Goal: Task Accomplishment & Management: Contribute content

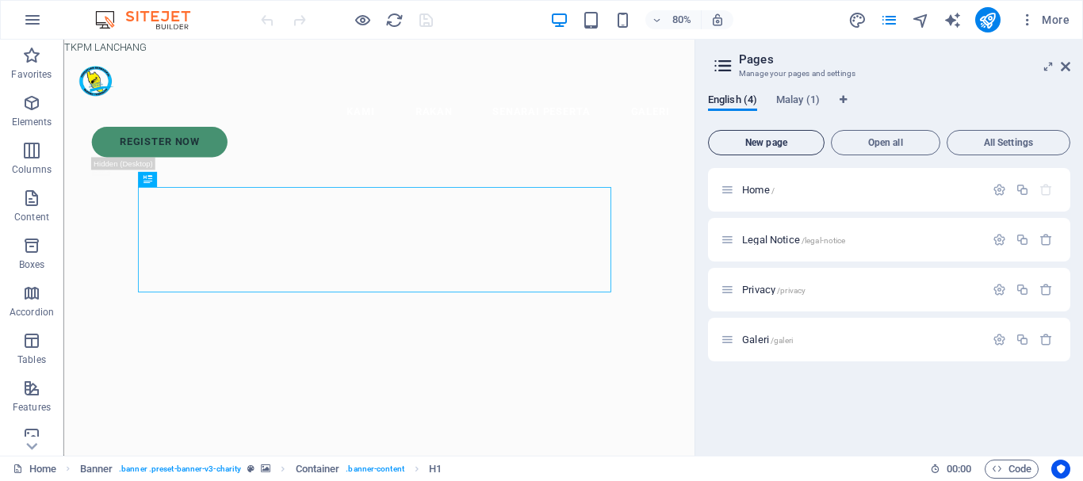
click at [0, 0] on span "New page" at bounding box center [0, 0] width 0 height 0
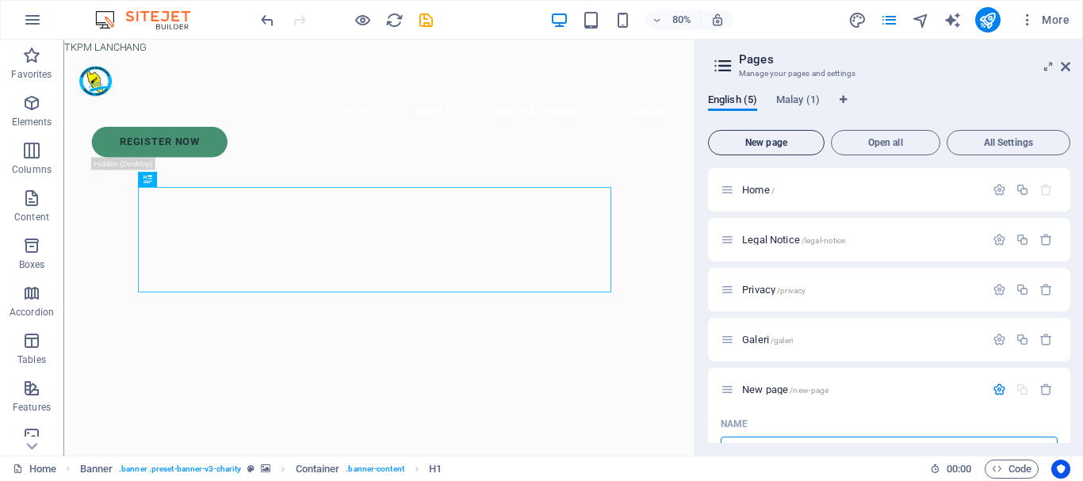
scroll to position [19, 0]
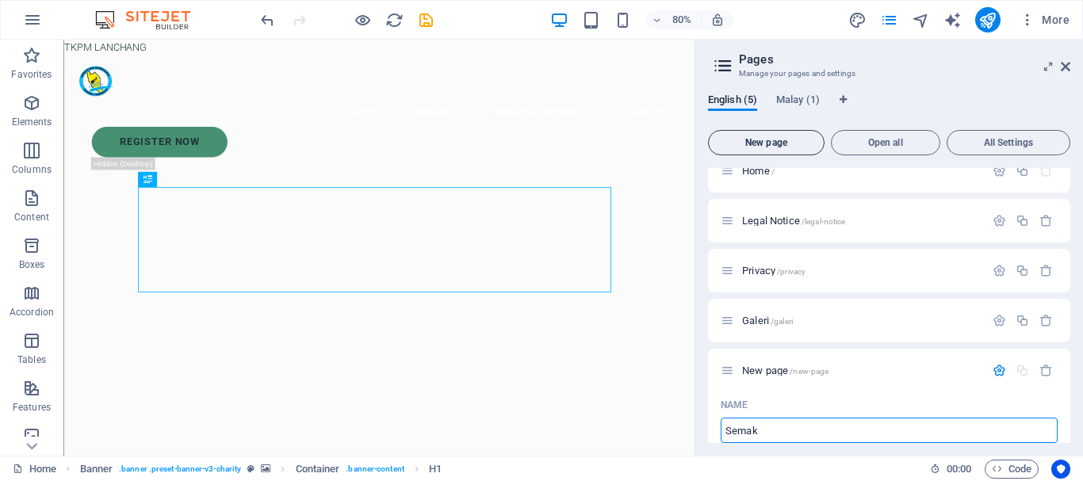
type input "Semak"
type input "/semak"
type input "Semak"
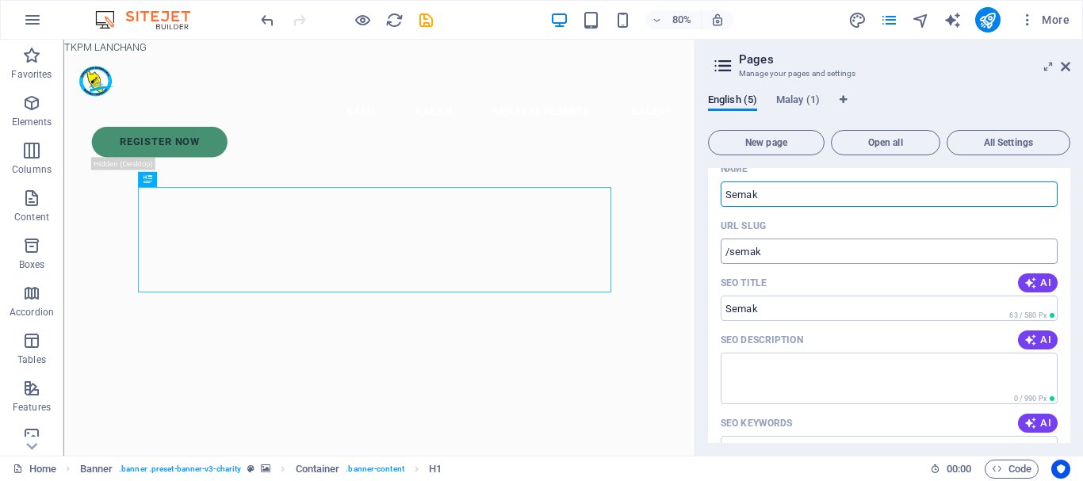
scroll to position [257, 0]
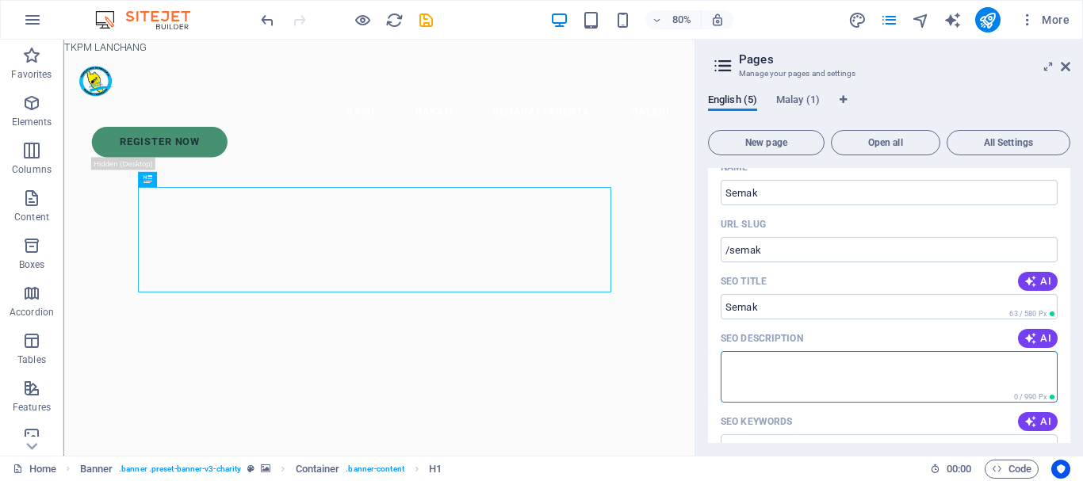
click at [779, 360] on textarea "SEO Description" at bounding box center [889, 377] width 337 height 52
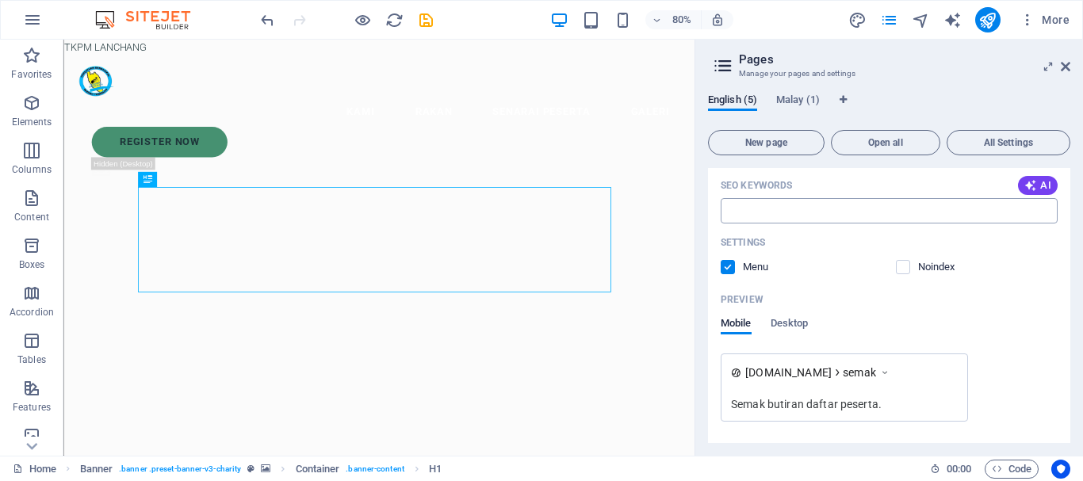
scroll to position [495, 0]
type textarea "Semak butiran daftar peserta."
click at [787, 212] on input "SEO Keywords" at bounding box center [889, 209] width 337 height 25
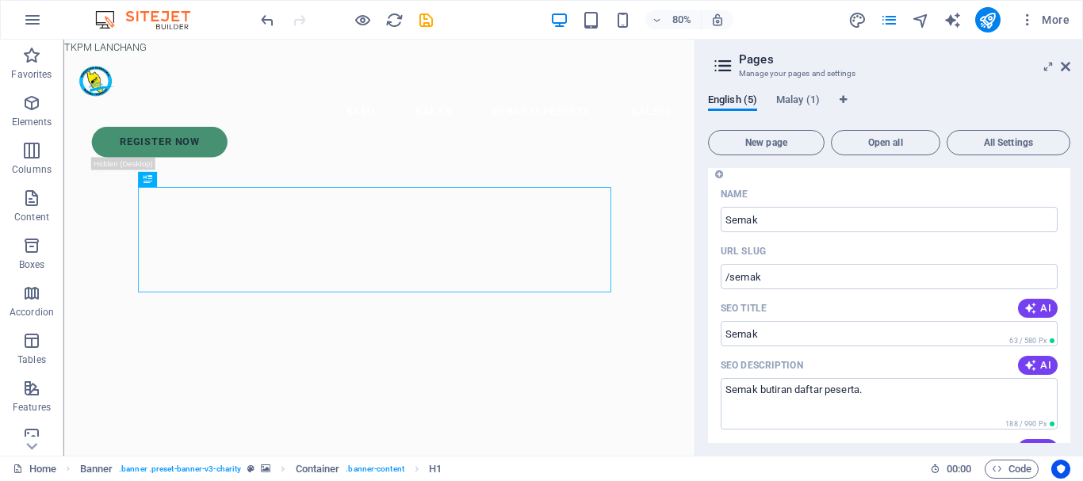
scroll to position [226, 0]
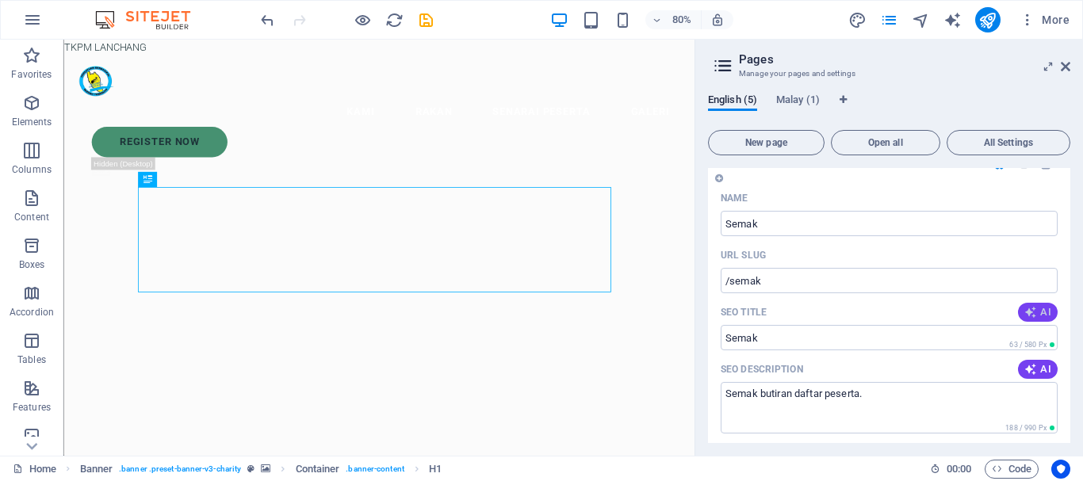
type input "Semak, check, plate, attendance"
click at [1024, 309] on icon "button" at bounding box center [1030, 312] width 13 height 13
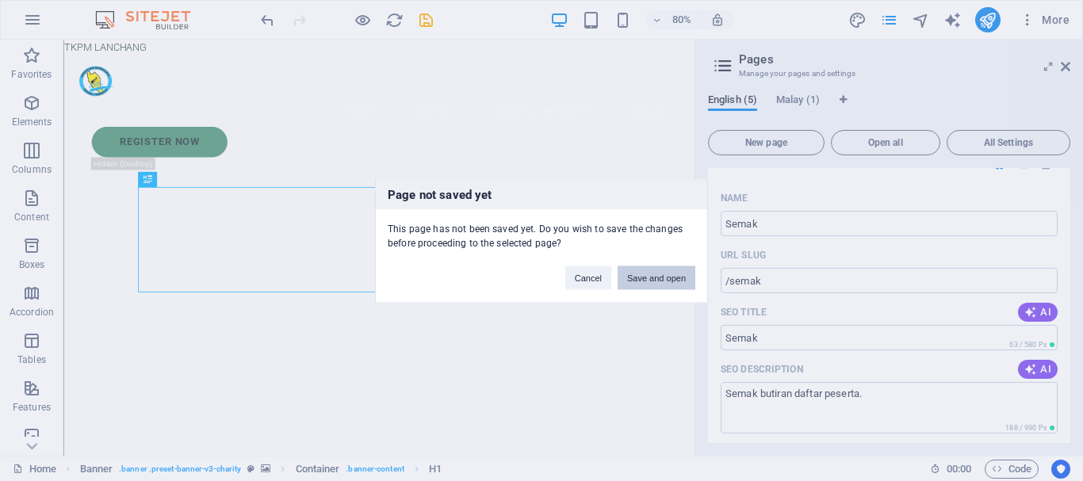
click at [653, 283] on button "Save and open" at bounding box center [657, 278] width 78 height 24
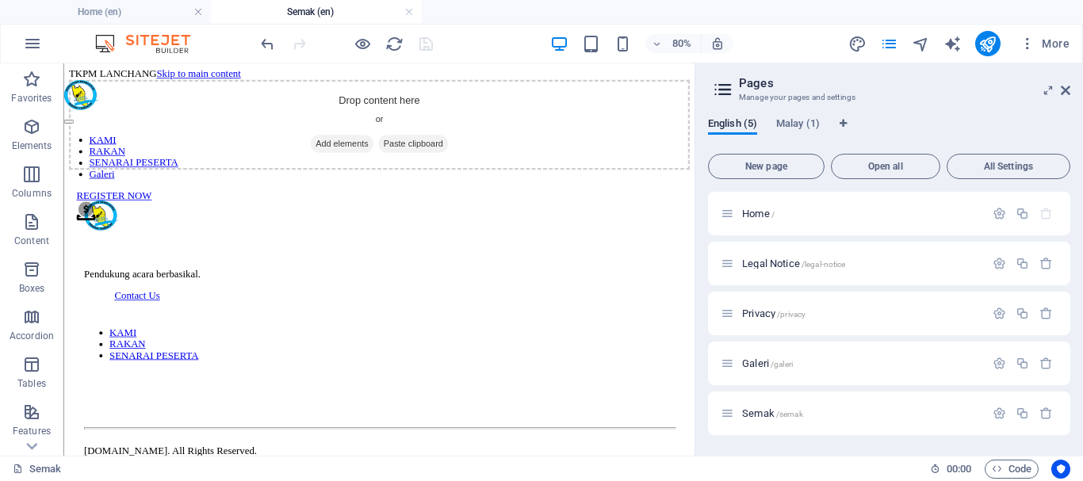
scroll to position [0, 0]
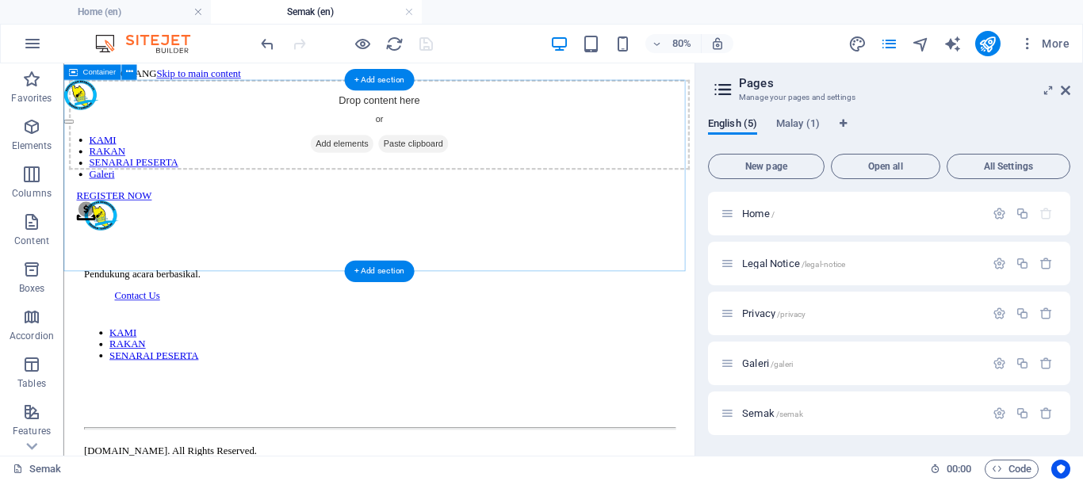
click at [394, 175] on span "Add elements" at bounding box center [411, 164] width 78 height 22
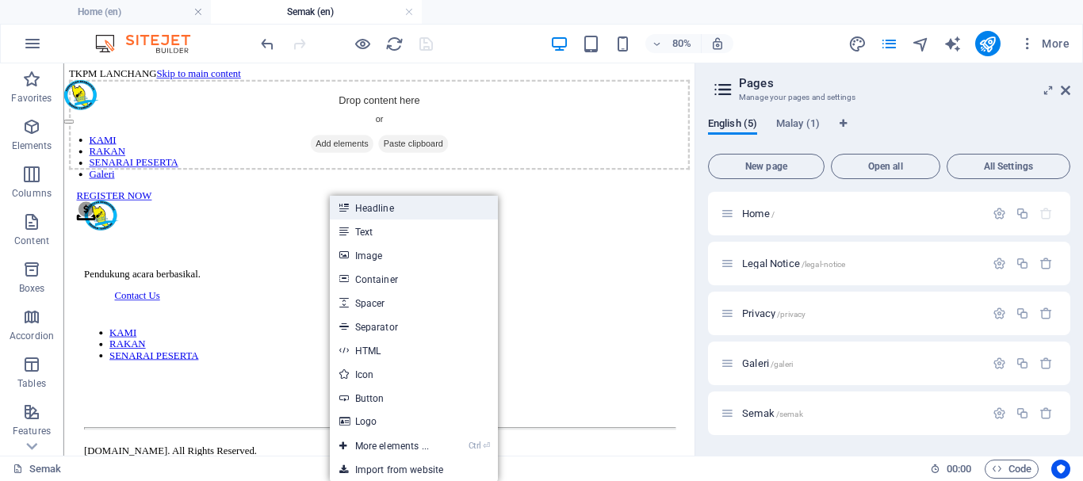
drag, startPoint x: 382, startPoint y: 210, endPoint x: 421, endPoint y: 396, distance: 190.3
click at [382, 210] on link "Headline" at bounding box center [414, 208] width 168 height 24
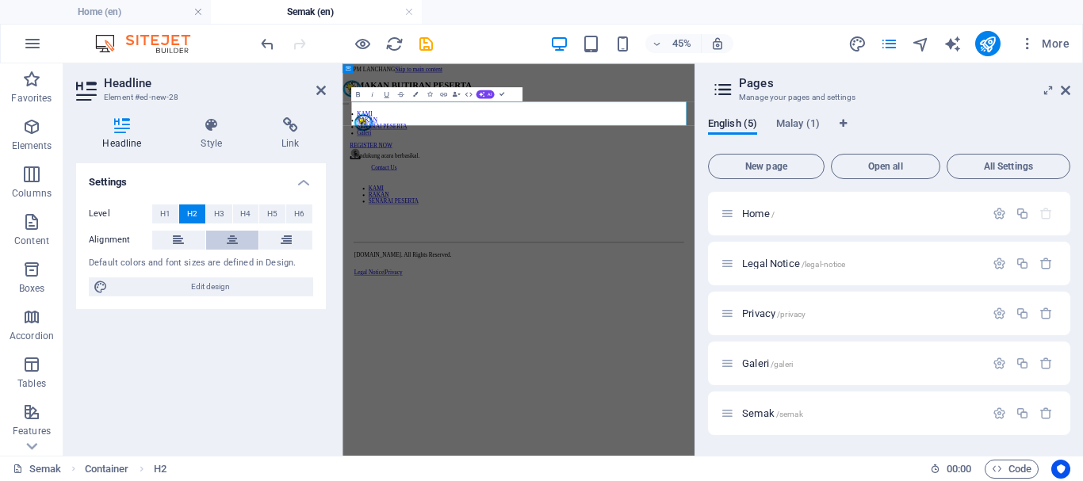
click at [234, 236] on icon at bounding box center [232, 240] width 11 height 19
click at [224, 122] on icon at bounding box center [211, 125] width 75 height 16
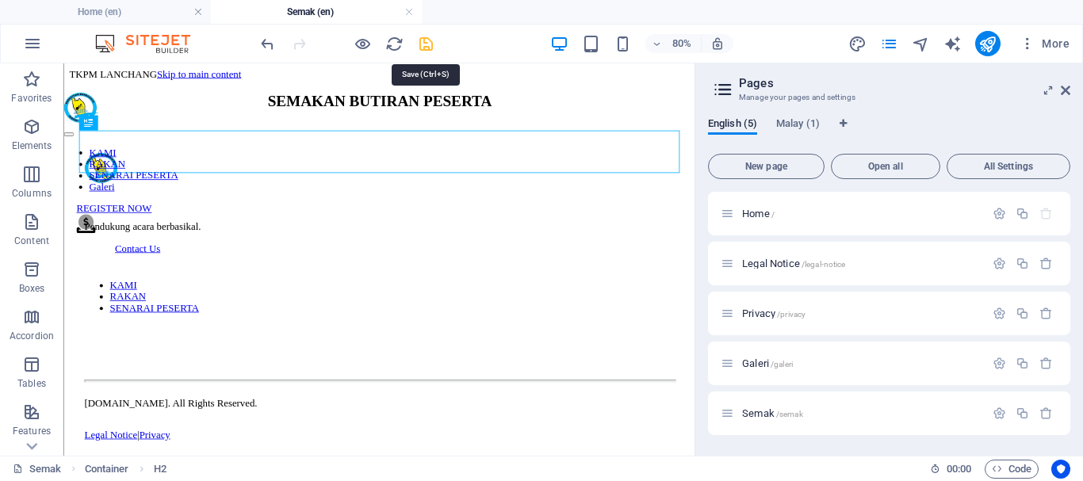
click at [427, 40] on icon "save" at bounding box center [426, 44] width 18 height 18
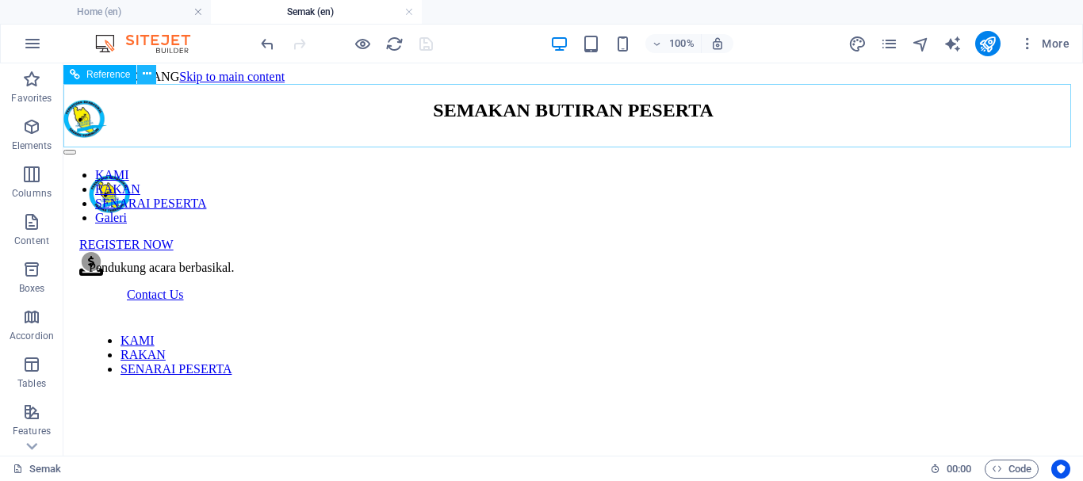
click at [149, 75] on icon at bounding box center [147, 74] width 9 height 17
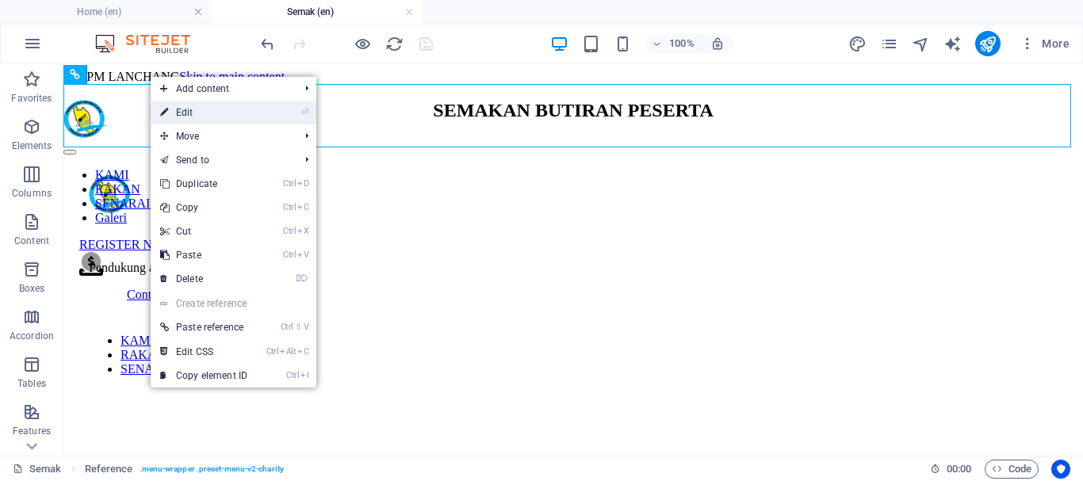
click at [220, 117] on link "⏎ Edit" at bounding box center [204, 113] width 106 height 24
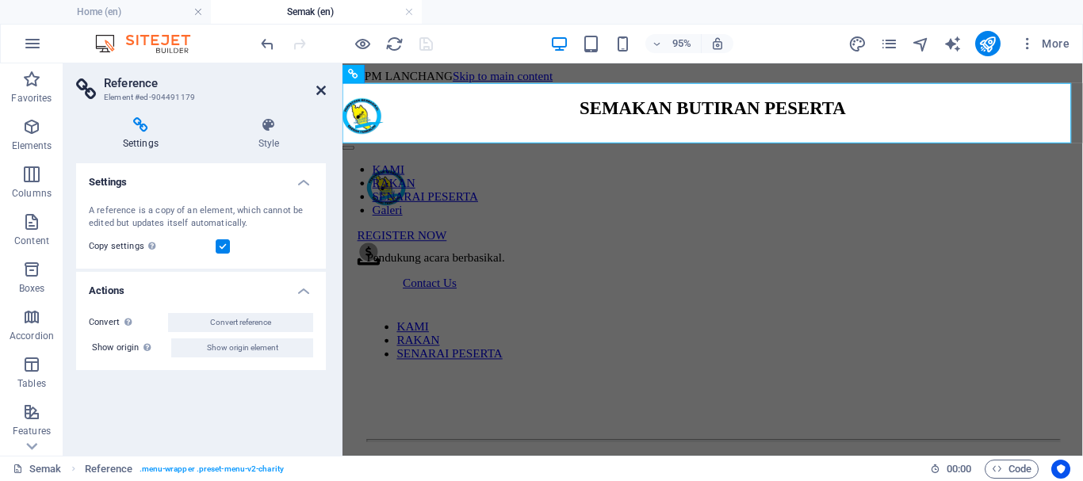
click at [320, 88] on icon at bounding box center [321, 90] width 10 height 13
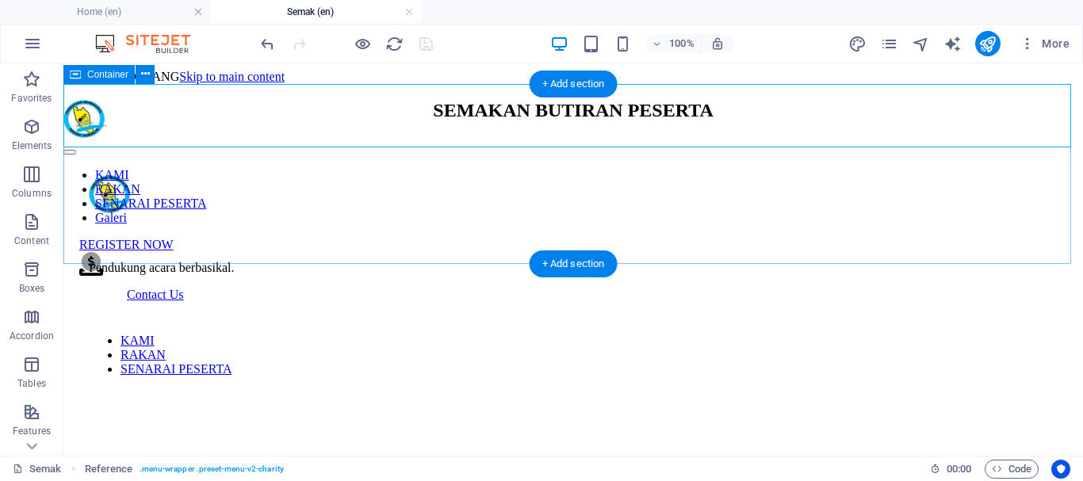
click at [133, 121] on div "SEMAKAN BUTIRAN PESERTA" at bounding box center [573, 110] width 1007 height 21
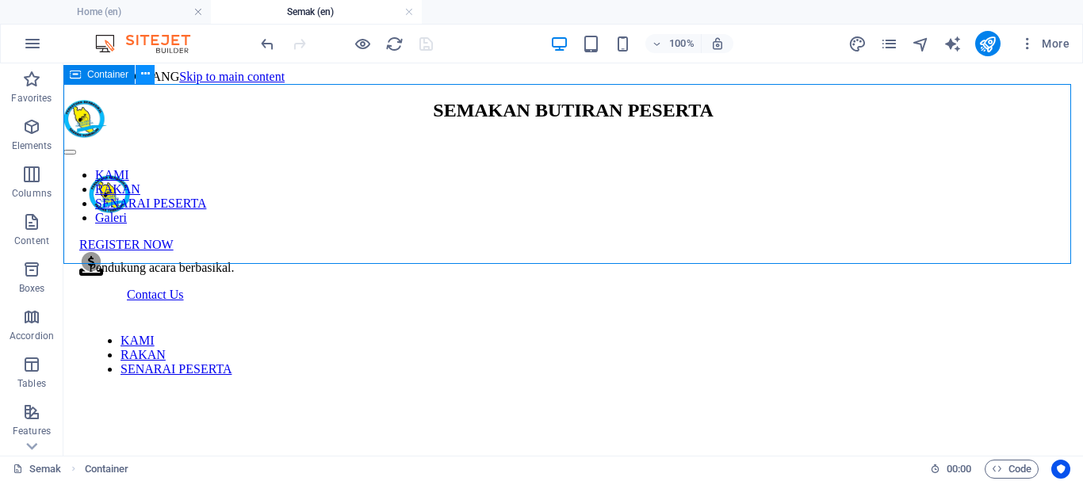
click at [143, 78] on icon at bounding box center [145, 74] width 9 height 17
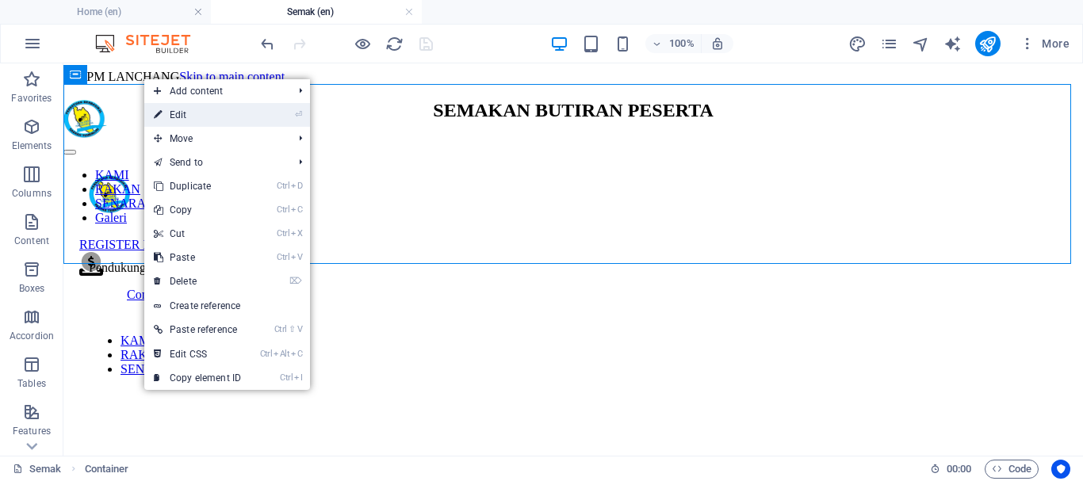
click at [190, 109] on link "⏎ Edit" at bounding box center [197, 115] width 106 height 24
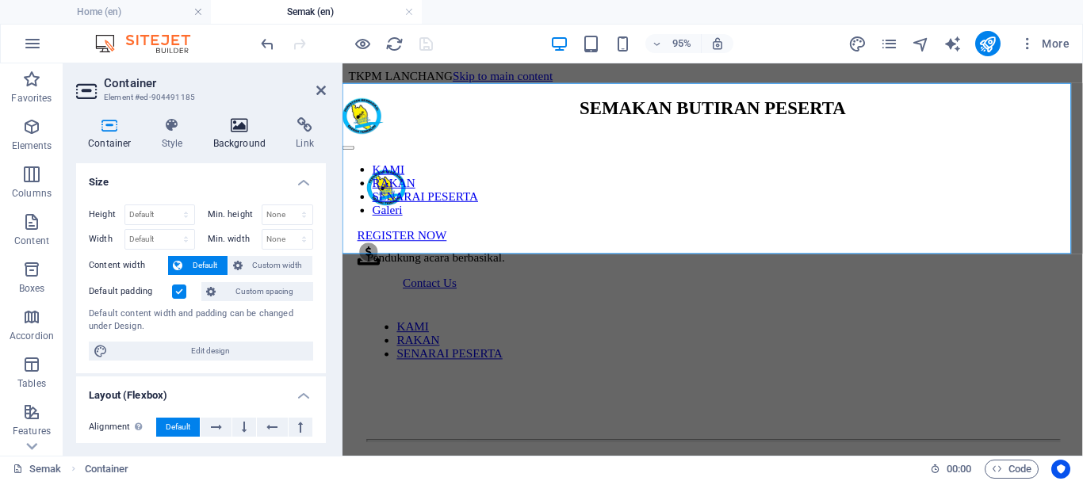
click at [249, 134] on h4 "Background" at bounding box center [242, 133] width 83 height 33
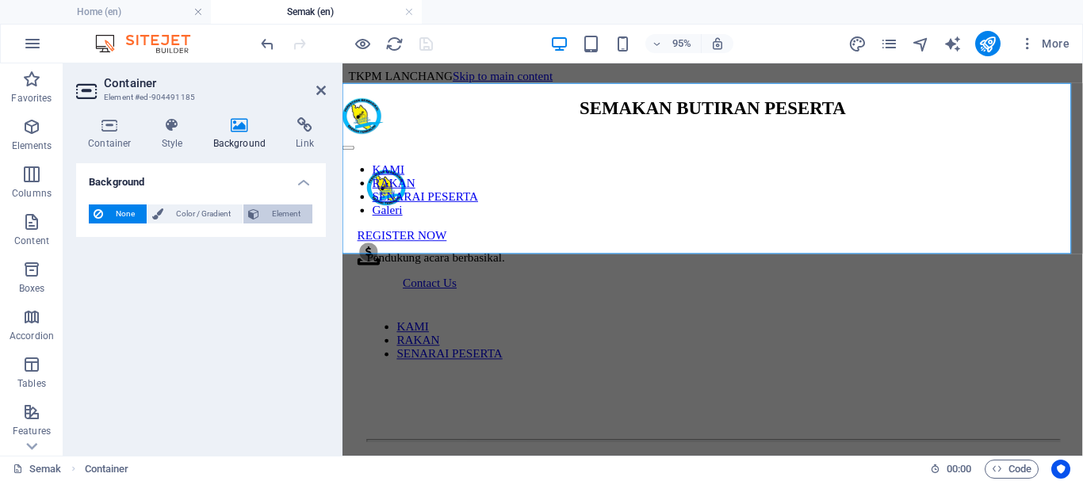
click at [285, 214] on span "Element" at bounding box center [286, 214] width 44 height 19
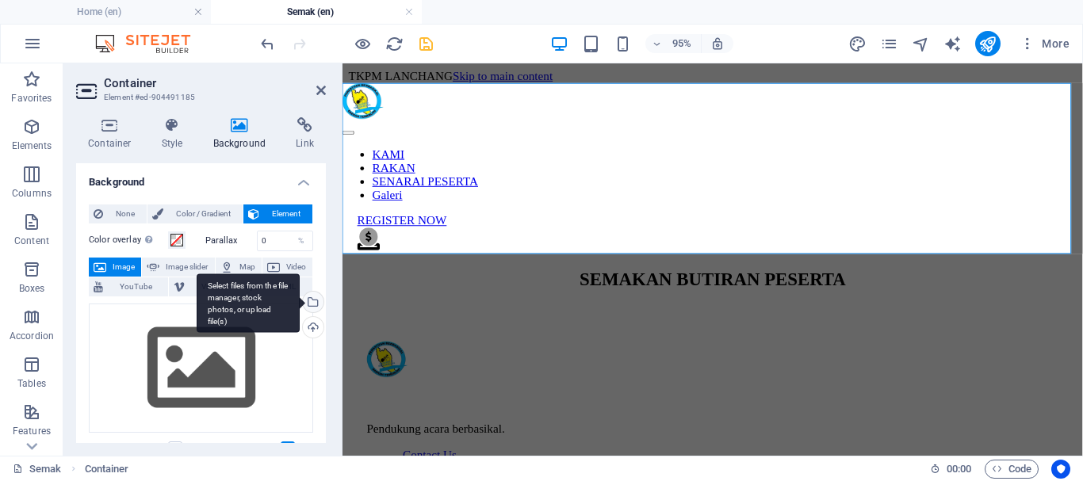
click at [309, 304] on div "Select files from the file manager, stock photos, or upload file(s)" at bounding box center [312, 304] width 24 height 24
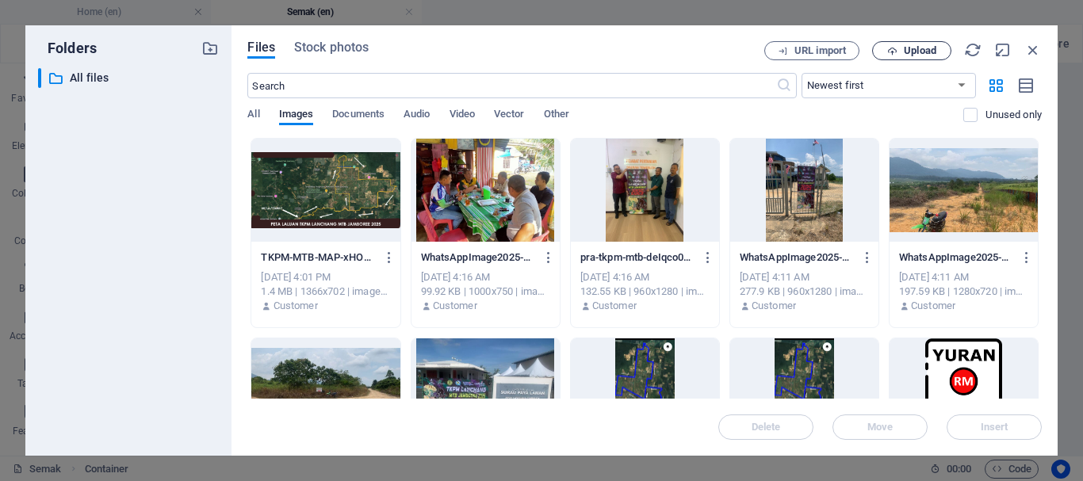
click at [927, 53] on span "Upload" at bounding box center [920, 51] width 33 height 10
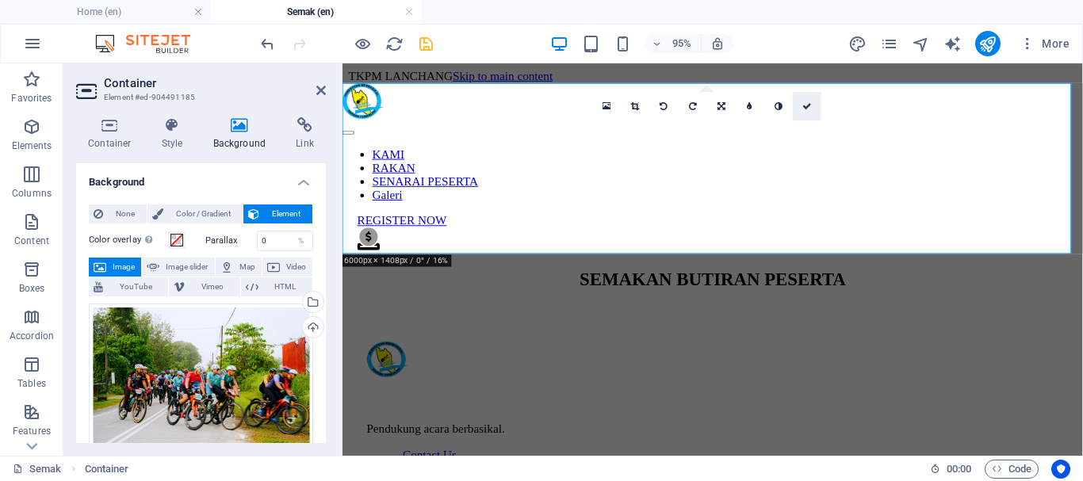
click at [805, 102] on icon at bounding box center [807, 105] width 10 height 9
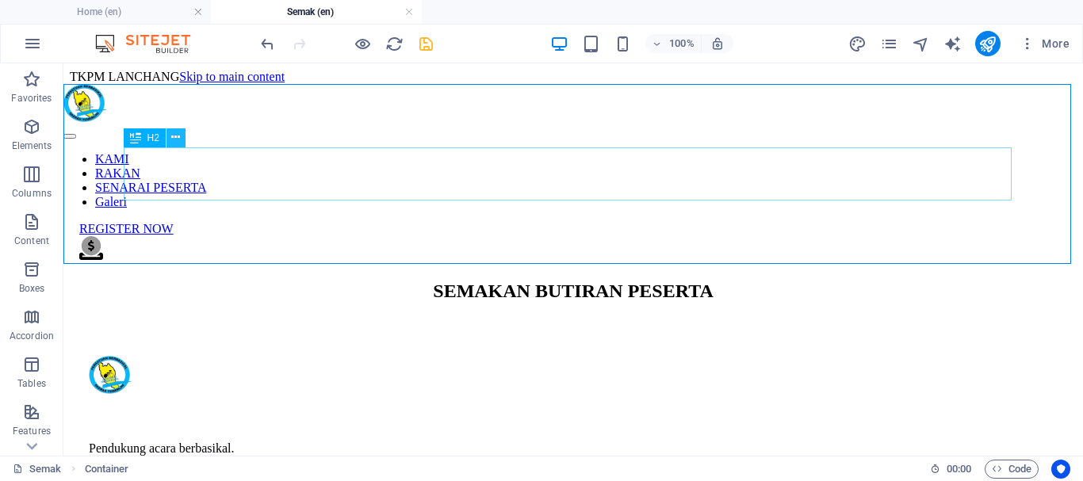
click at [172, 137] on icon at bounding box center [175, 137] width 9 height 17
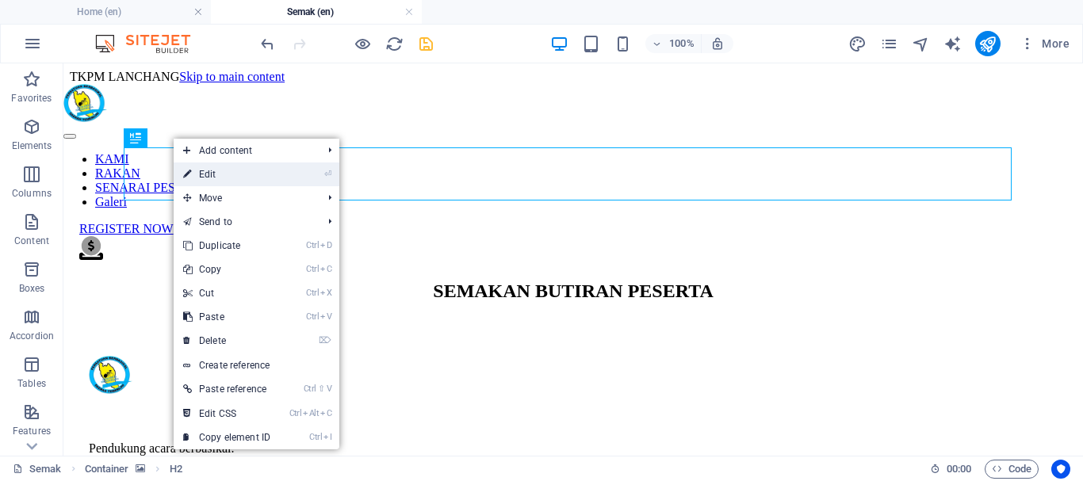
click at [205, 171] on link "⏎ Edit" at bounding box center [227, 175] width 106 height 24
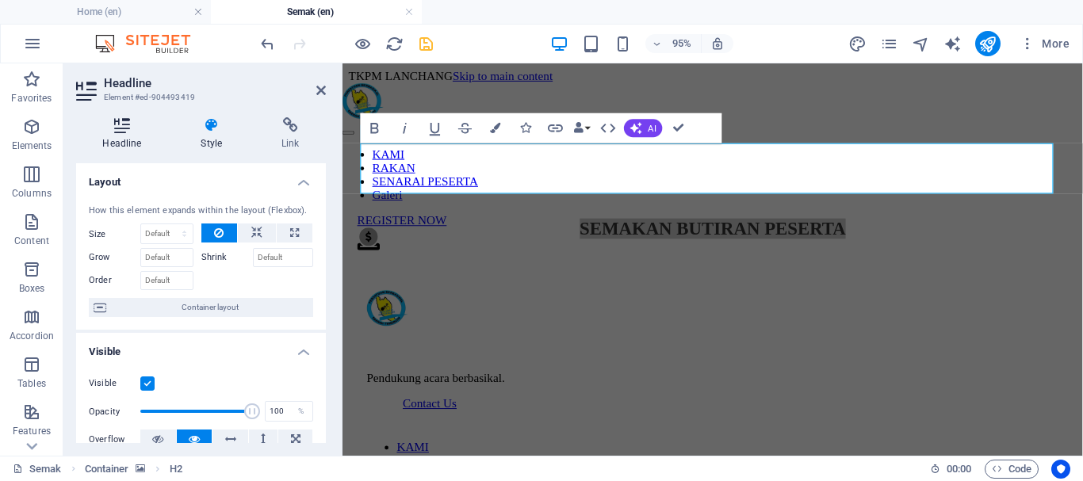
click at [123, 133] on h4 "Headline" at bounding box center [125, 133] width 98 height 33
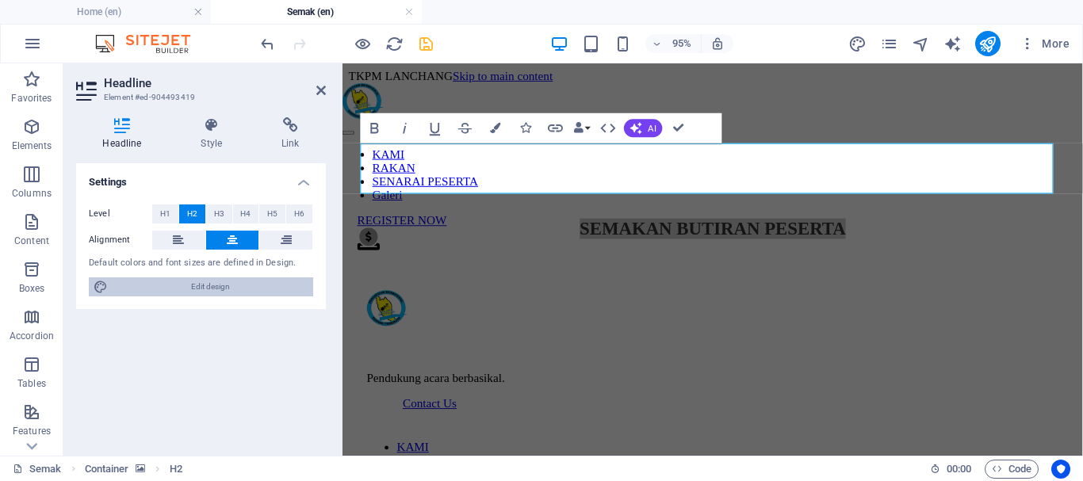
click at [216, 279] on span "Edit design" at bounding box center [211, 287] width 196 height 19
select select "px"
select select "300"
select select "px"
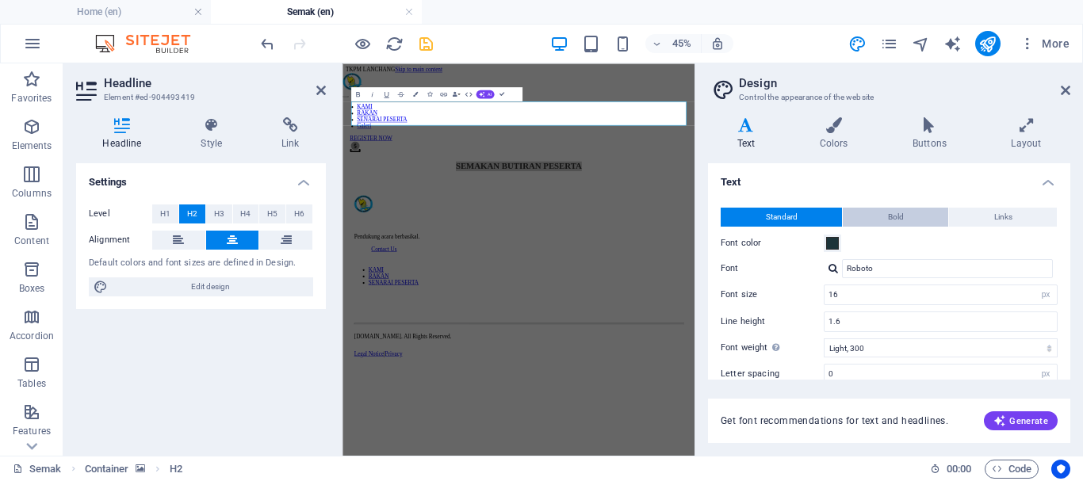
click at [913, 221] on button "Bold" at bounding box center [895, 217] width 105 height 19
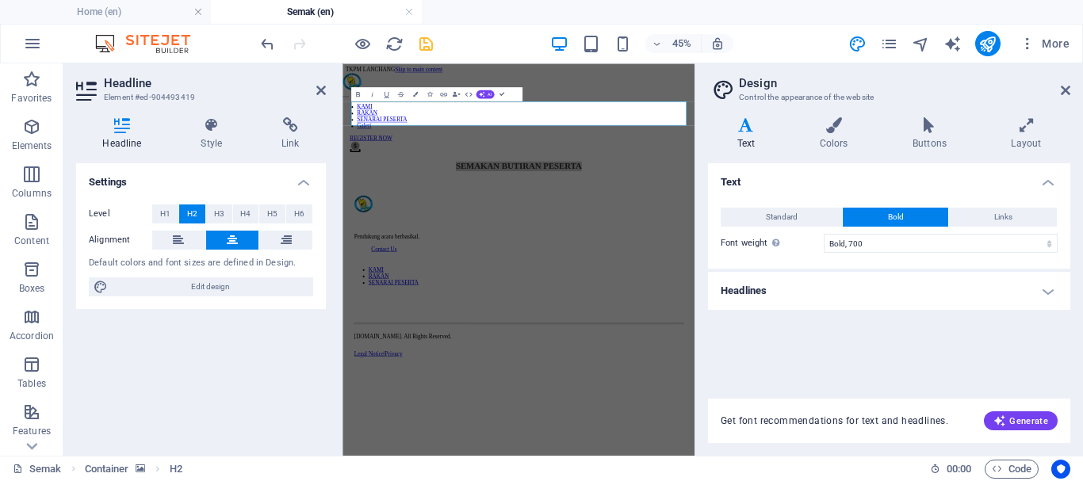
click at [1043, 291] on h4 "Headlines" at bounding box center [889, 291] width 362 height 38
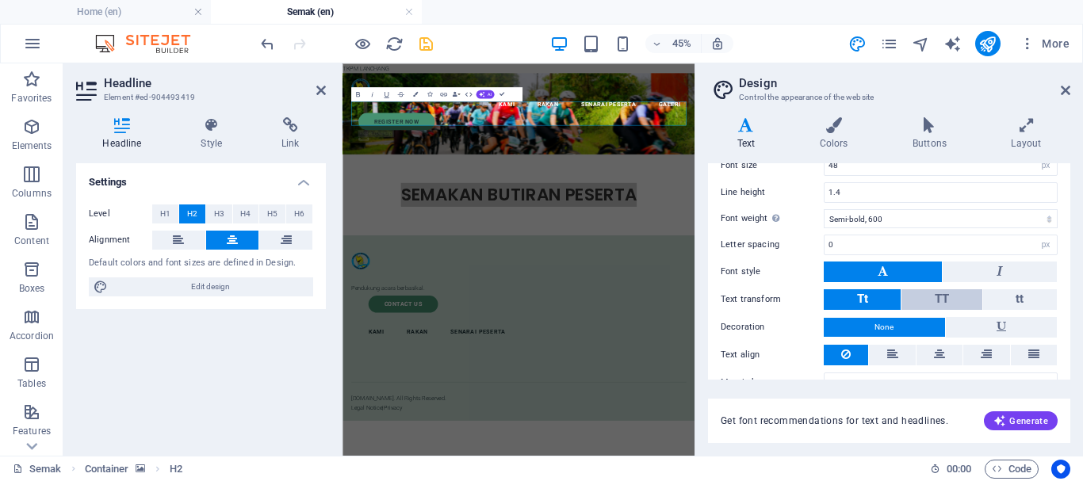
scroll to position [267, 0]
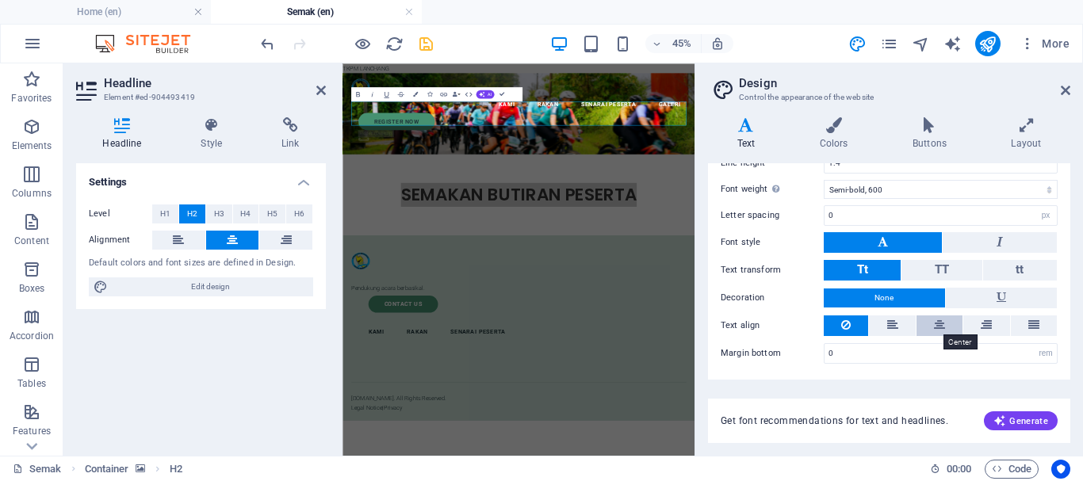
click at [935, 324] on icon at bounding box center [939, 325] width 11 height 19
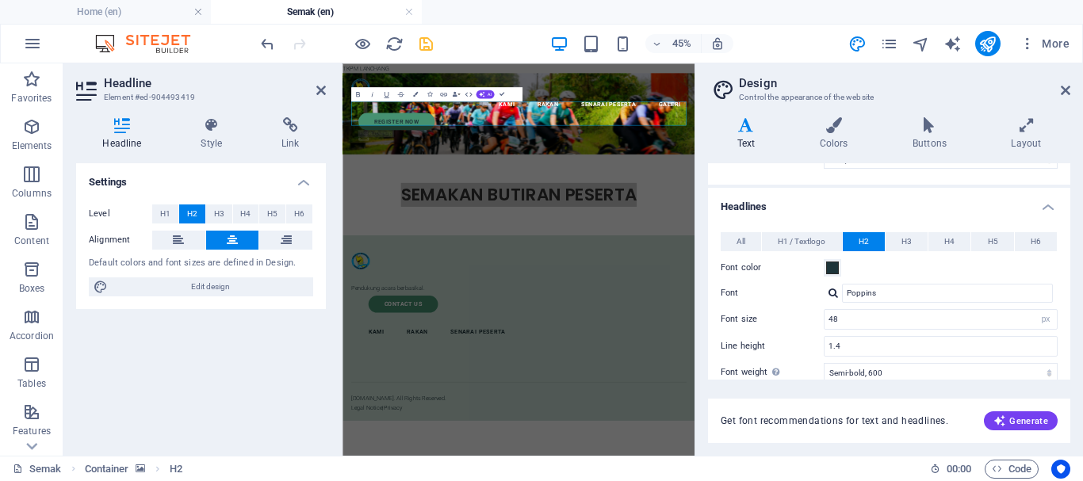
scroll to position [29, 0]
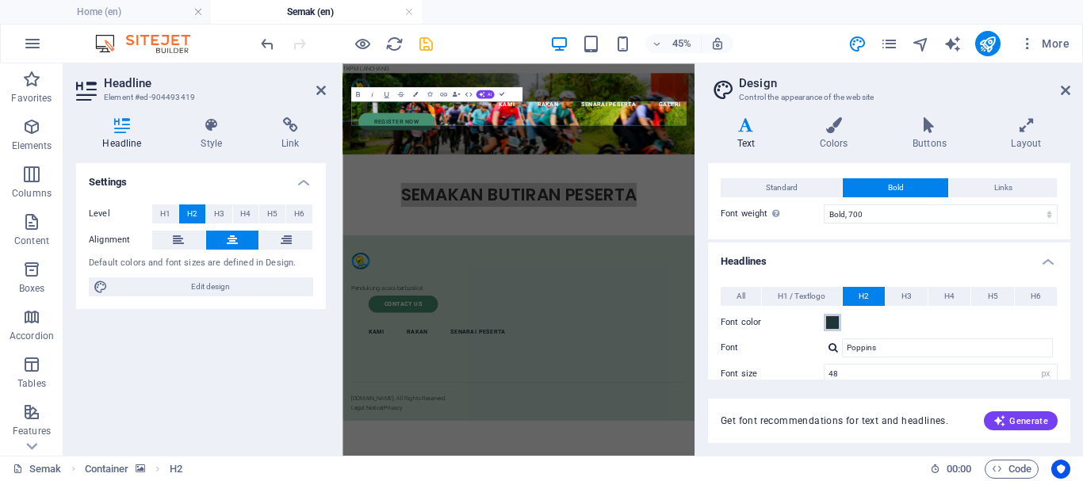
click at [833, 324] on span at bounding box center [832, 322] width 13 height 13
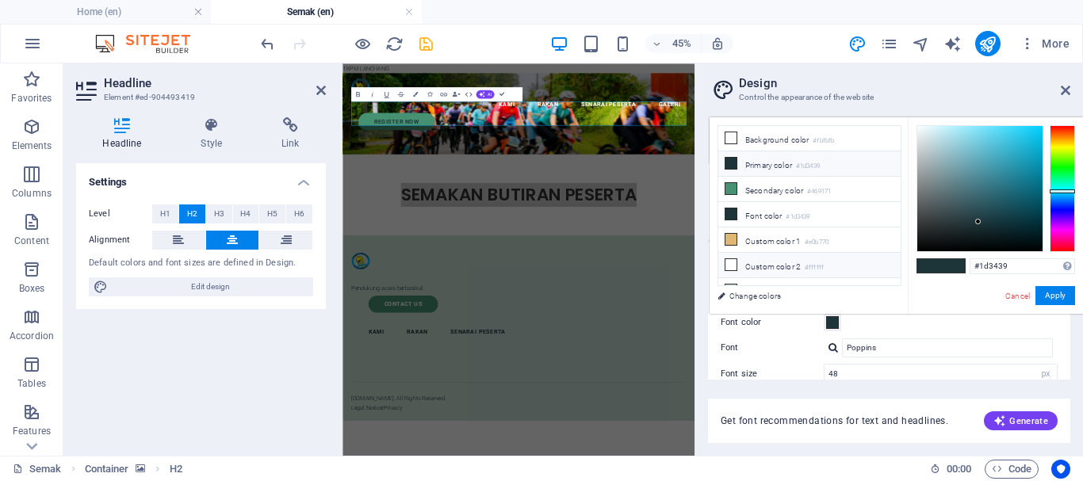
click at [733, 265] on icon at bounding box center [731, 264] width 11 height 11
type input "#ffffff"
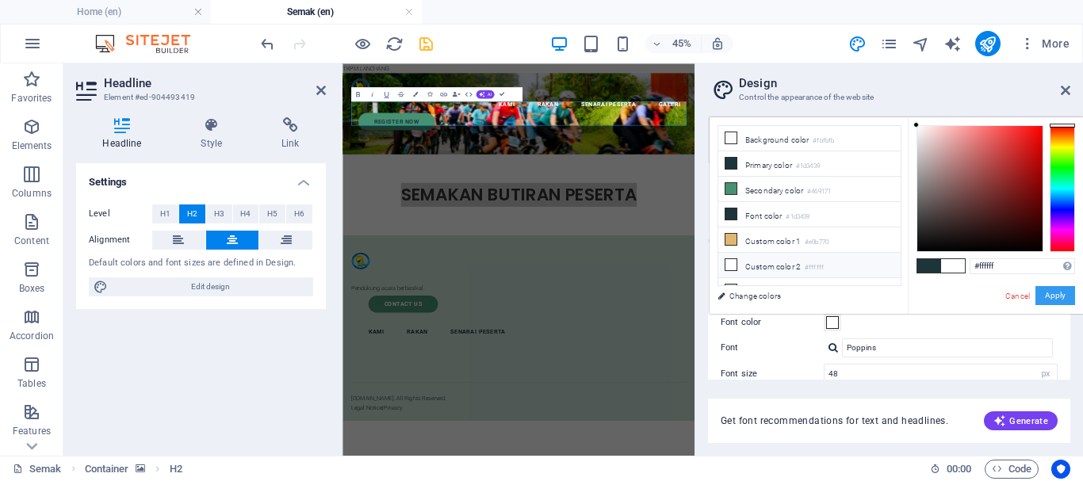
click at [1063, 298] on button "Apply" at bounding box center [1056, 295] width 40 height 19
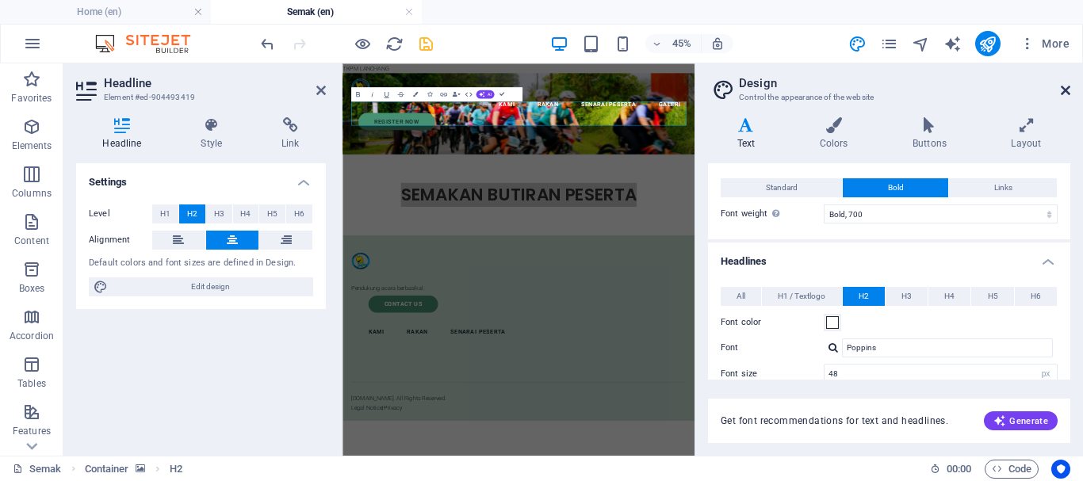
click at [1067, 92] on icon at bounding box center [1066, 90] width 10 height 13
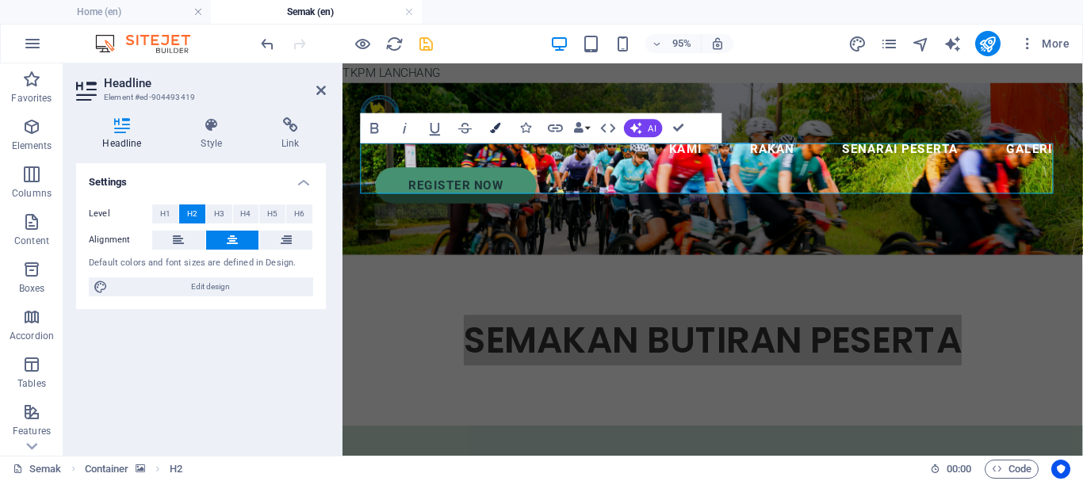
click at [497, 128] on icon "button" at bounding box center [495, 128] width 10 height 10
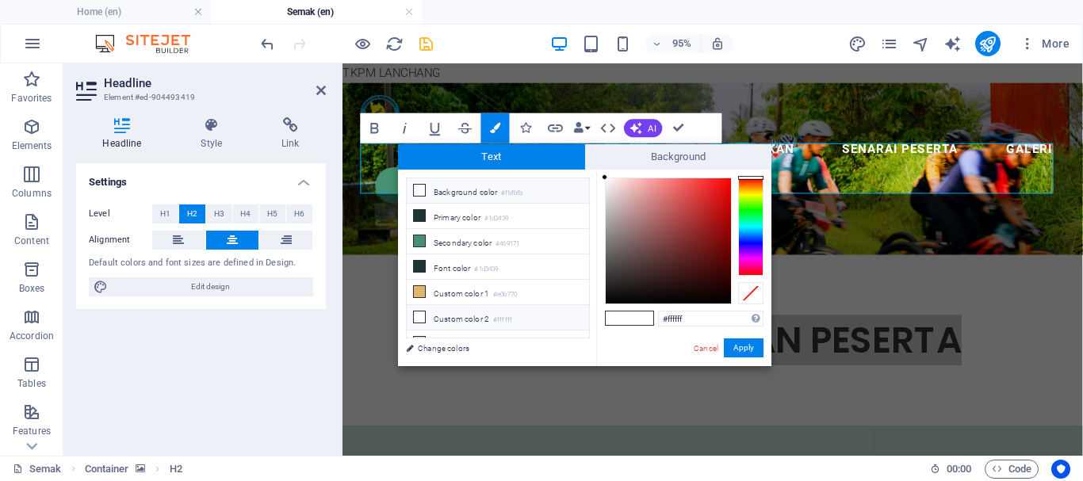
click at [448, 192] on li "Background color #fbfbfb" at bounding box center [498, 190] width 182 height 25
type input "#fbfbfb"
click at [733, 349] on button "Apply" at bounding box center [744, 348] width 40 height 19
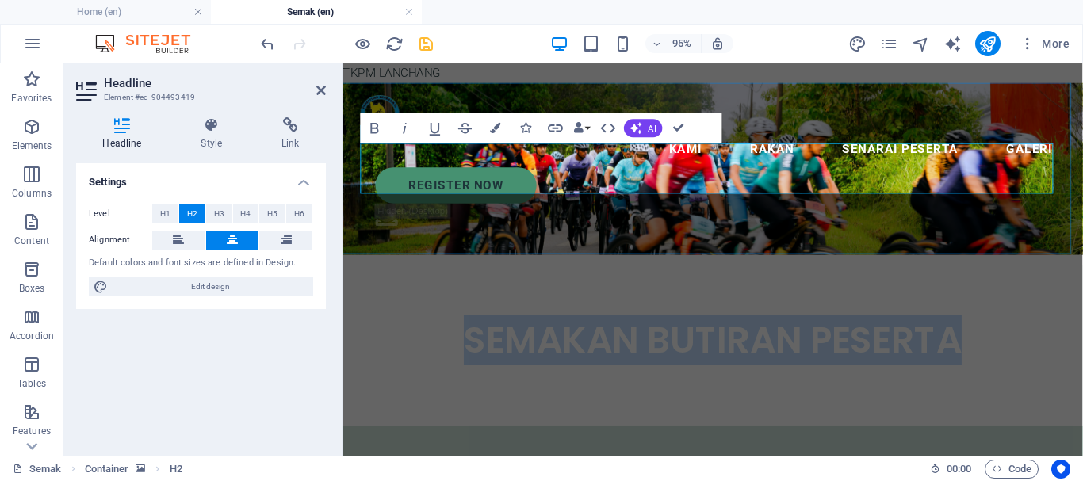
click at [495, 328] on span "SEMAKAN BUTIRAN PESERTA" at bounding box center [732, 354] width 524 height 53
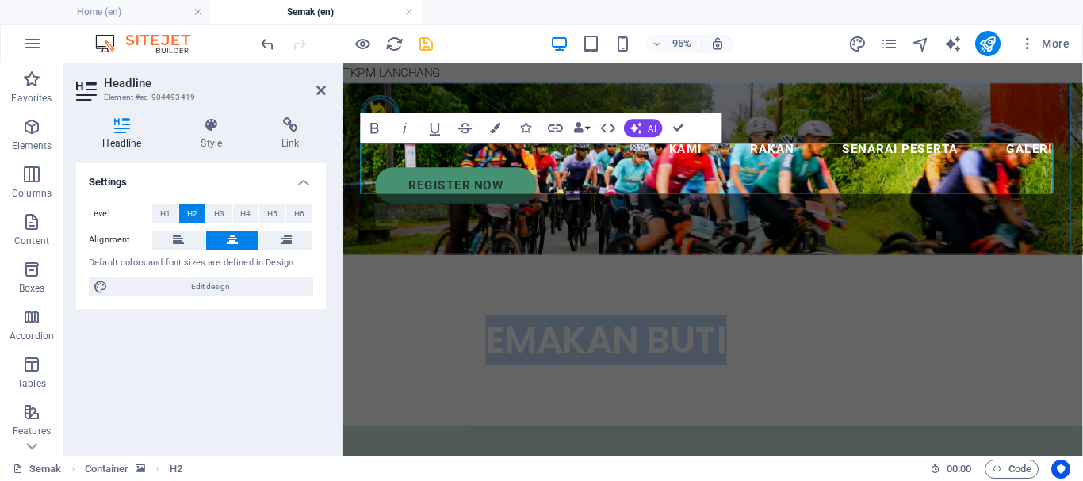
drag, startPoint x: 475, startPoint y: 180, endPoint x: 748, endPoint y: 182, distance: 272.8
click at [748, 328] on span "SEMAKAN BUTIRAN PESERTA" at bounding box center [732, 354] width 524 height 53
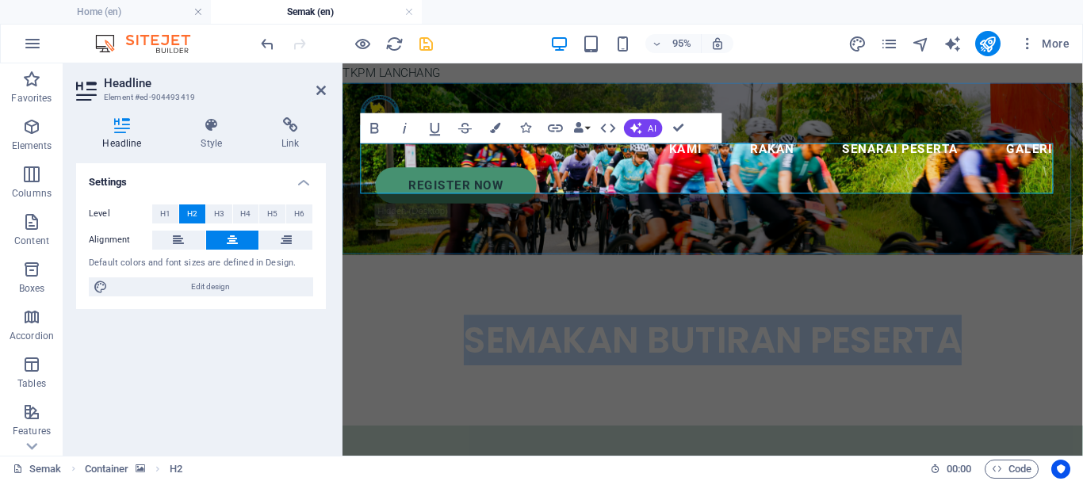
drag, startPoint x: 468, startPoint y: 178, endPoint x: 982, endPoint y: 175, distance: 513.8
click at [982, 328] on span "SEMAKAN BUTIRAN PESERTA" at bounding box center [732, 354] width 524 height 53
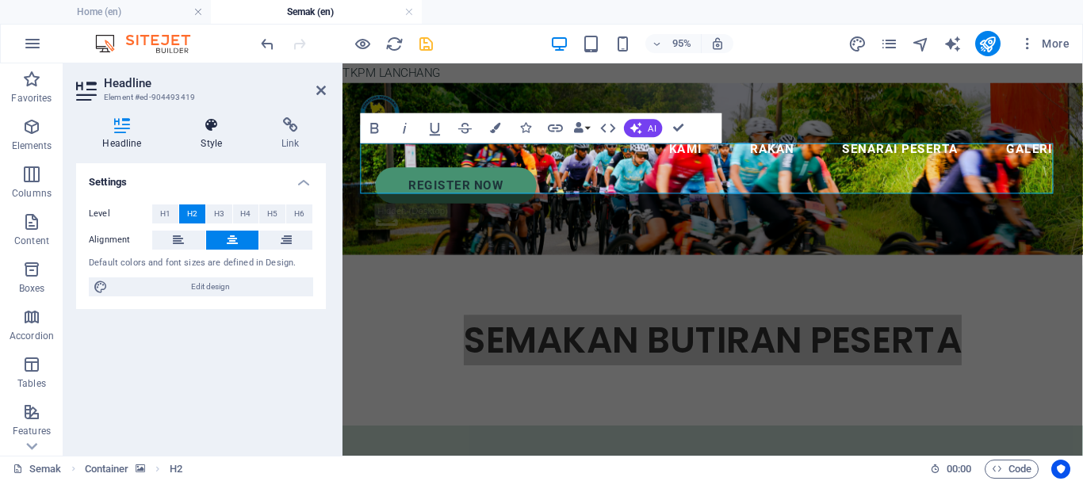
click at [211, 131] on icon at bounding box center [211, 125] width 75 height 16
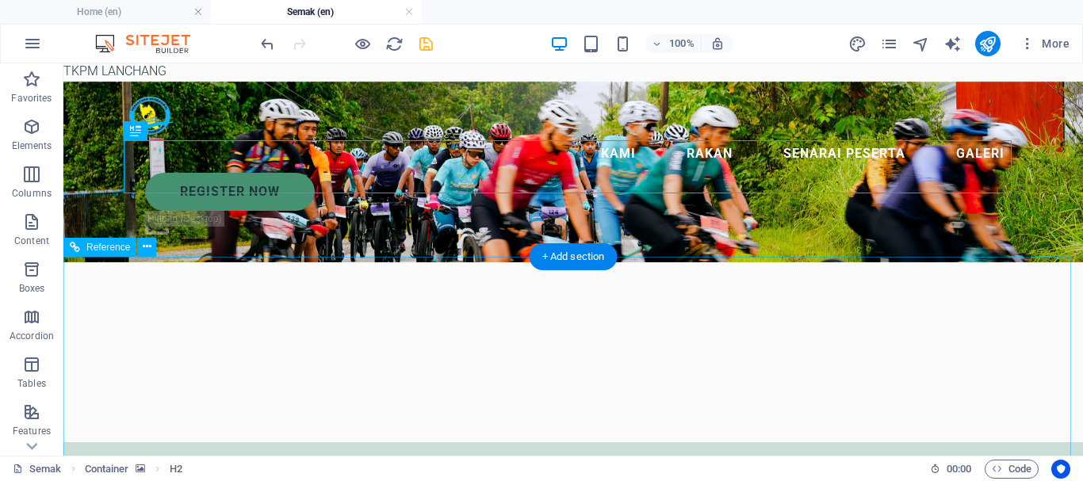
scroll to position [0, 0]
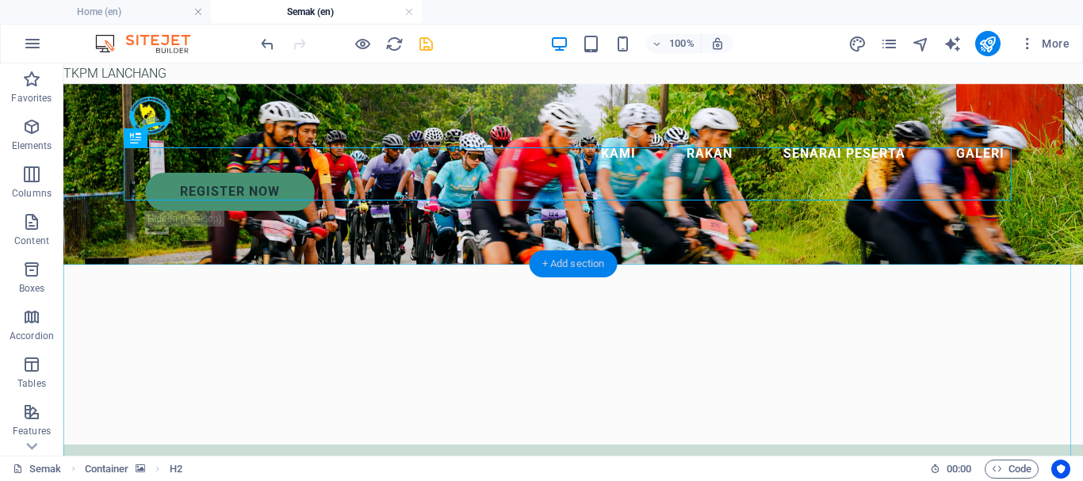
click at [549, 270] on div "+ Add section" at bounding box center [574, 264] width 88 height 27
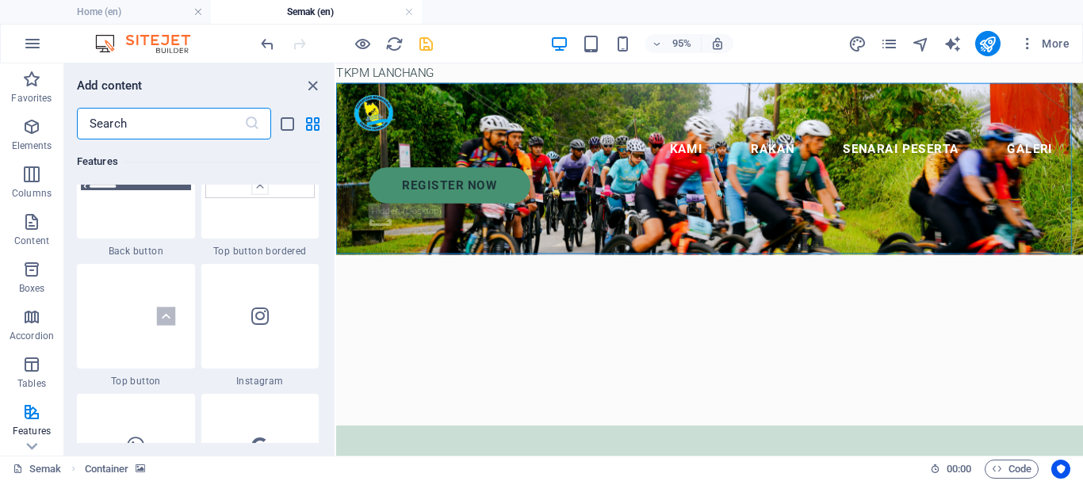
scroll to position [7611, 0]
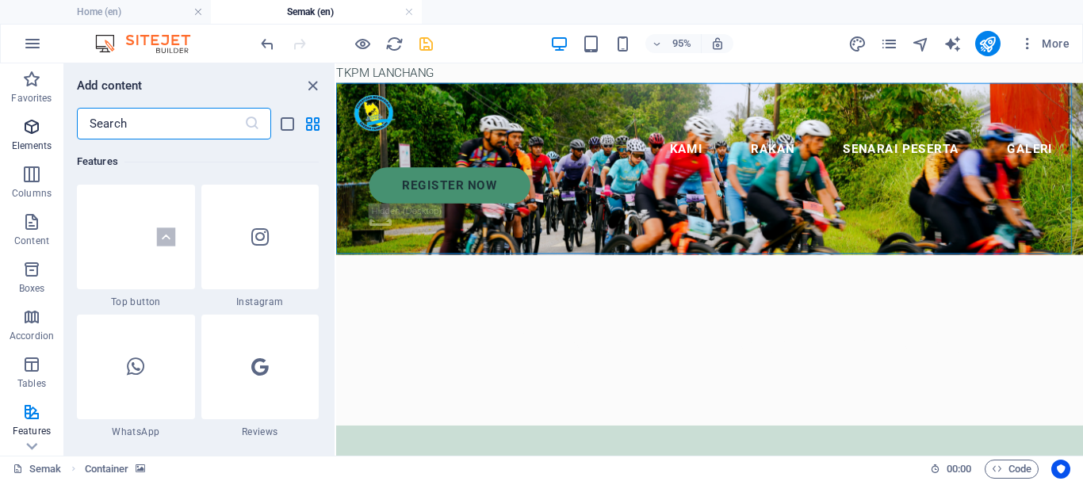
click at [25, 132] on icon "button" at bounding box center [31, 126] width 19 height 19
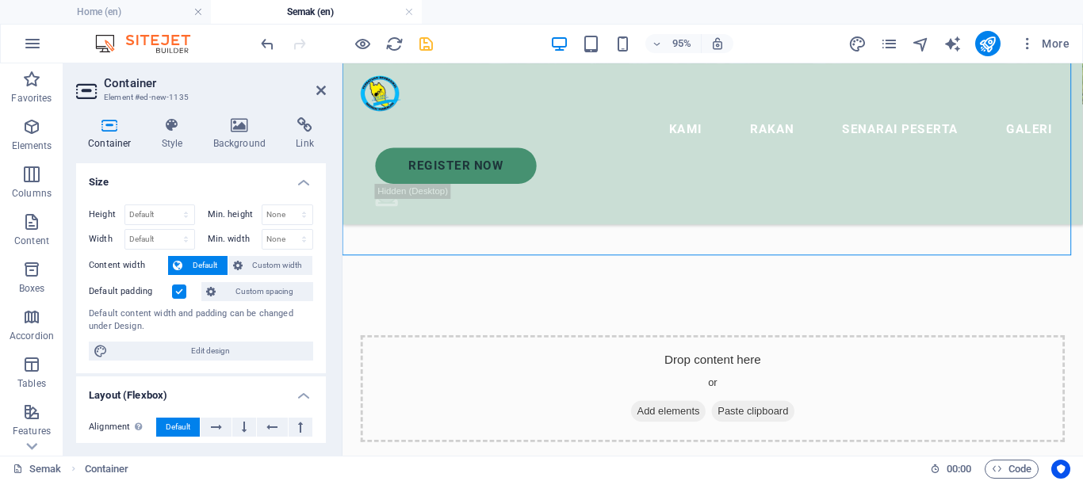
scroll to position [238, 0]
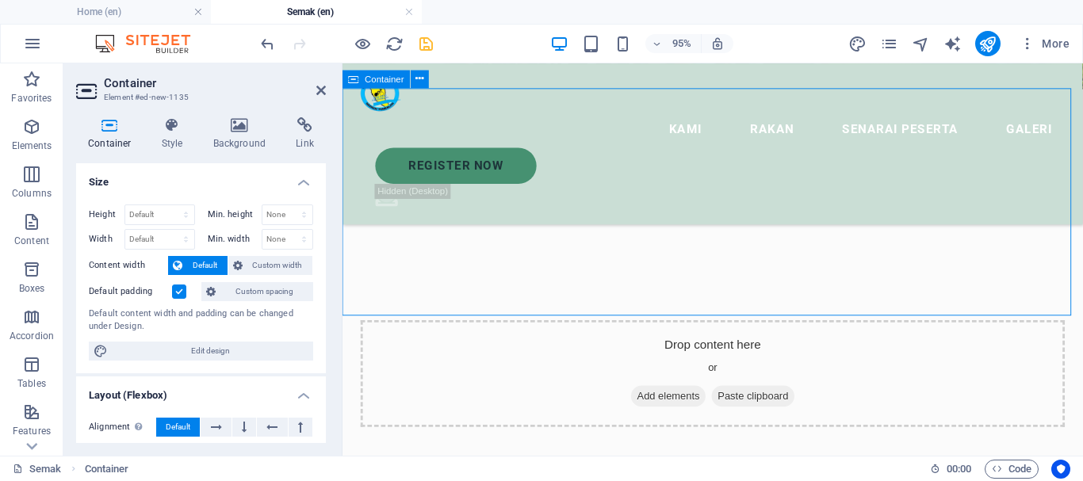
click at [677, 403] on span "Add elements" at bounding box center [685, 414] width 78 height 22
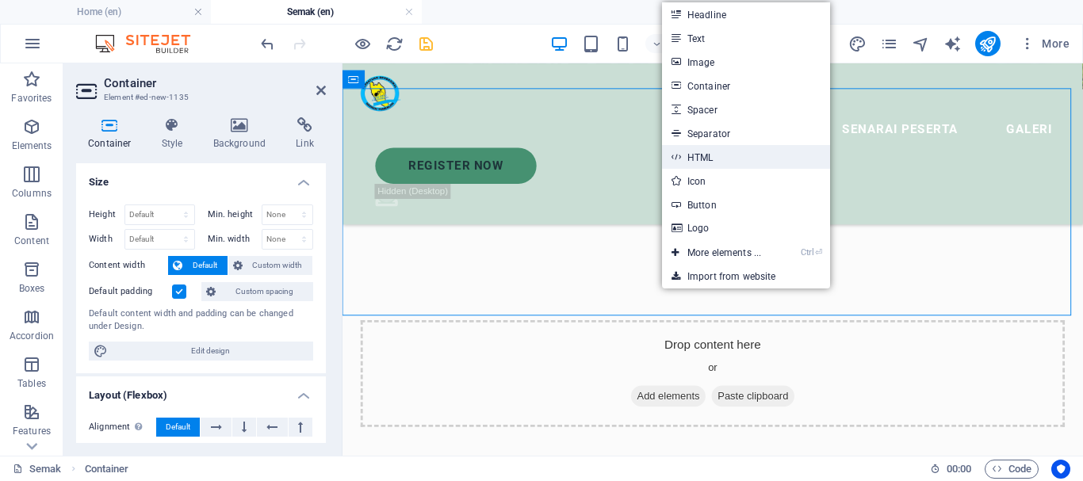
click at [715, 157] on link "HTML" at bounding box center [746, 157] width 168 height 24
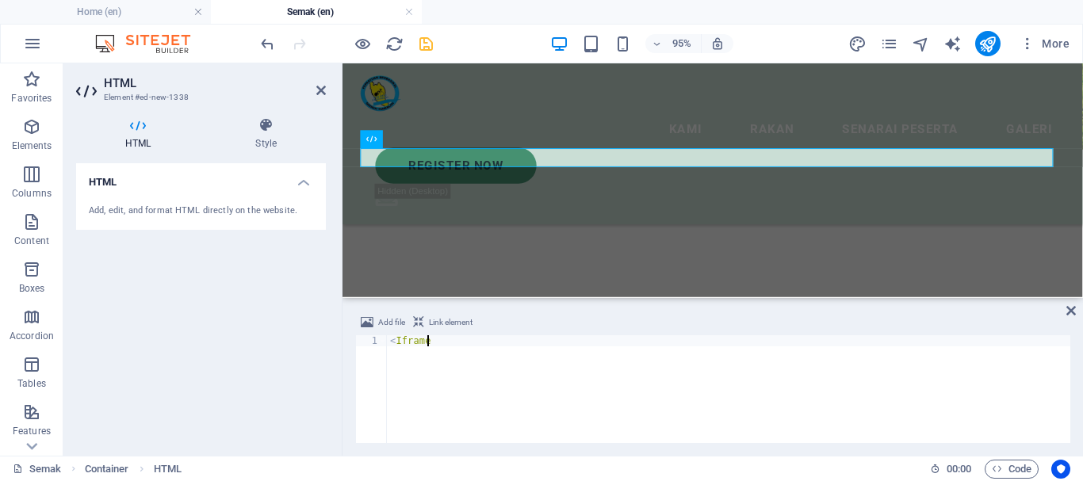
scroll to position [0, 2]
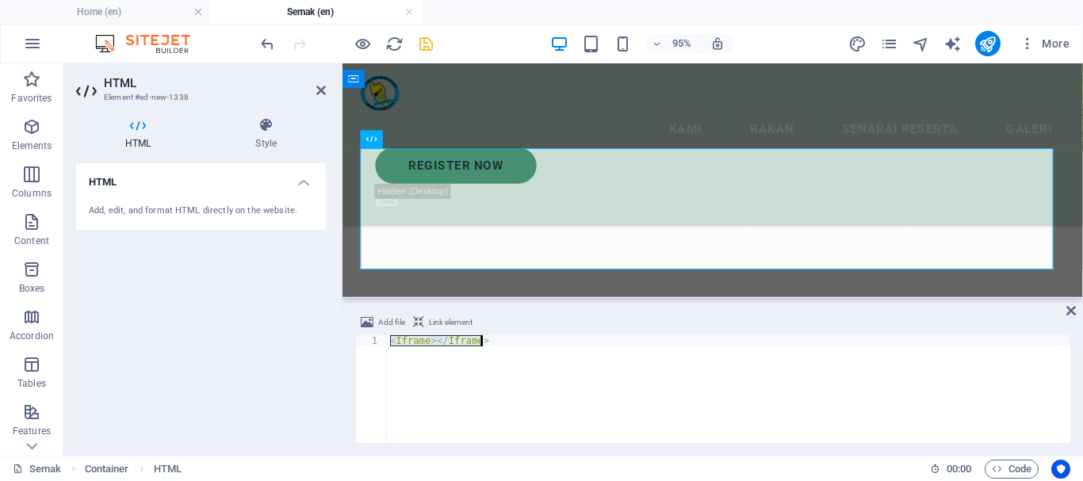
drag, startPoint x: 397, startPoint y: 343, endPoint x: 494, endPoint y: 346, distance: 96.8
click at [494, 346] on div "< Iframe > </ Iframe >" at bounding box center [728, 400] width 683 height 130
paste textarea "<iframe src="path/to/your/document.pdf" width="800" height="600" style="border:…"
type textarea "<iframe src="path/to/your/document.pdf" width="800" height="600" style="border:…"
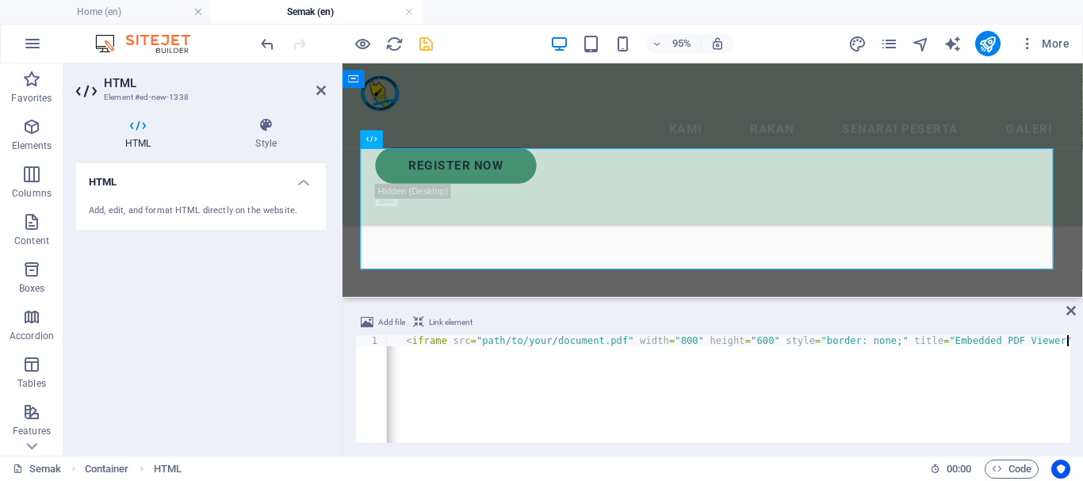
scroll to position [0, 7]
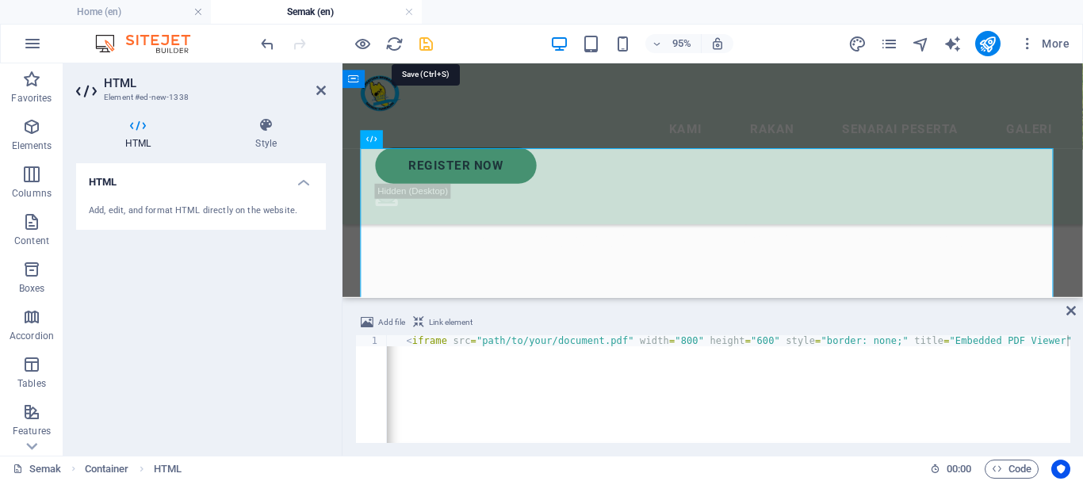
click at [427, 47] on icon "save" at bounding box center [426, 44] width 18 height 18
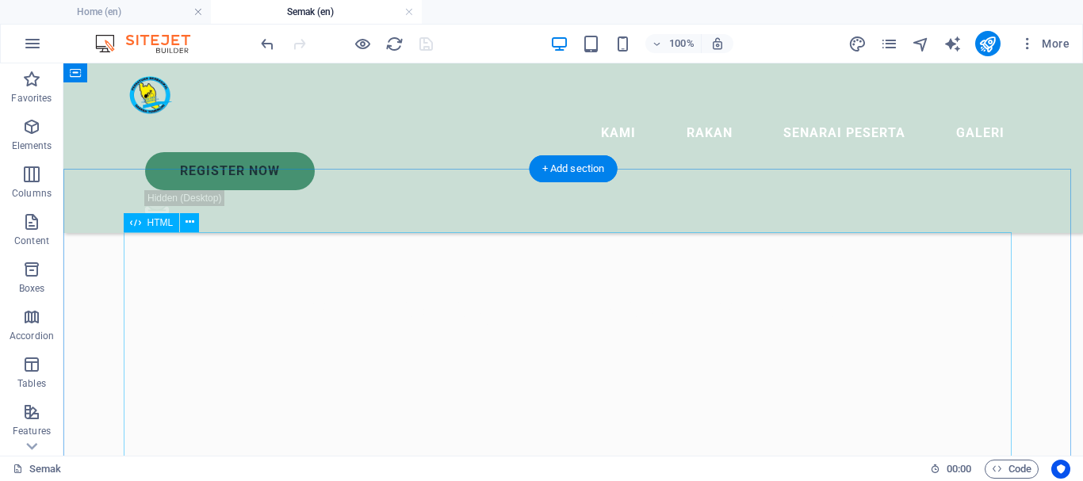
scroll to position [159, 0]
click at [187, 222] on icon at bounding box center [190, 222] width 9 height 17
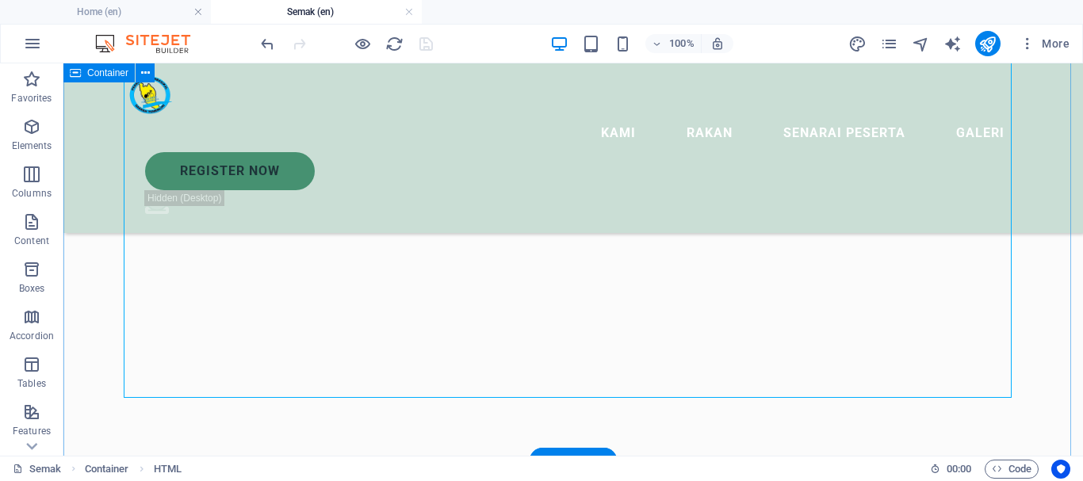
scroll to position [633, 0]
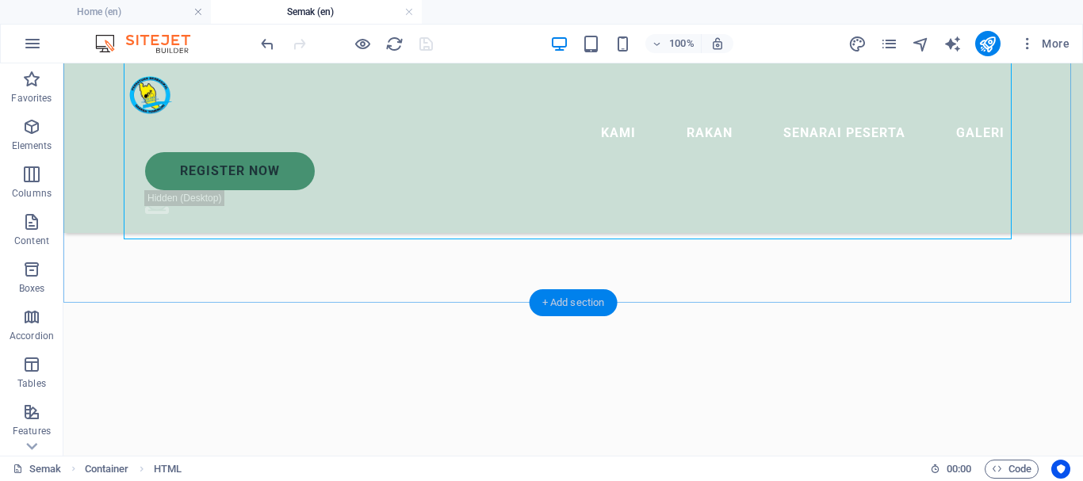
click at [554, 300] on div "+ Add section" at bounding box center [574, 302] width 88 height 27
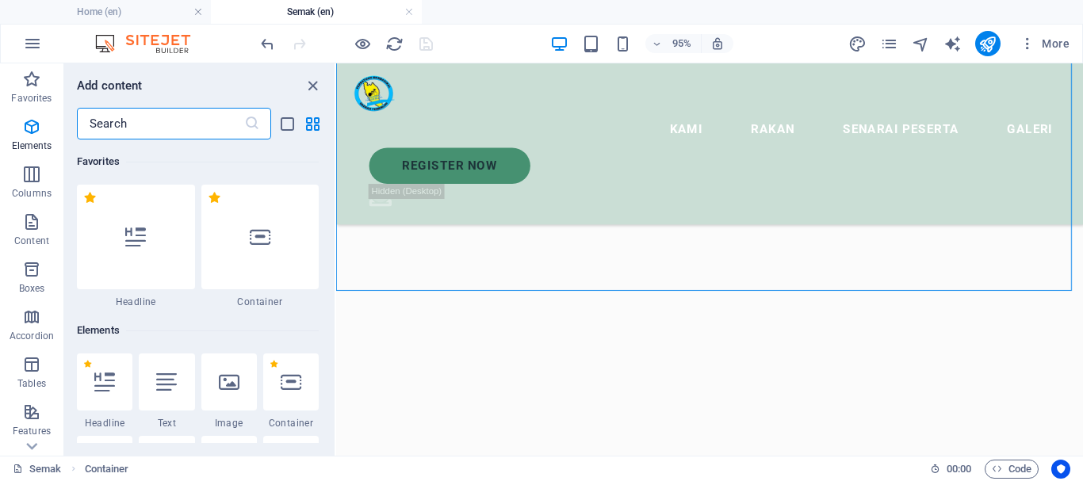
scroll to position [2774, 0]
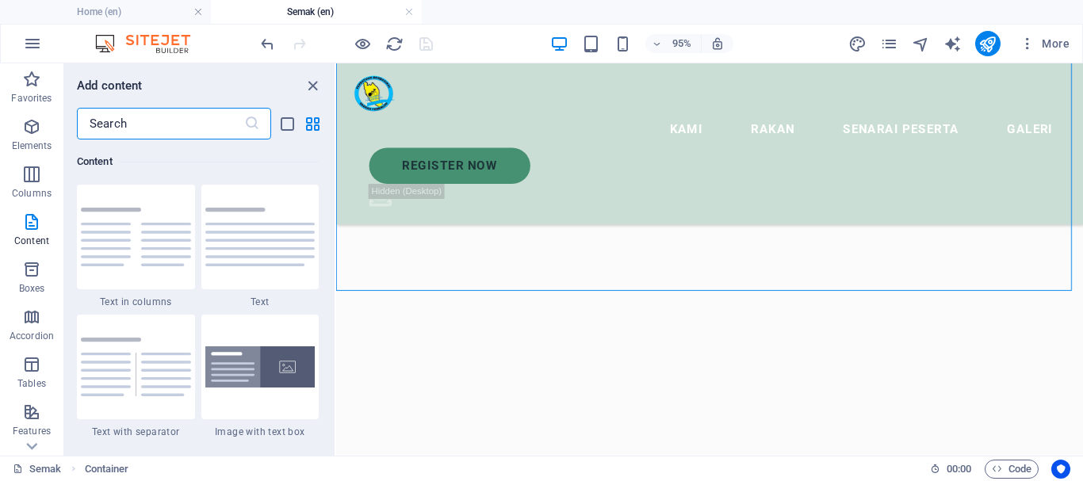
click at [137, 128] on input "text" at bounding box center [160, 124] width 167 height 32
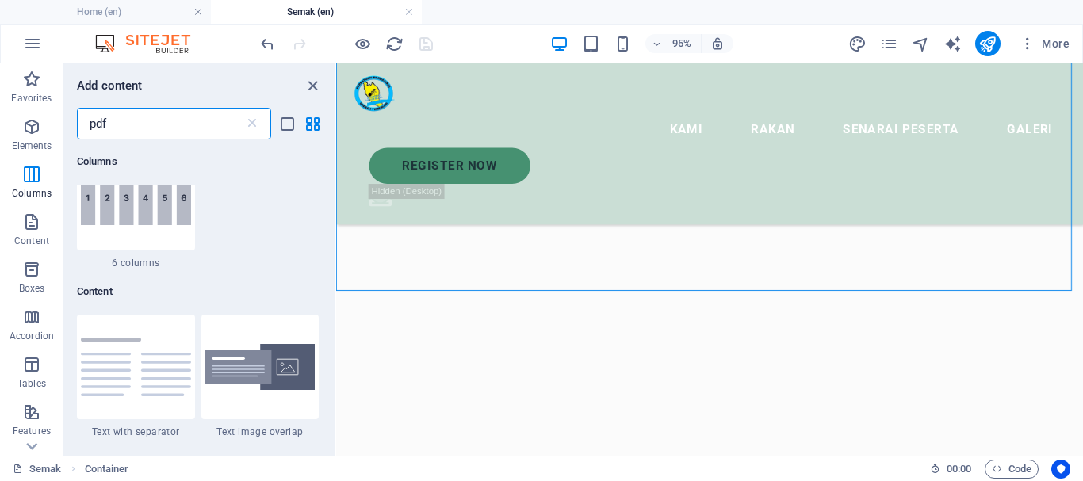
scroll to position [0, 0]
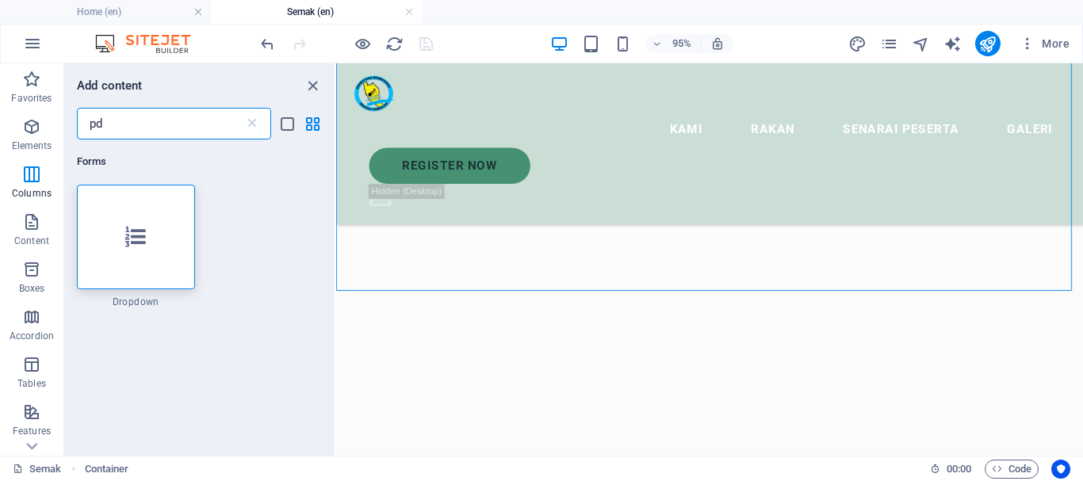
type input "p"
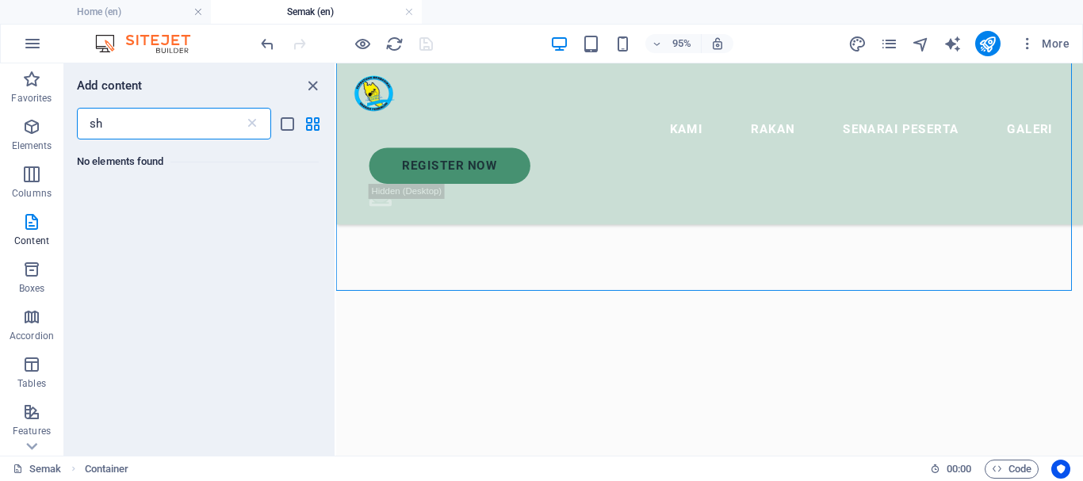
type input "s"
type input "d"
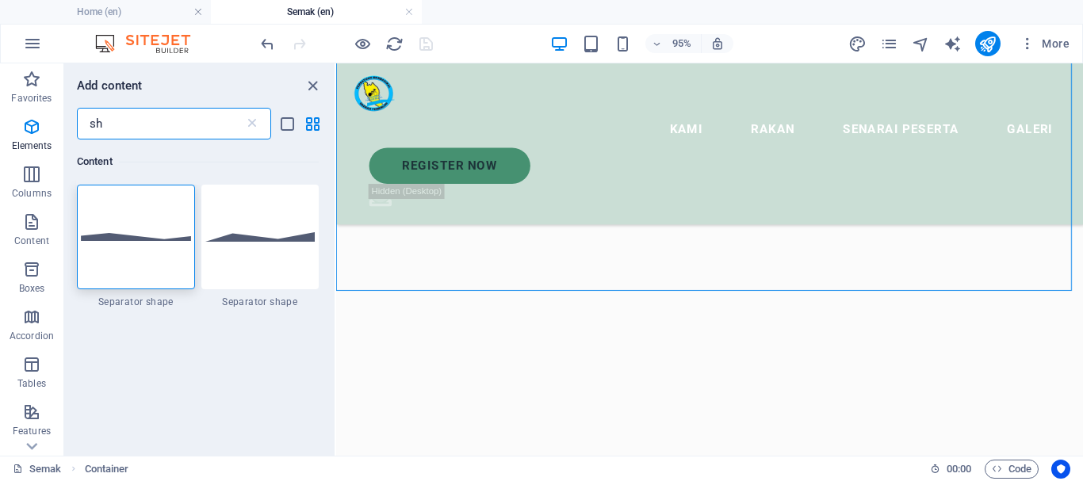
type input "s"
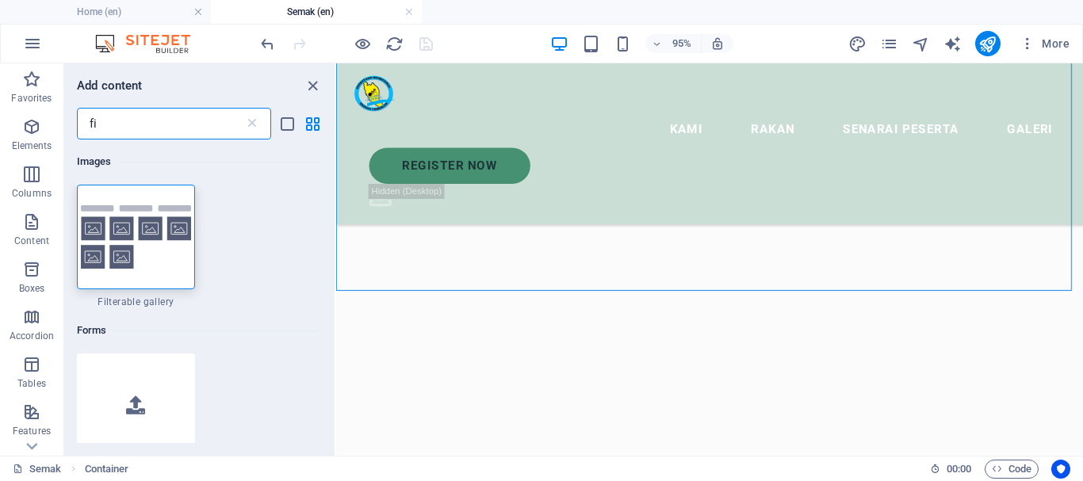
type input "f"
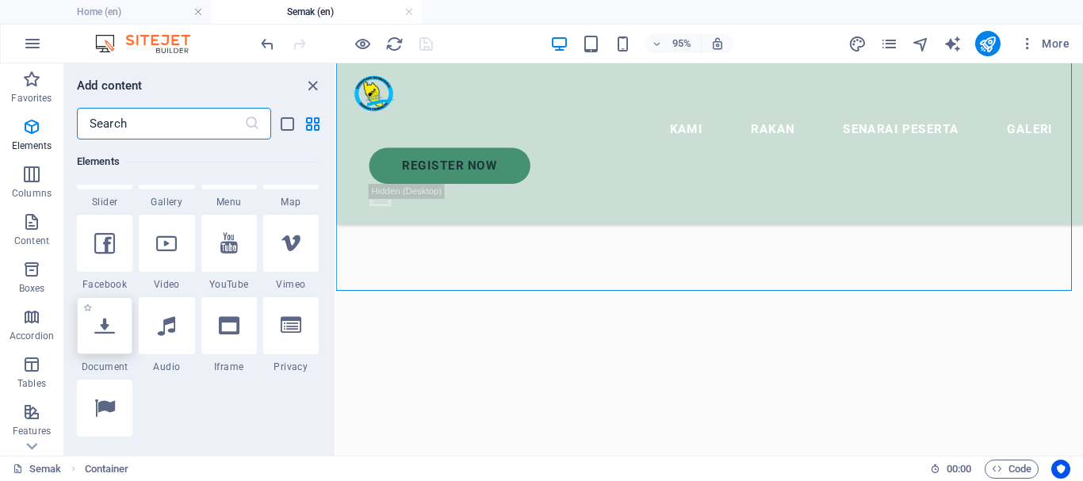
scroll to position [476, 0]
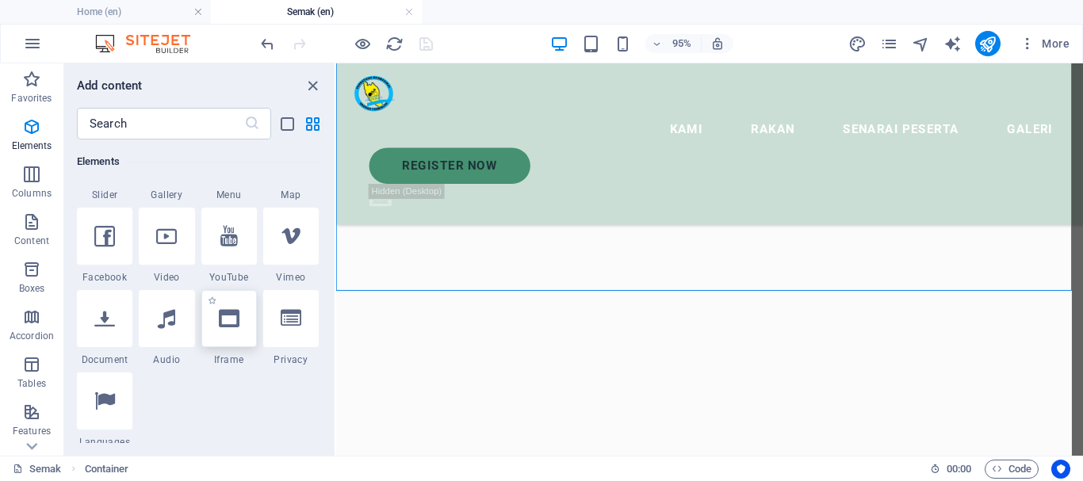
select select "%"
select select "px"
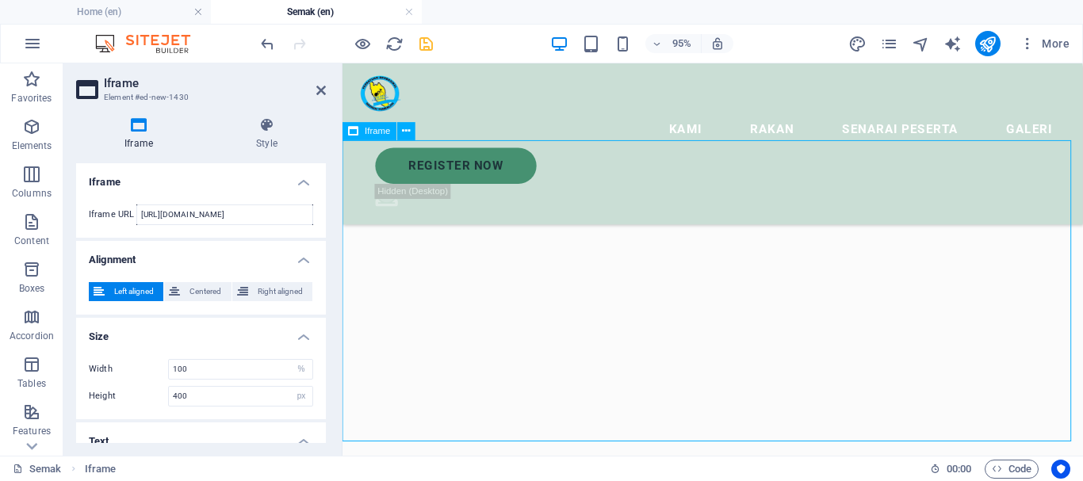
scroll to position [791, 0]
click at [201, 296] on span "Centered" at bounding box center [205, 291] width 41 height 19
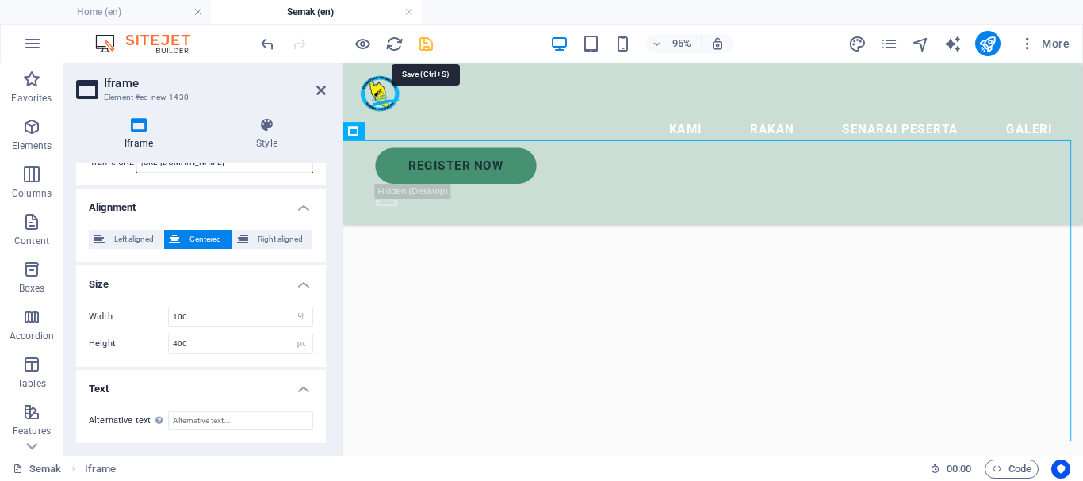
click at [427, 47] on icon "save" at bounding box center [426, 44] width 18 height 18
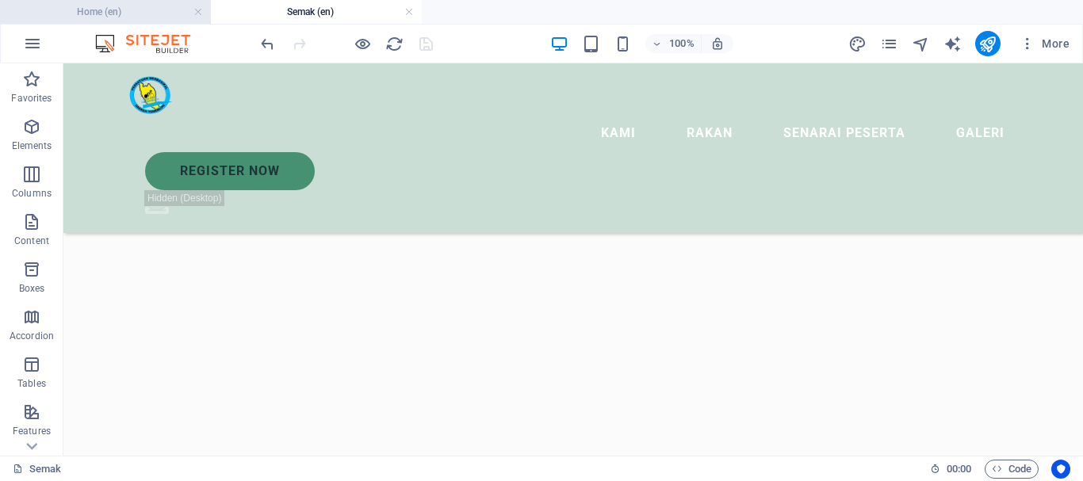
click at [100, 8] on h4 "Home (en)" at bounding box center [105, 11] width 211 height 17
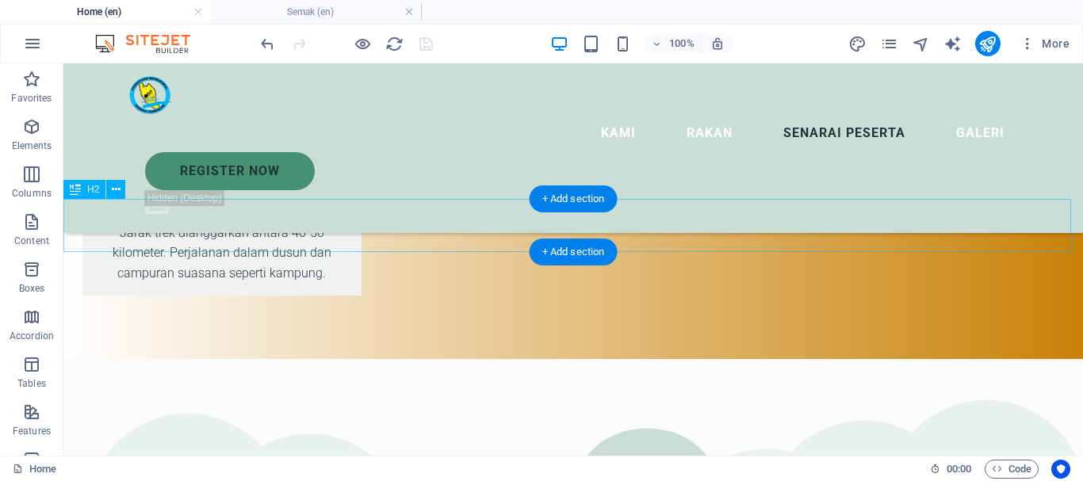
scroll to position [5392, 0]
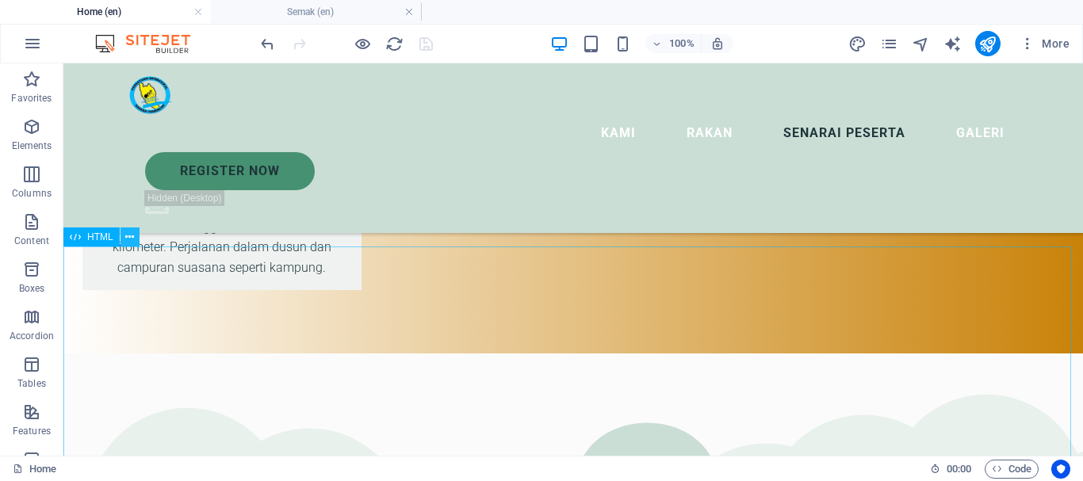
click at [129, 236] on icon at bounding box center [129, 237] width 9 height 17
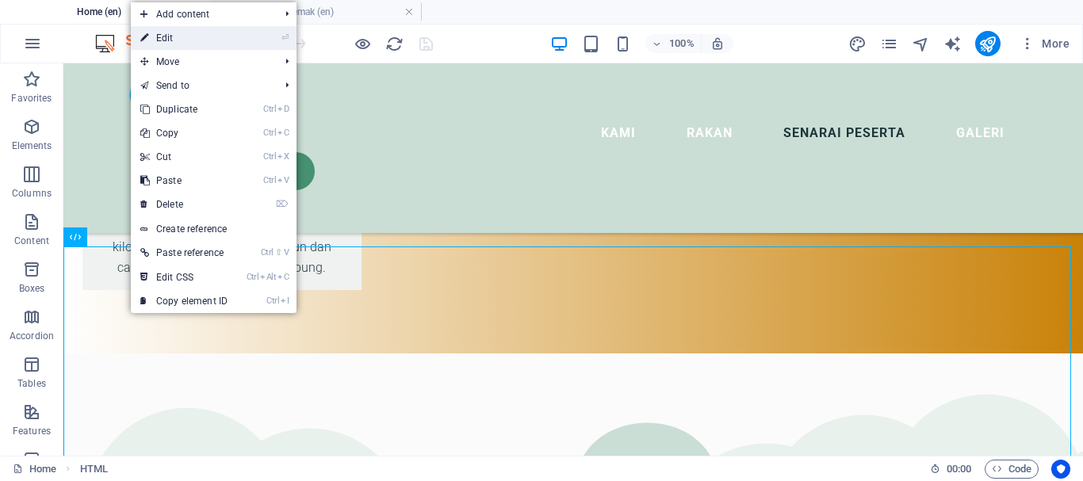
click at [189, 35] on link "⏎ Edit" at bounding box center [184, 38] width 106 height 24
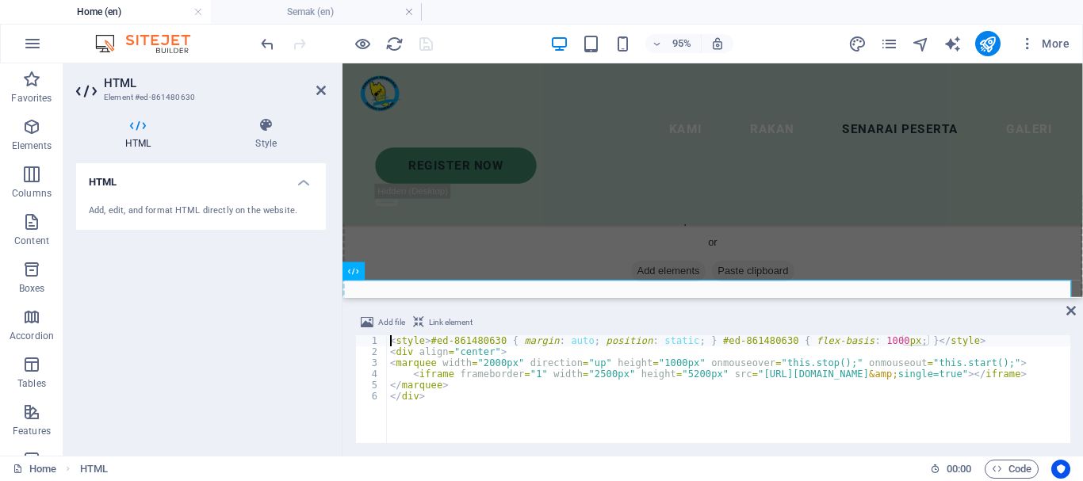
scroll to position [5225, 0]
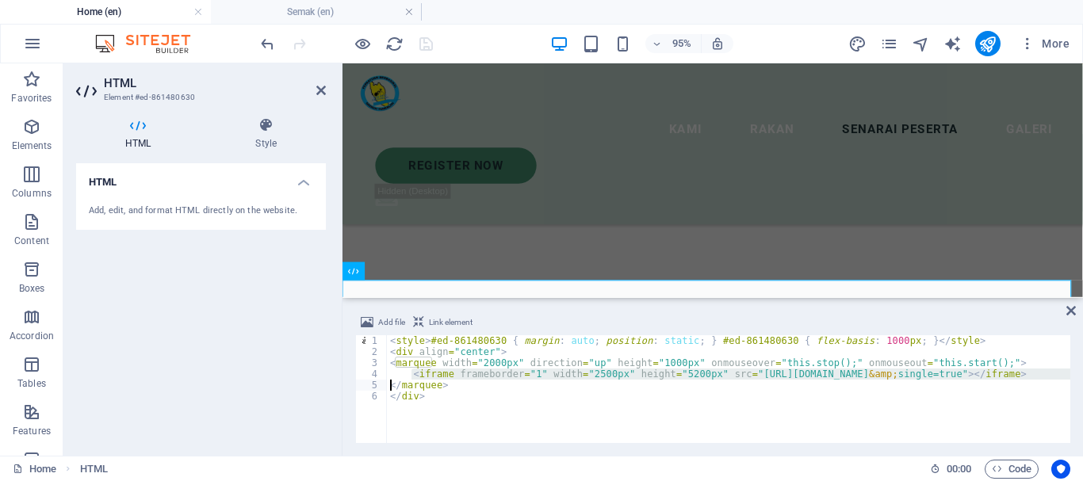
drag, startPoint x: 411, startPoint y: 375, endPoint x: 392, endPoint y: 384, distance: 20.9
click at [392, 384] on div "< style > #ed-861480630 { margin : auto ; position : static ; } #ed-861480630 {…" at bounding box center [1031, 398] width 1288 height 127
type textarea "<iframe frameborder="1" width="2500px" height="5200px" src="[URL][DOMAIN_NAME]"…"
click at [319, 10] on h4 "Semak (en)" at bounding box center [316, 11] width 211 height 17
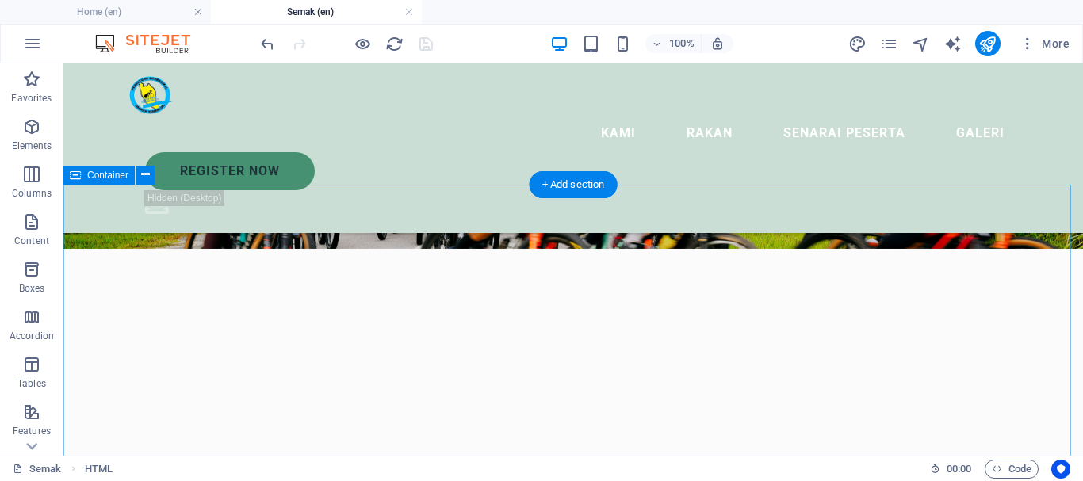
scroll to position [141, 0]
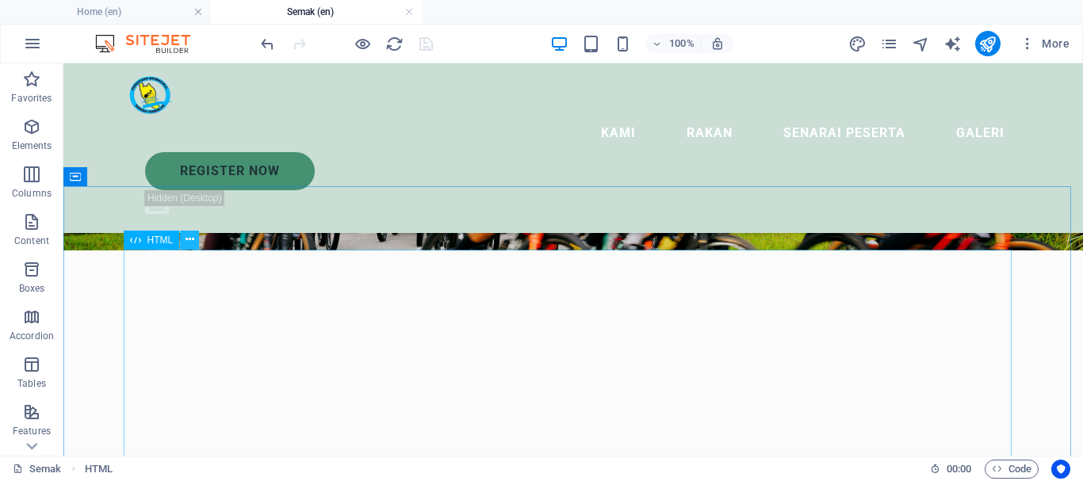
click at [193, 236] on icon at bounding box center [190, 240] width 9 height 17
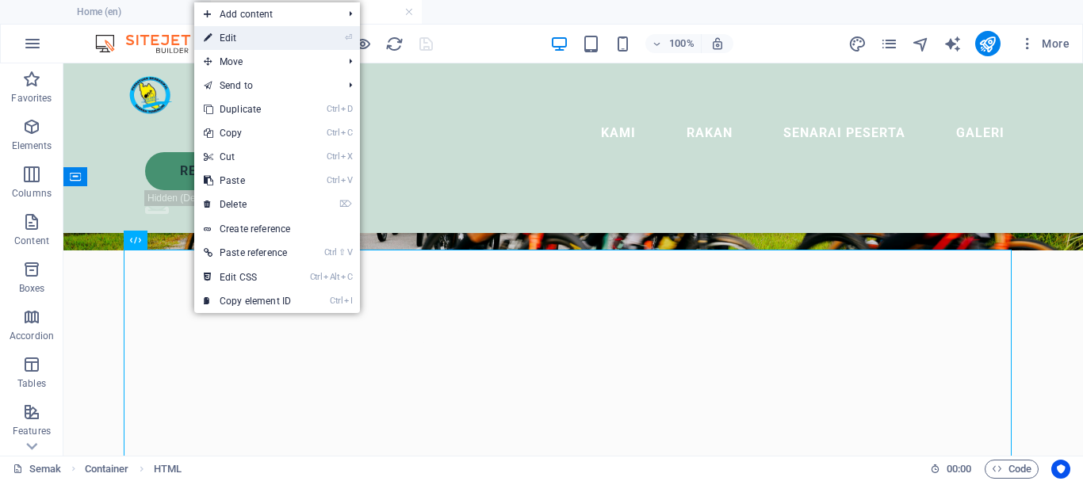
click at [230, 45] on link "⏎ Edit" at bounding box center [247, 38] width 106 height 24
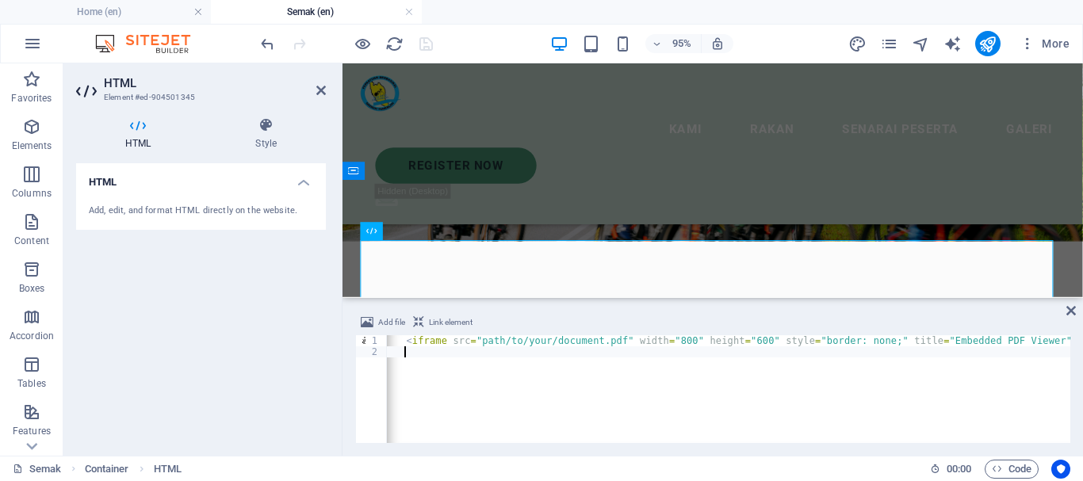
scroll to position [0, 0]
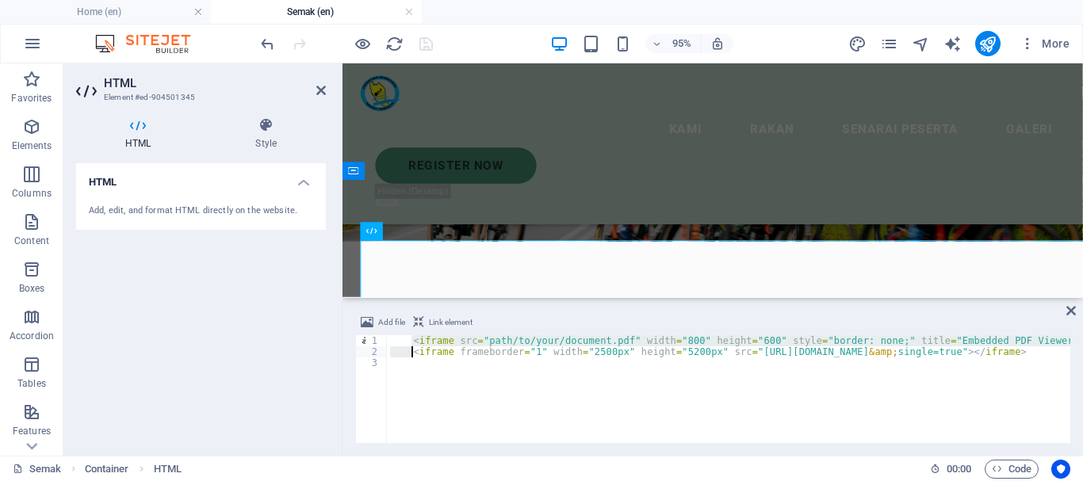
click at [412, 348] on div "< iframe src = "path/to/your/document.pdf" width = "800" height = "600" style =…" at bounding box center [1031, 398] width 1288 height 127
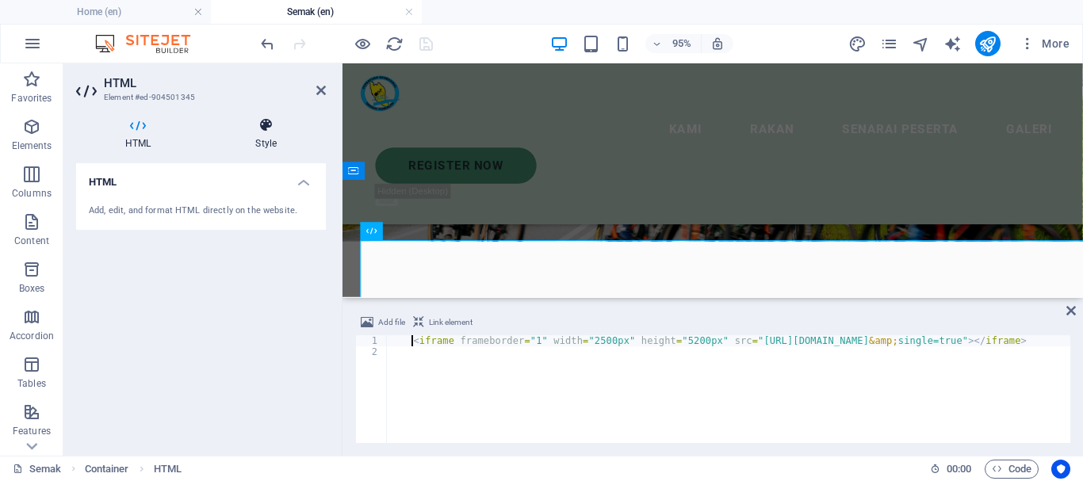
type textarea "<iframe frameborder="1" width="2500px" height="5200px" src="[URL][DOMAIN_NAME]"…"
click at [266, 132] on icon at bounding box center [266, 125] width 120 height 16
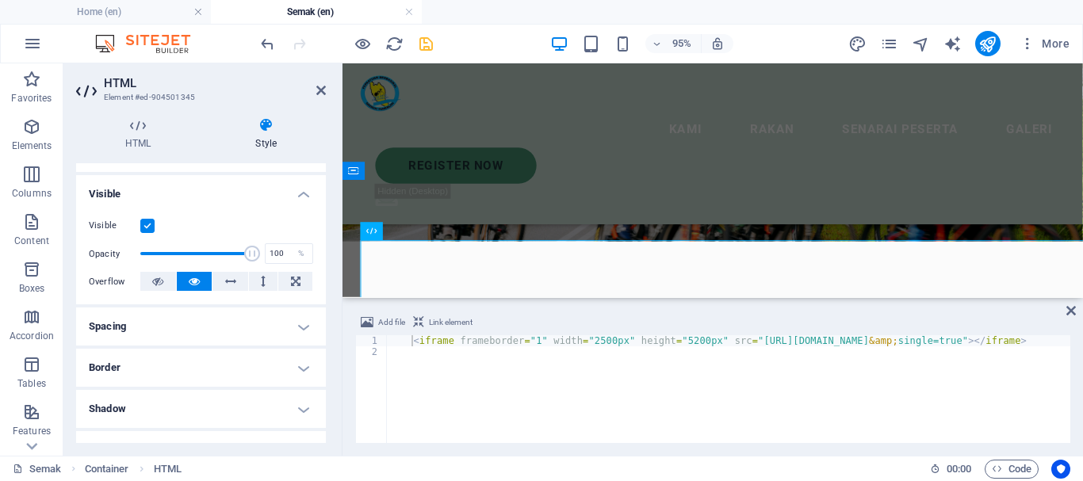
scroll to position [159, 0]
click at [159, 282] on icon at bounding box center [157, 280] width 11 height 19
click at [190, 281] on icon at bounding box center [194, 280] width 11 height 19
click at [161, 279] on icon at bounding box center [157, 280] width 11 height 19
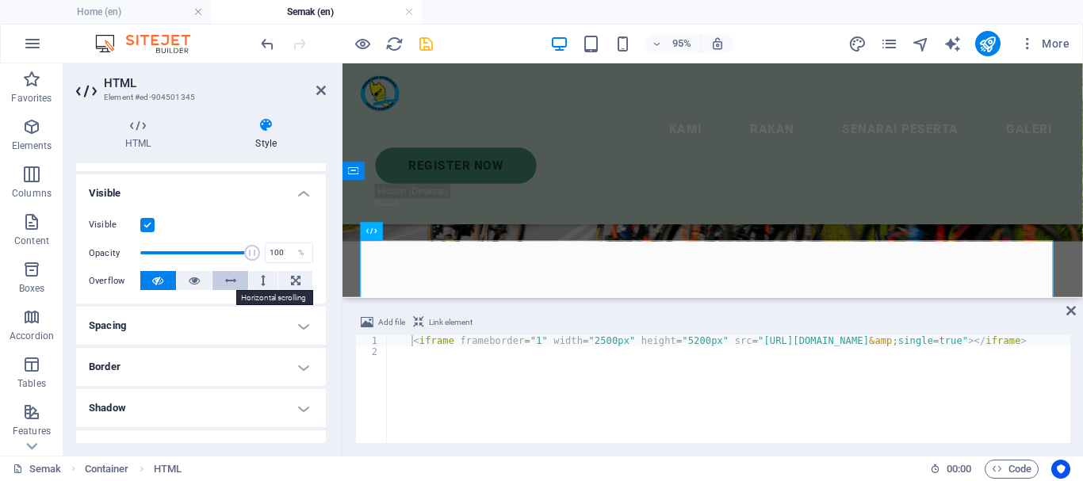
click at [226, 281] on icon at bounding box center [230, 280] width 11 height 19
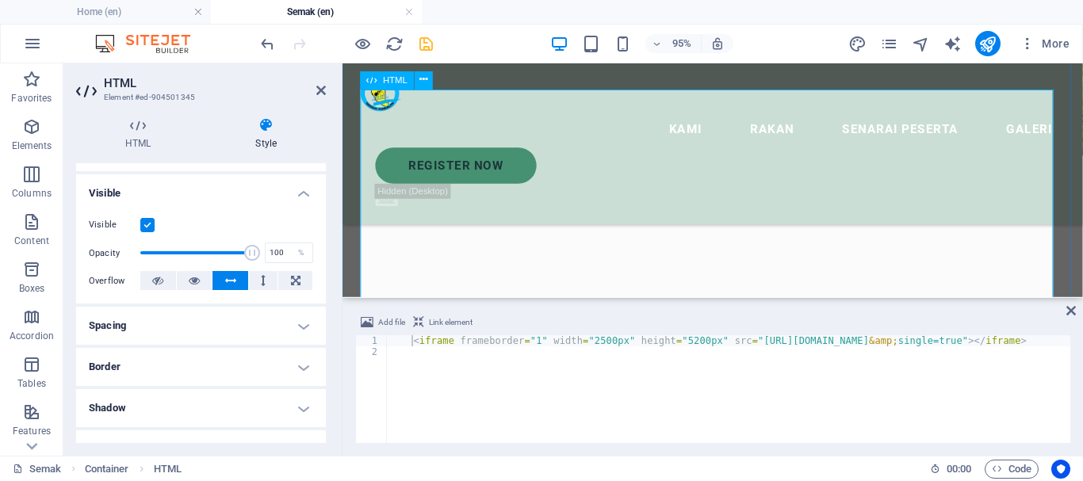
scroll to position [300, 0]
click at [189, 279] on icon at bounding box center [194, 280] width 11 height 19
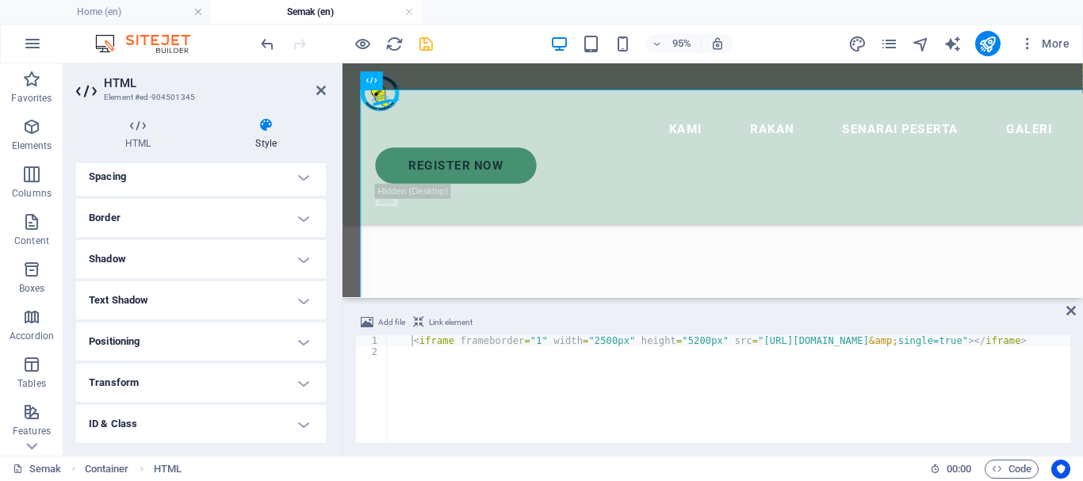
scroll to position [317, 0]
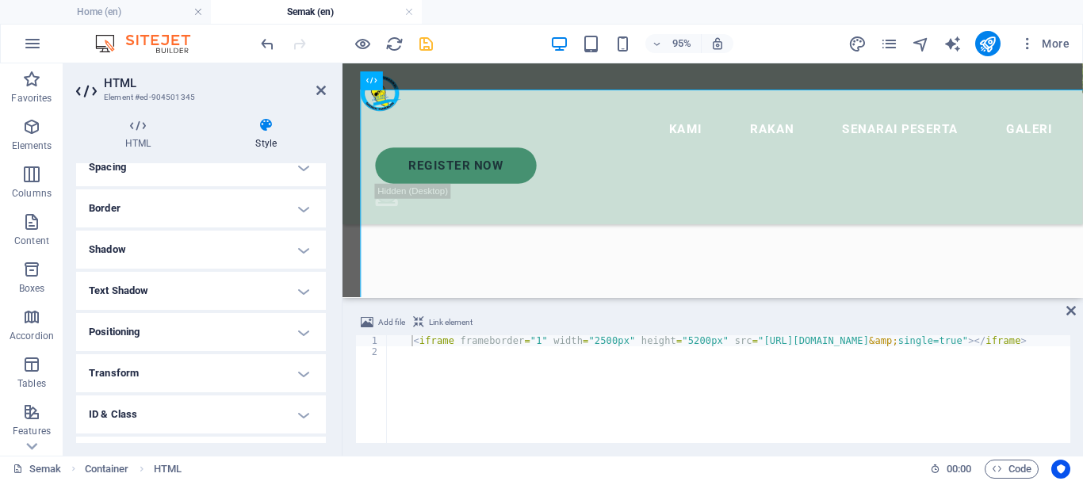
click at [149, 334] on h4 "Positioning" at bounding box center [201, 332] width 250 height 38
click at [154, 331] on h4 "Positioning" at bounding box center [201, 327] width 250 height 29
click at [154, 331] on h4 "Positioning" at bounding box center [201, 332] width 250 height 38
click at [154, 331] on h4 "Positioning" at bounding box center [201, 327] width 250 height 29
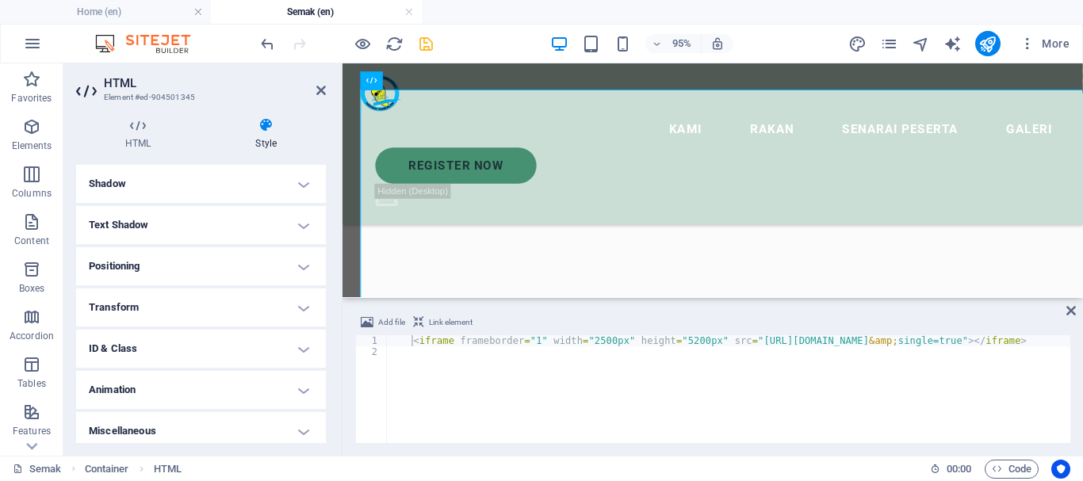
scroll to position [390, 0]
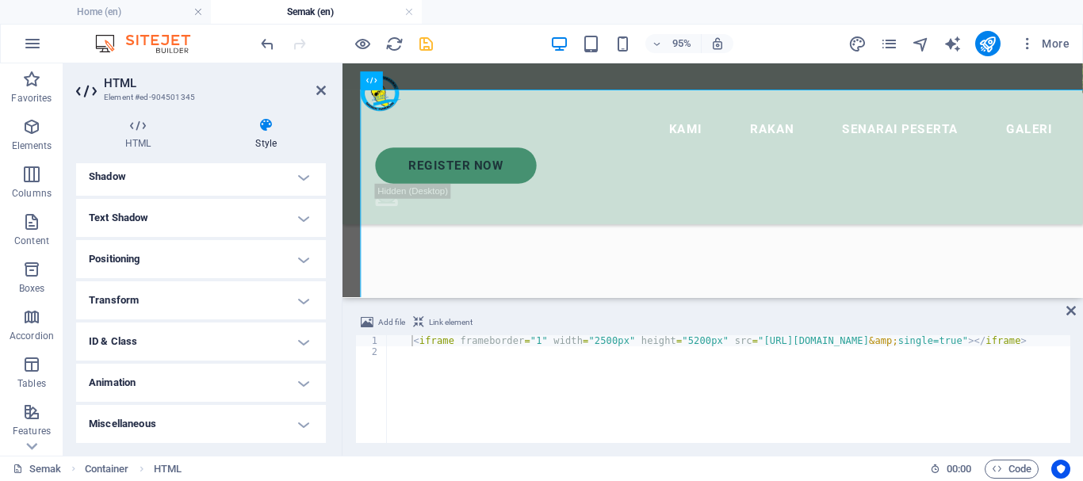
click at [157, 385] on h4 "Animation" at bounding box center [201, 383] width 250 height 38
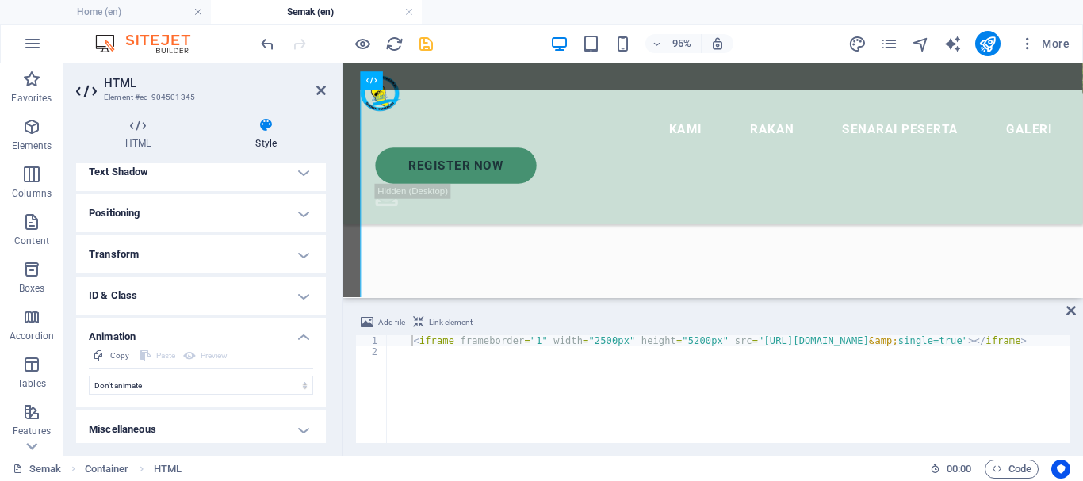
scroll to position [442, 0]
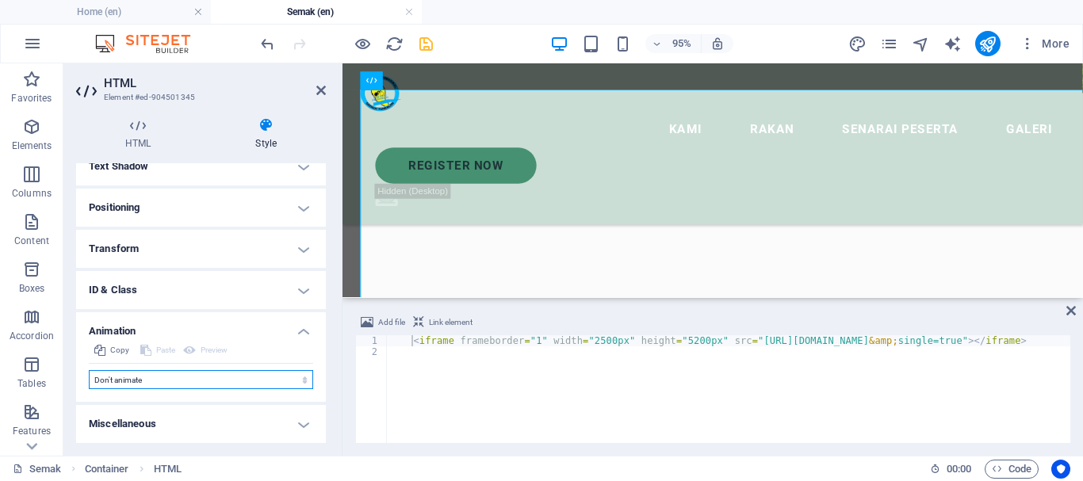
click at [173, 382] on select "Don't animate Show / Hide Slide up/down Zoom in/out Slide left to right Slide r…" at bounding box center [201, 379] width 224 height 19
click at [285, 331] on h4 "Animation" at bounding box center [201, 326] width 250 height 29
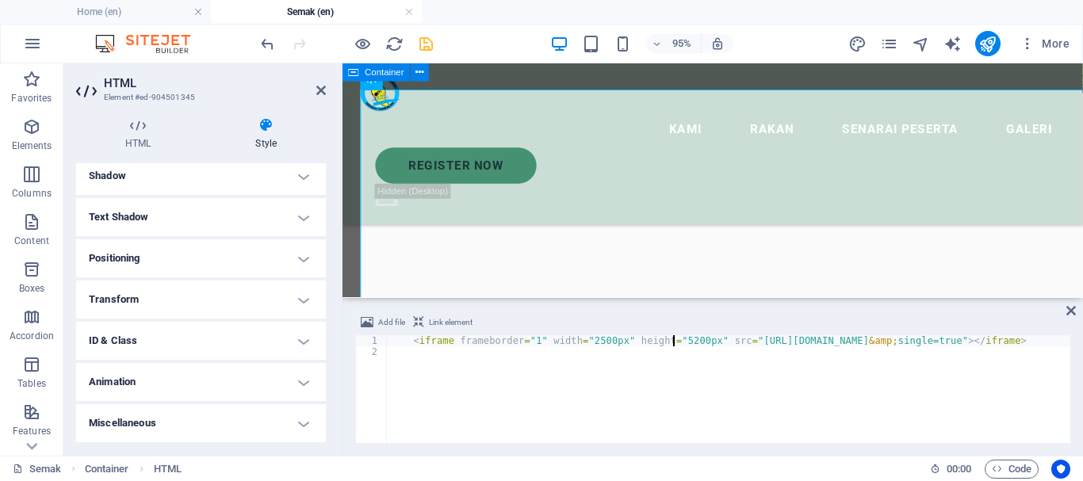
click at [676, 340] on div "< iframe frameborder = "1" width = "2500px" height = "5200px" src = "[URL][DOMA…" at bounding box center [1031, 398] width 1288 height 127
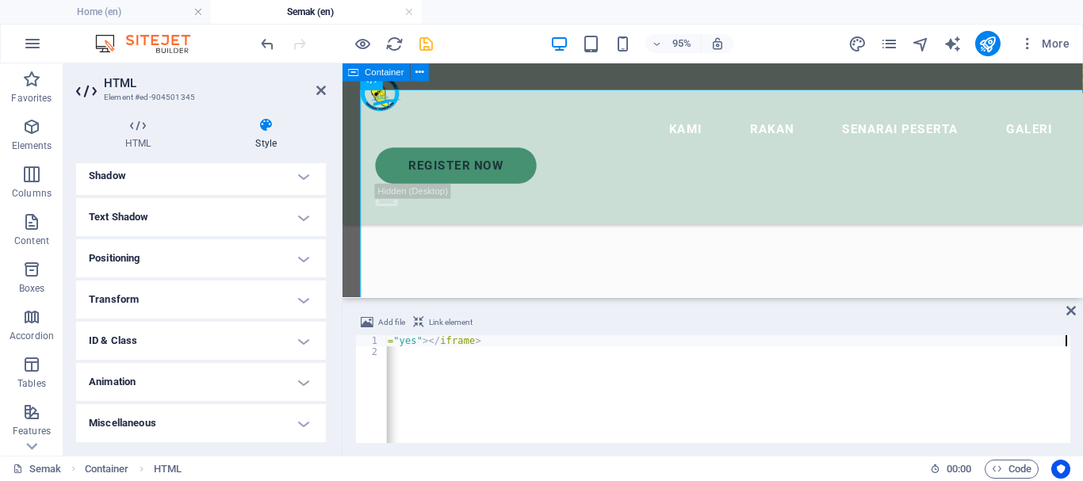
scroll to position [0, 691]
type textarea "<iframe frameborder="1" width="2500px" height="5200px" src="[URL][DOMAIN_NAME]"…"
click at [427, 44] on icon "save" at bounding box center [426, 44] width 18 height 18
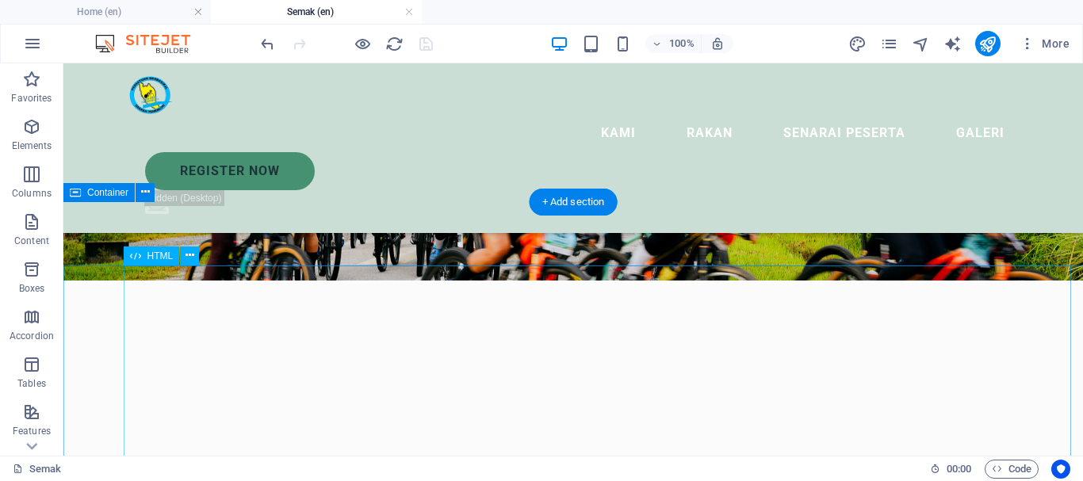
scroll to position [62, 0]
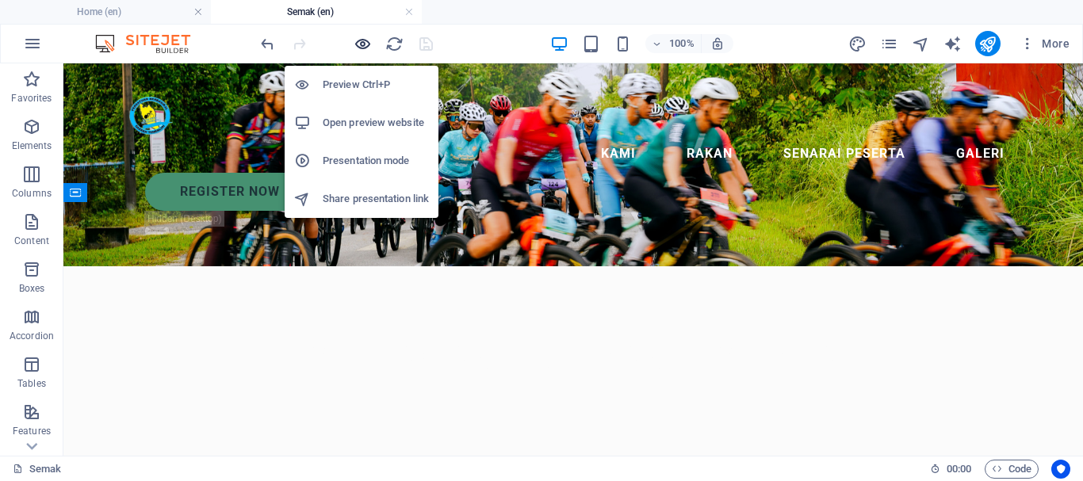
click at [363, 45] on icon "button" at bounding box center [363, 44] width 18 height 18
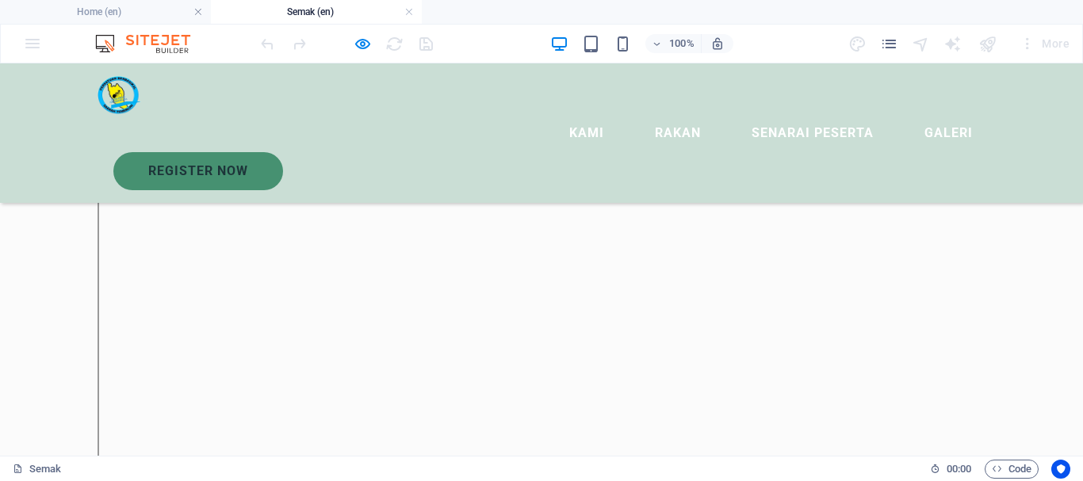
scroll to position [220, 0]
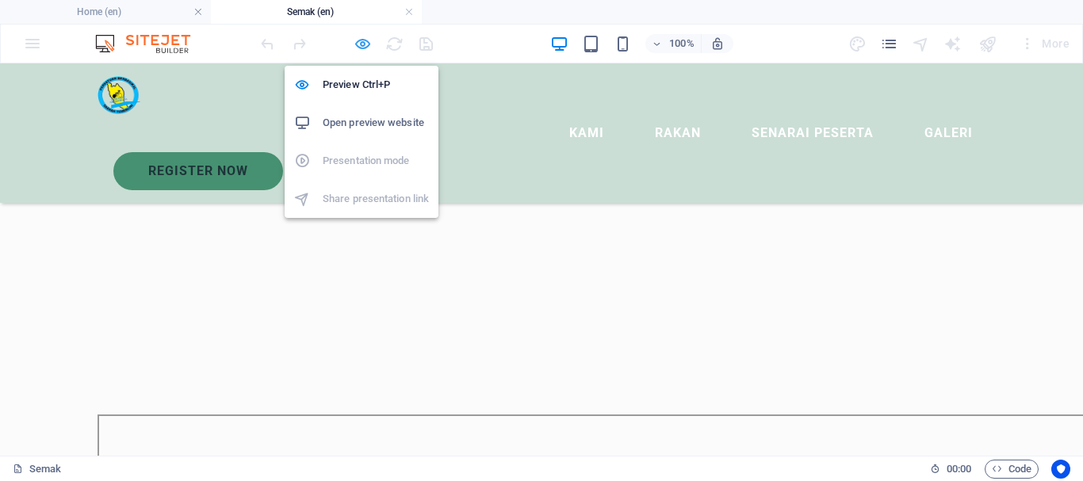
click at [363, 44] on icon "button" at bounding box center [363, 44] width 18 height 18
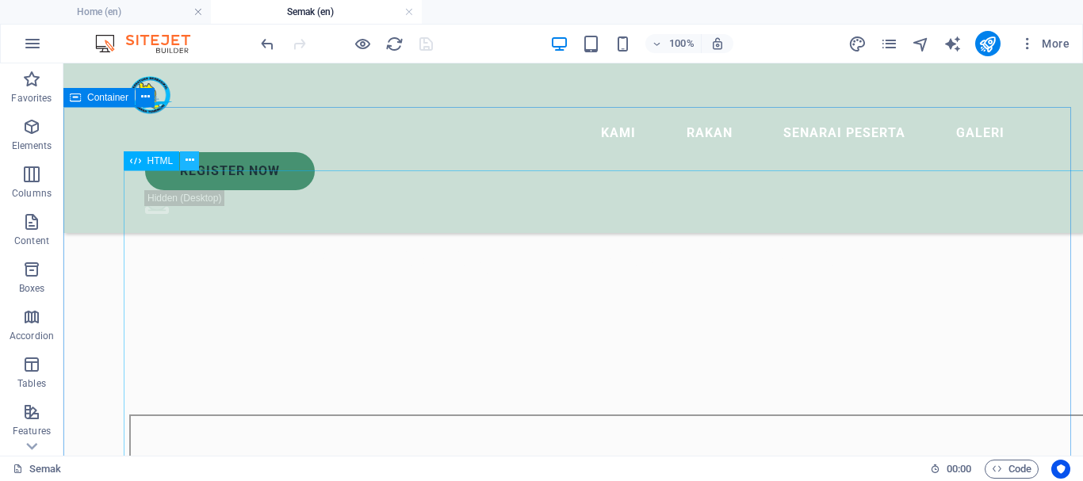
click at [186, 164] on icon at bounding box center [190, 160] width 9 height 17
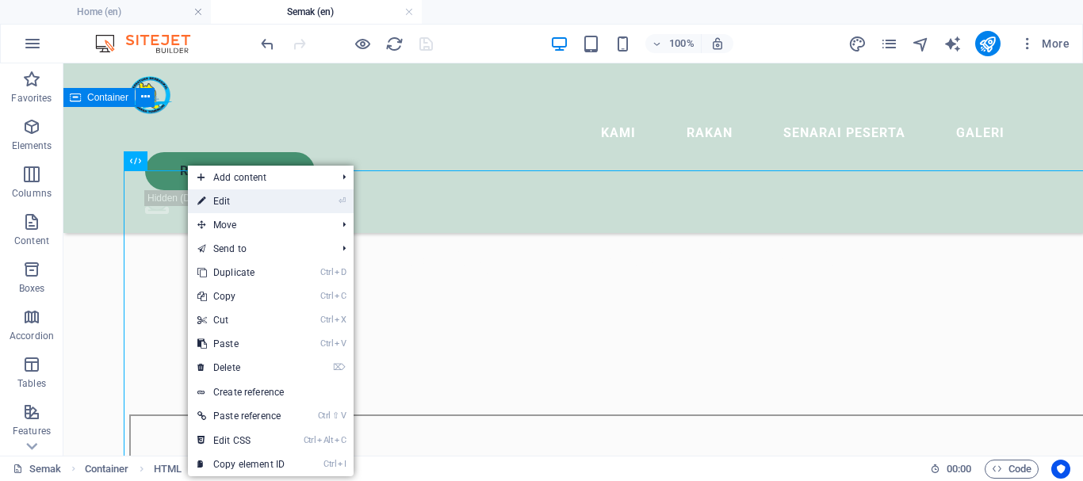
click at [211, 203] on link "⏎ Edit" at bounding box center [241, 202] width 106 height 24
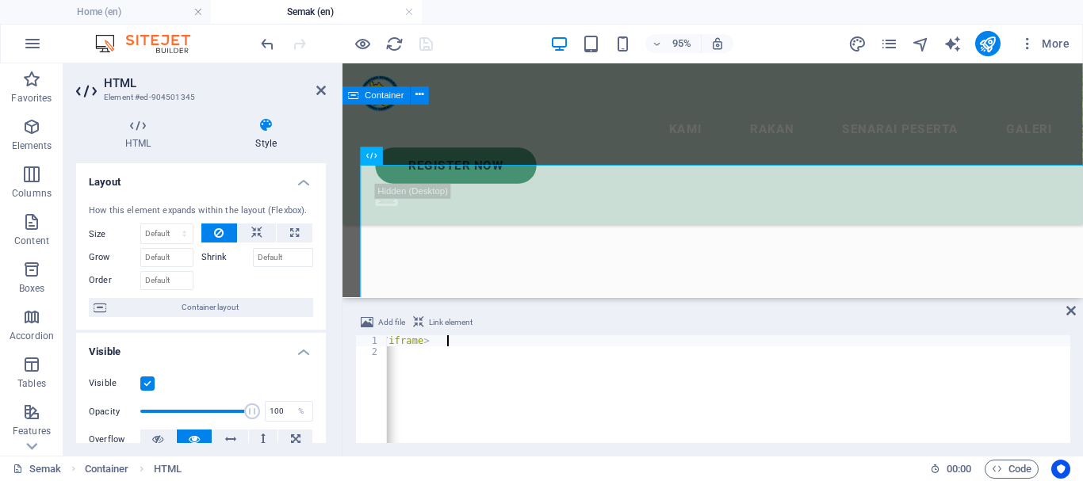
click at [446, 339] on div "< iframe frameborder = "1" width = "2500px" height = "5200px" src = "[URL][DOMA…" at bounding box center [383, 398] width 1374 height 127
click at [560, 342] on div "< iframe frameborder = "1" width = "2500px" height = "5200px" src = "[URL][DOMA…" at bounding box center [1049, 398] width 1374 height 127
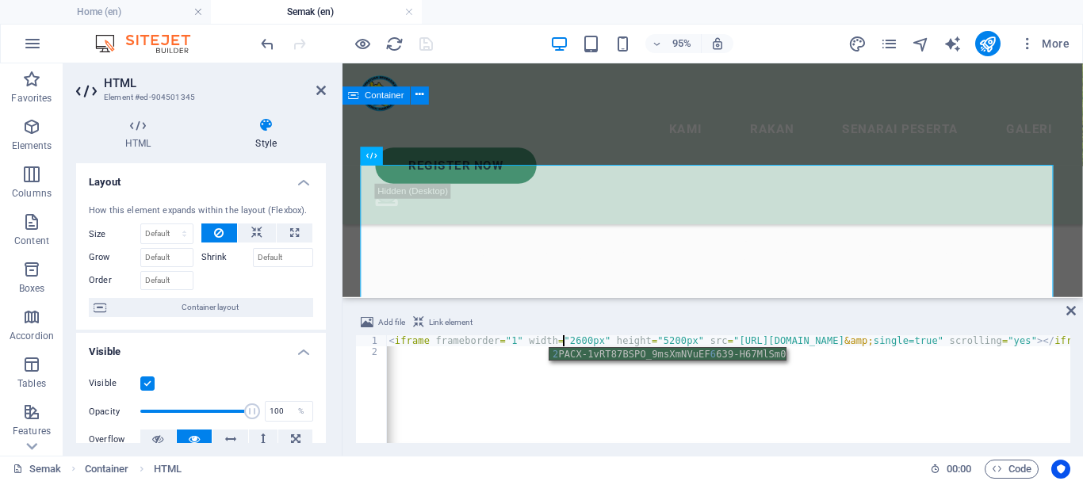
scroll to position [0, 16]
type textarea "<iframe frameborder="1" width="2600px" height="5200px" src="[URL][DOMAIN_NAME]"…"
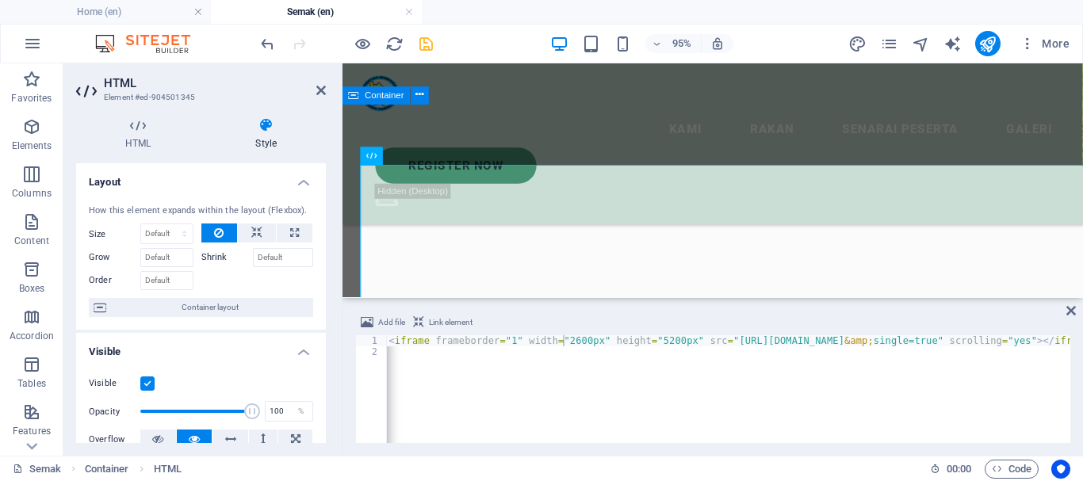
click at [179, 172] on h4 "Layout" at bounding box center [201, 177] width 250 height 29
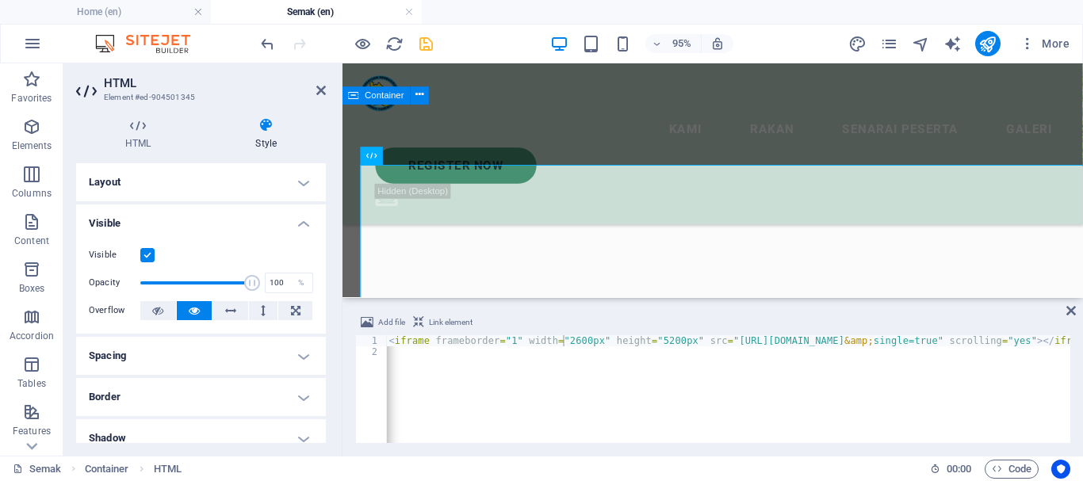
click at [179, 172] on h4 "Layout" at bounding box center [201, 182] width 250 height 38
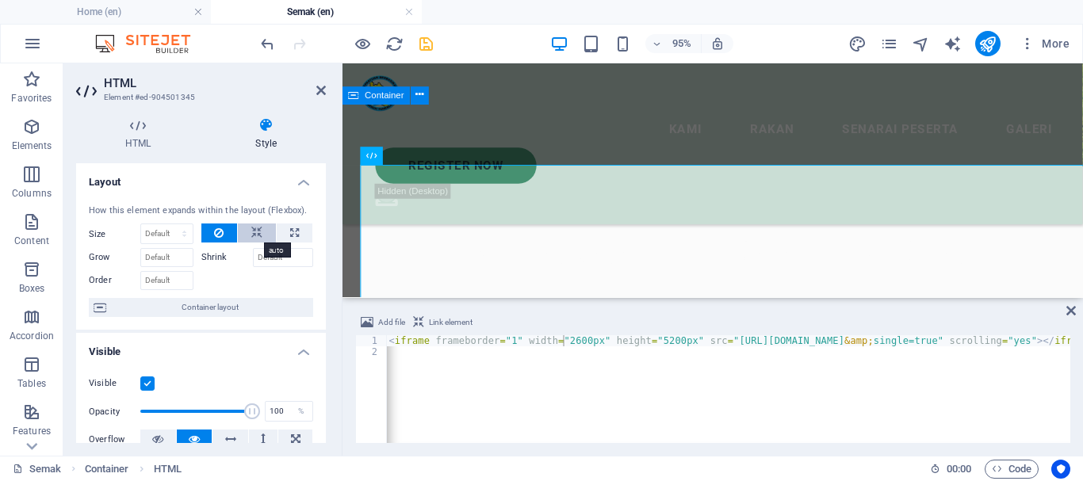
click at [263, 228] on button at bounding box center [257, 233] width 38 height 19
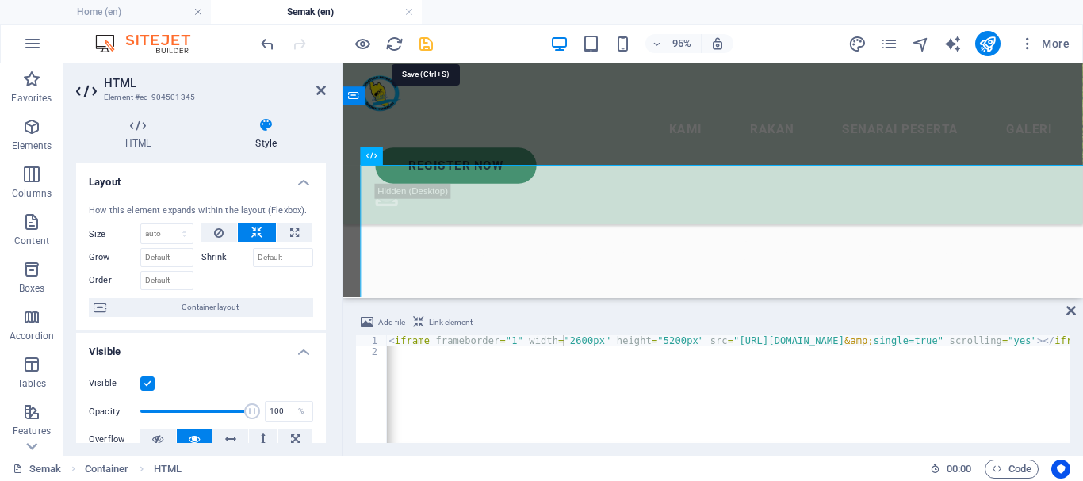
click at [433, 40] on icon "save" at bounding box center [426, 44] width 18 height 18
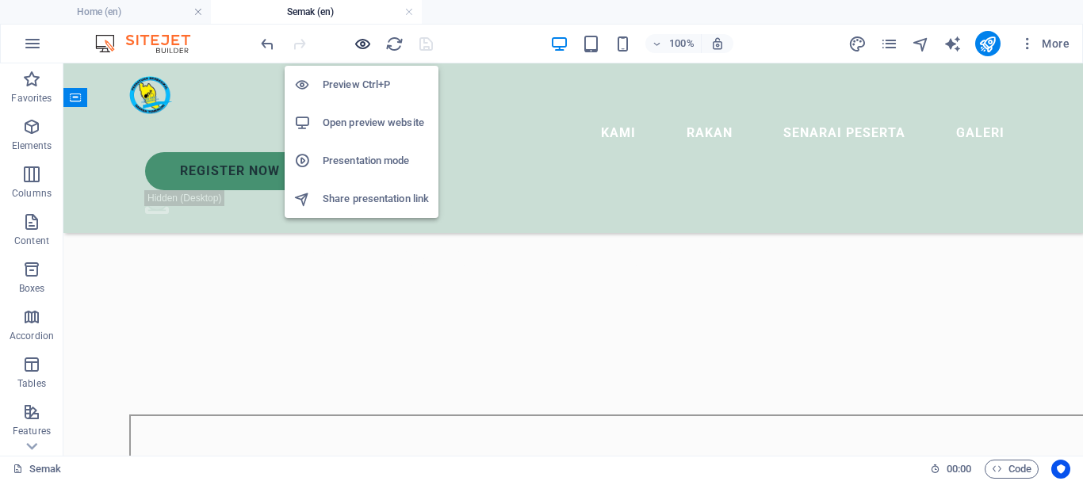
click at [369, 45] on icon "button" at bounding box center [363, 44] width 18 height 18
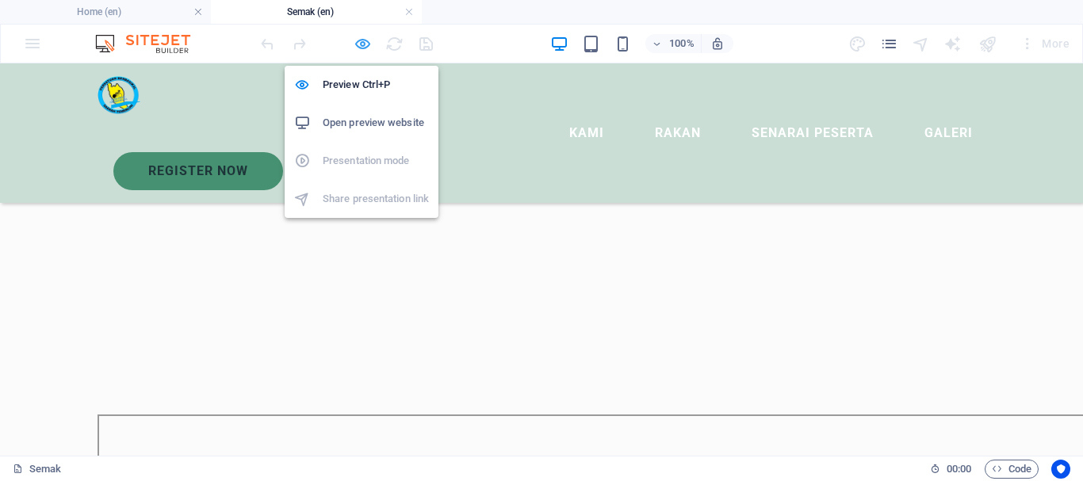
click at [364, 43] on icon "button" at bounding box center [363, 44] width 18 height 18
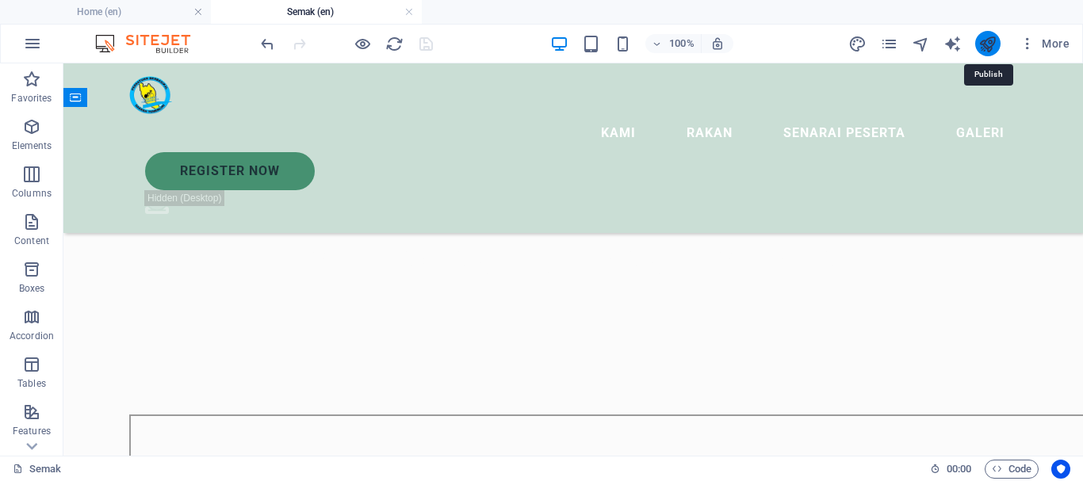
click at [985, 42] on icon "publish" at bounding box center [987, 44] width 18 height 18
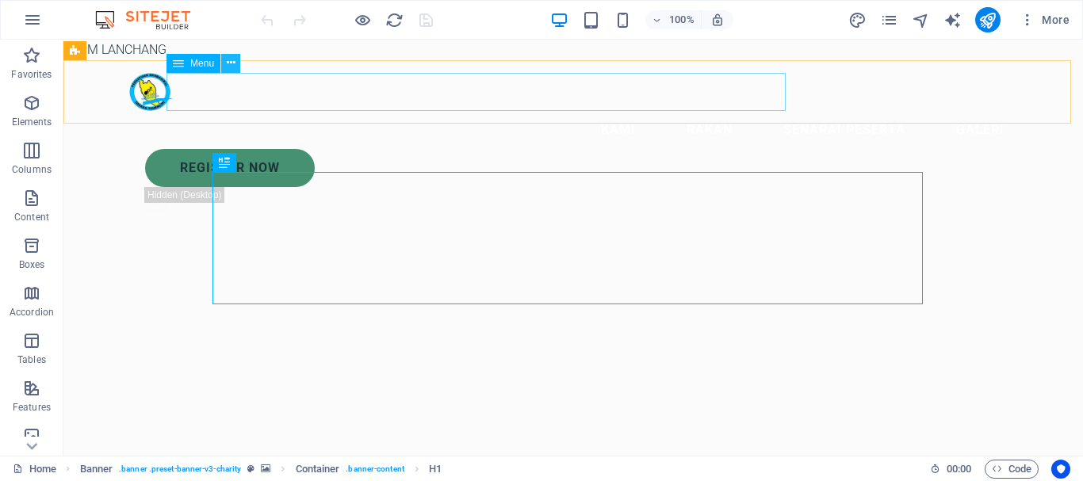
click at [230, 68] on icon at bounding box center [231, 63] width 9 height 17
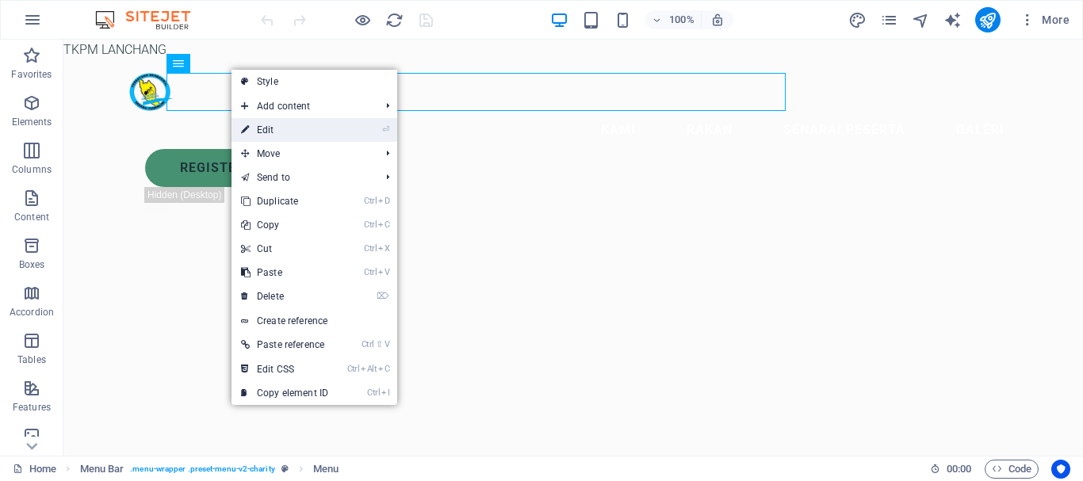
click at [273, 123] on link "⏎ Edit" at bounding box center [285, 130] width 106 height 24
select select "3"
select select
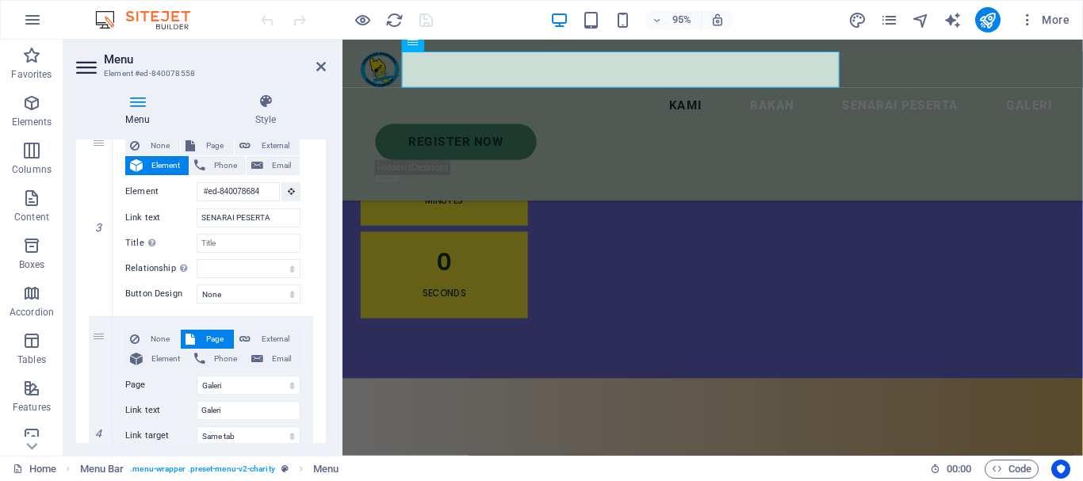
scroll to position [555, 0]
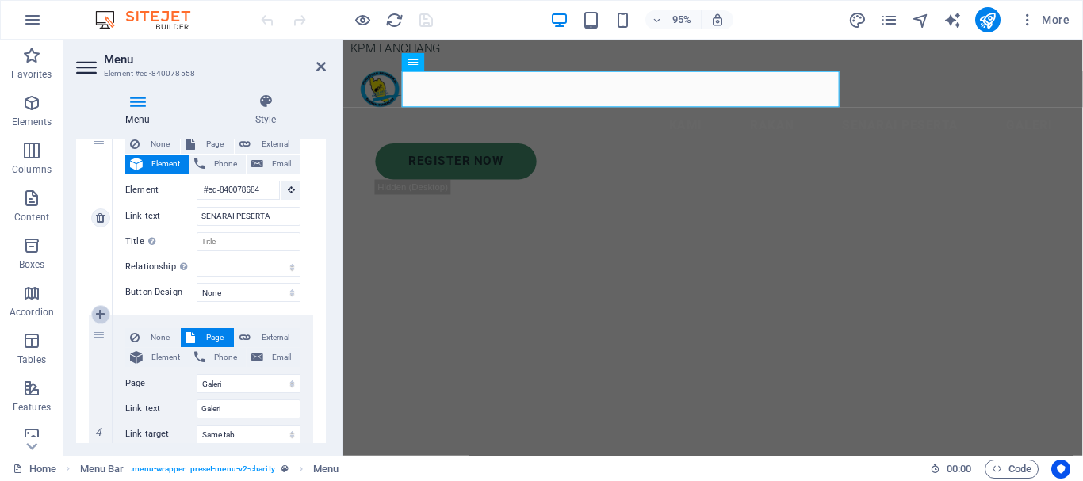
click at [101, 314] on icon at bounding box center [100, 314] width 9 height 11
select select
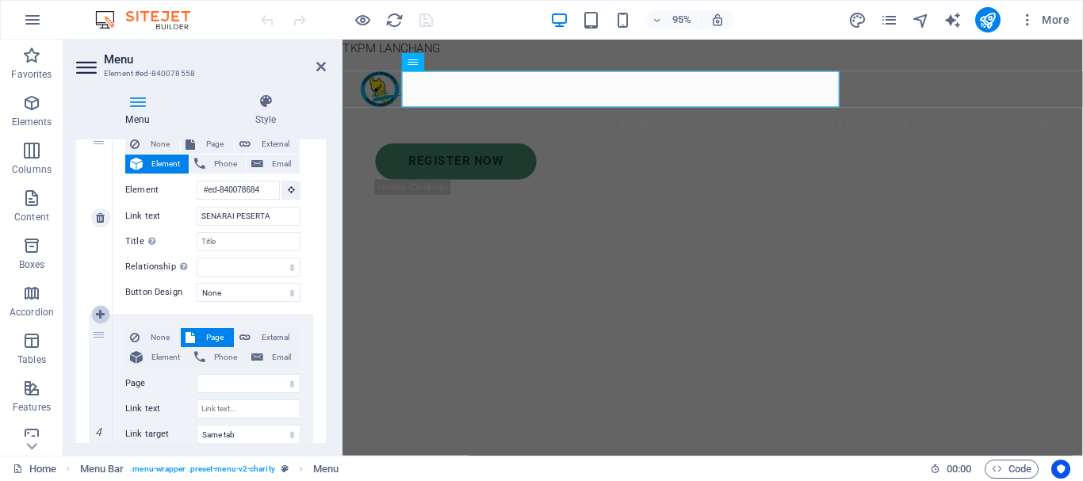
select select "3"
select select
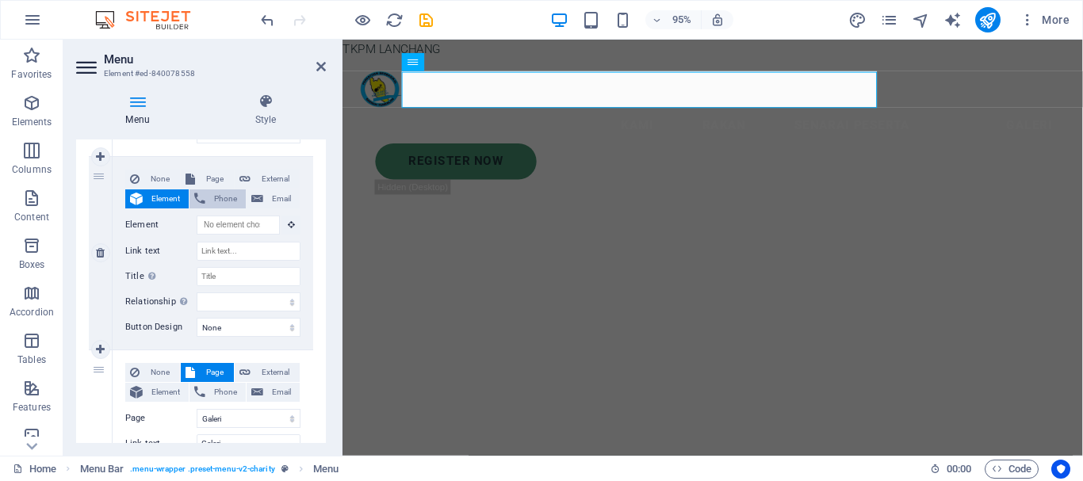
scroll to position [1, 0]
click at [214, 181] on span "Page" at bounding box center [214, 179] width 29 height 19
select select
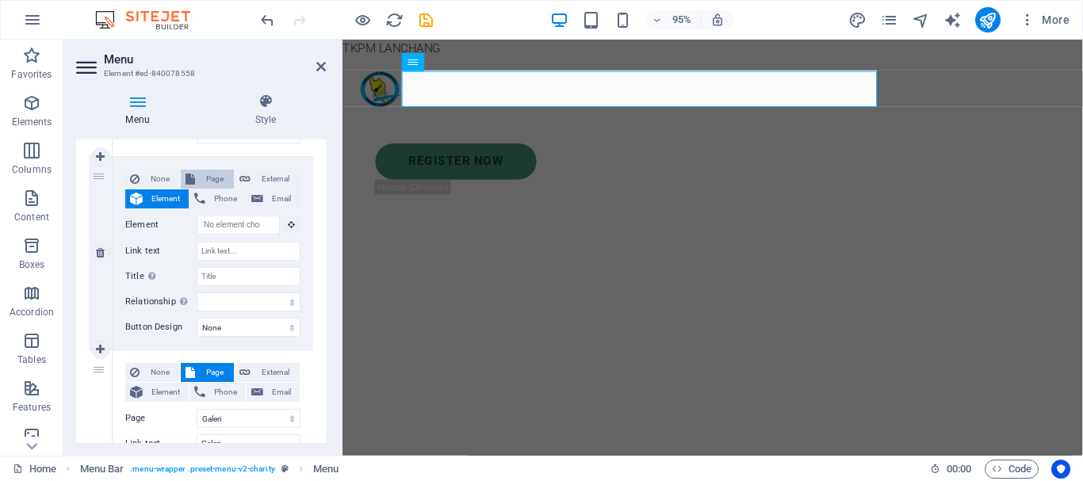
select select
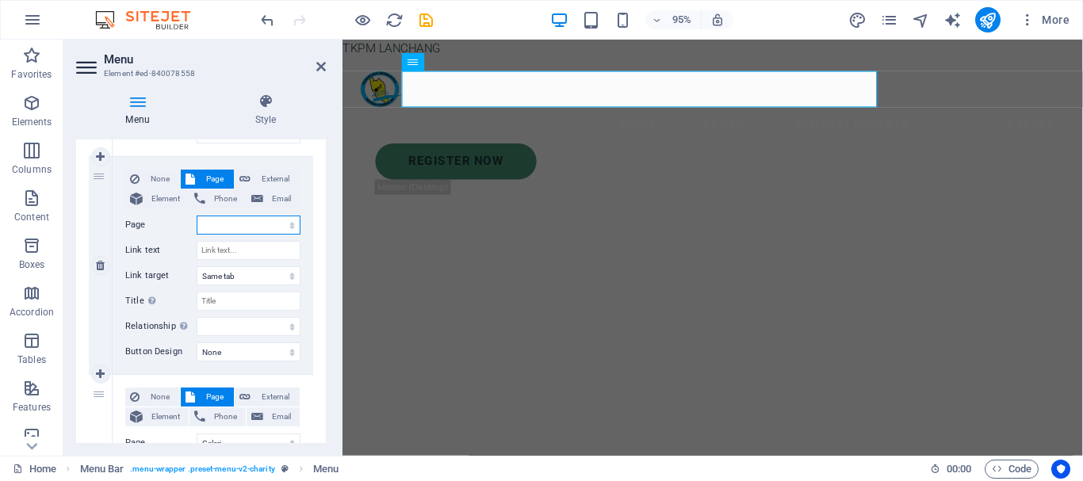
click at [268, 222] on select "Home Legal Notice Privacy Galeri Semak Home" at bounding box center [249, 225] width 104 height 19
select select "4"
click at [197, 216] on select "Home Legal Notice Privacy Galeri Semak Home" at bounding box center [249, 225] width 104 height 19
select select
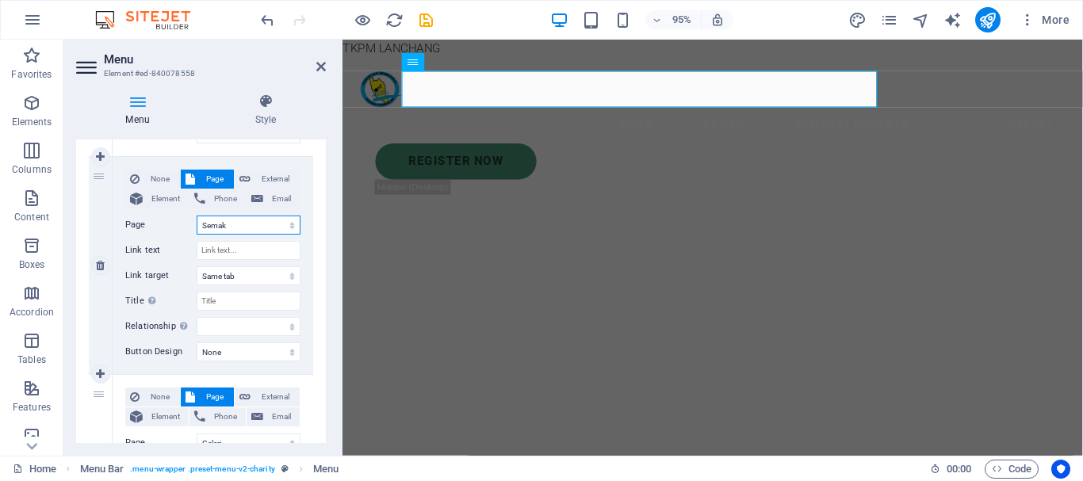
select select
click at [225, 250] on input "Link text" at bounding box center [249, 250] width 104 height 19
type input "SEMAK"
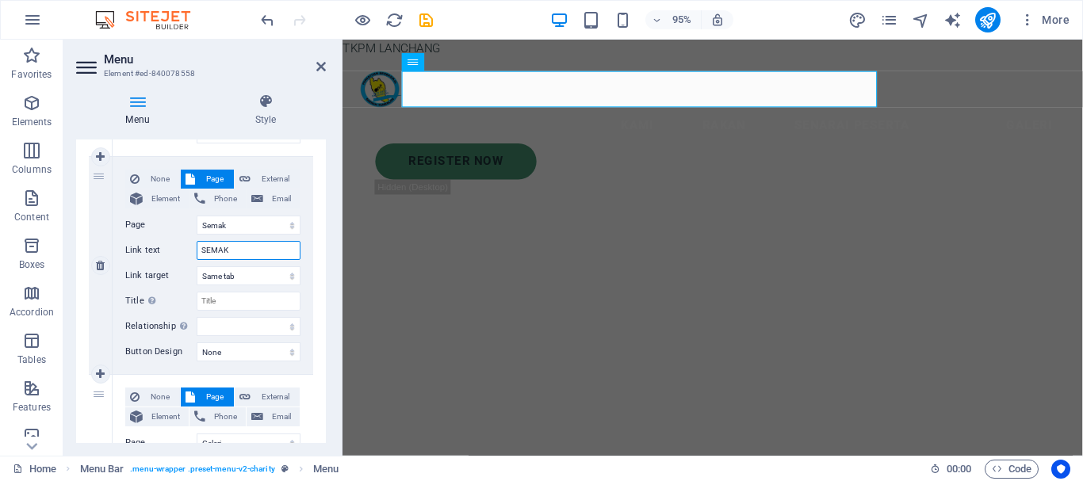
select select
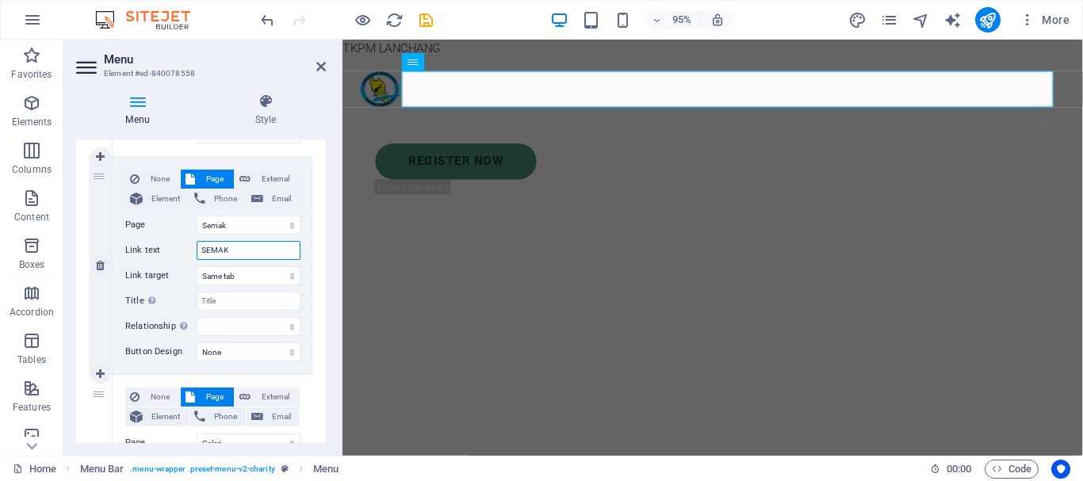
type input "SEMAK"
select select
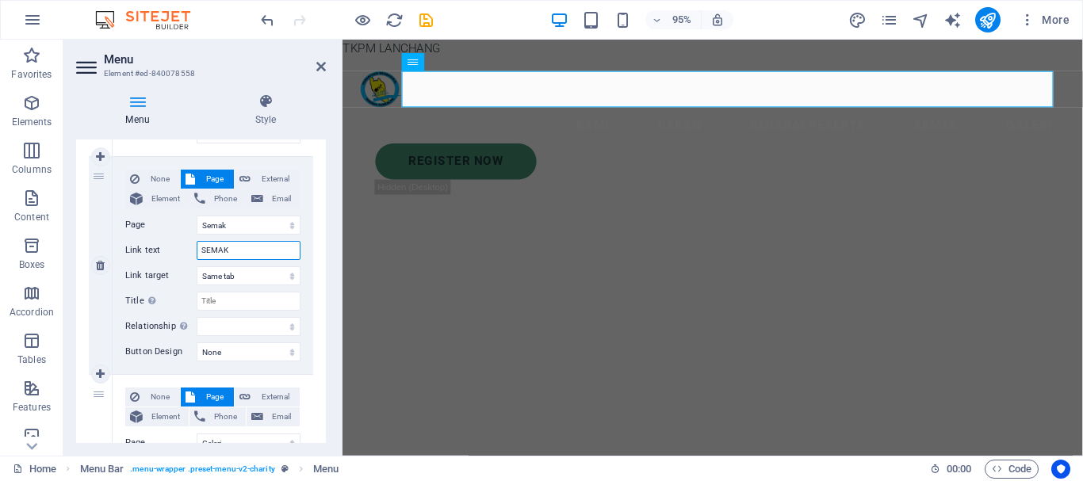
select select
type input "SEMAK PESERT"
select select
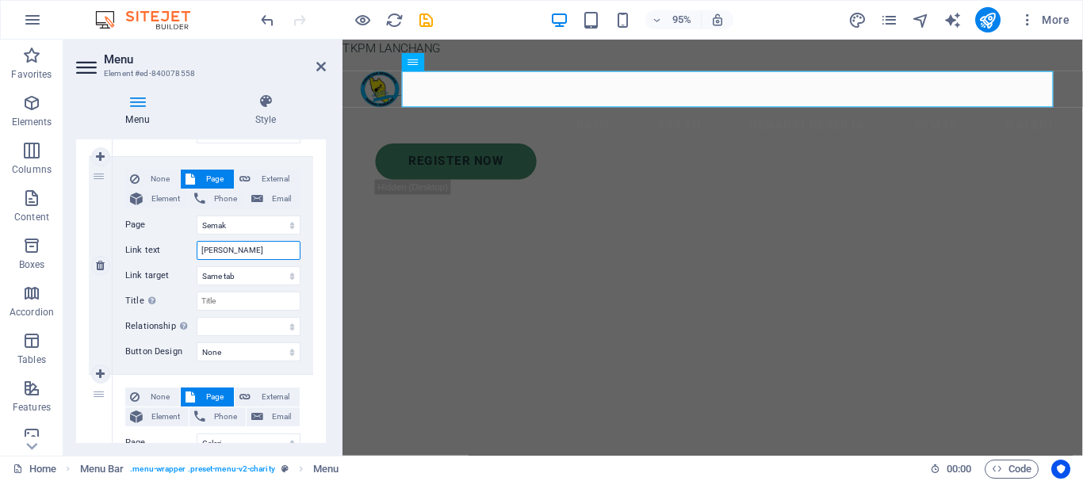
select select
type input "SEMAK PESERTA"
select select
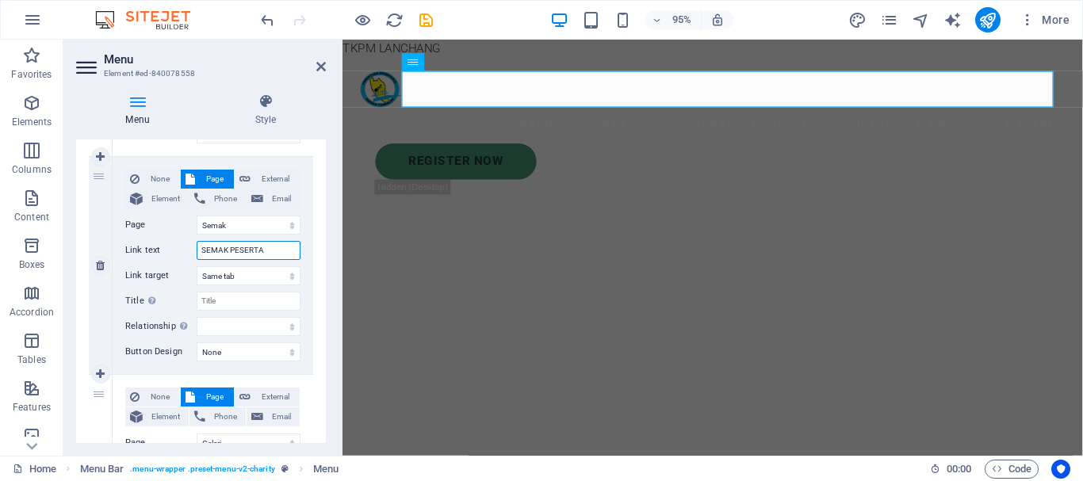
select select
type input "SEMAK"
select select
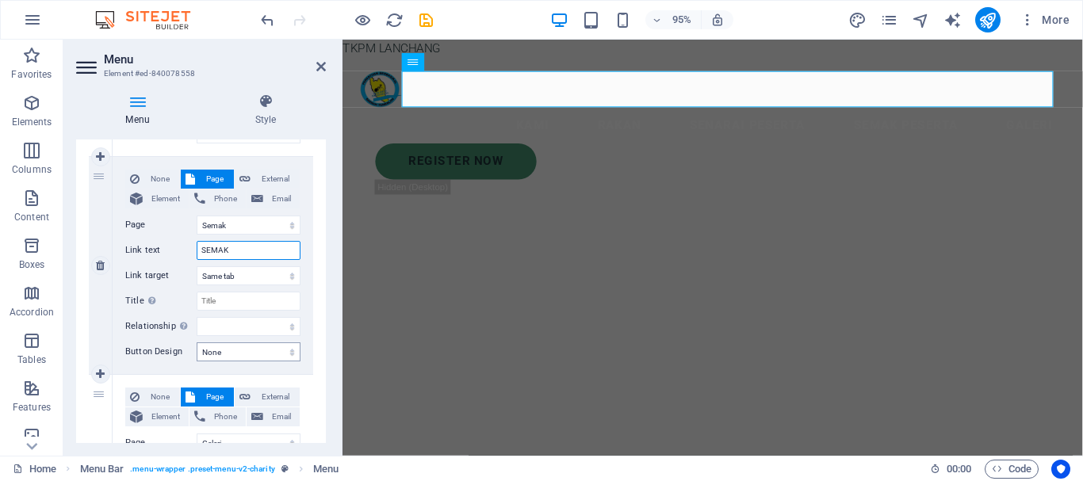
select select
type input "SEMAK DAFTAR"
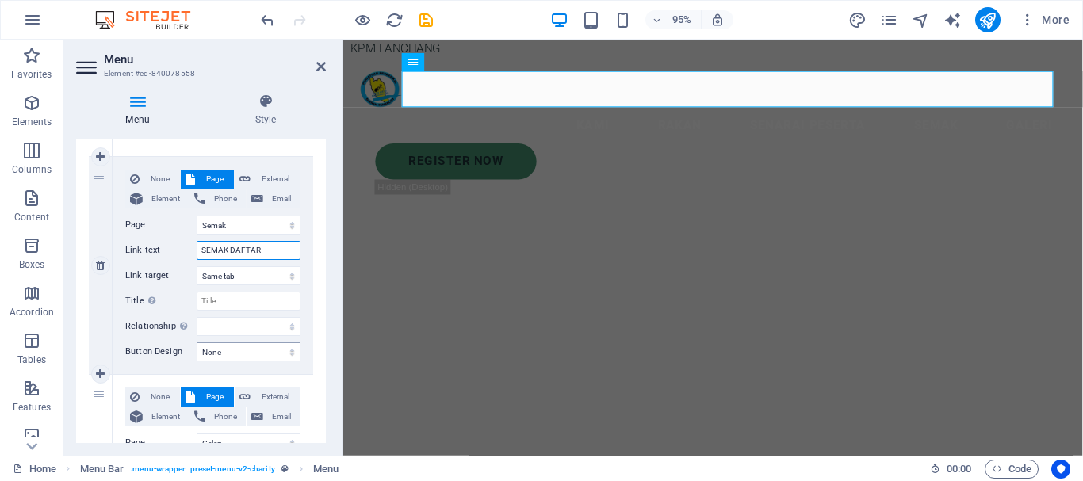
select select
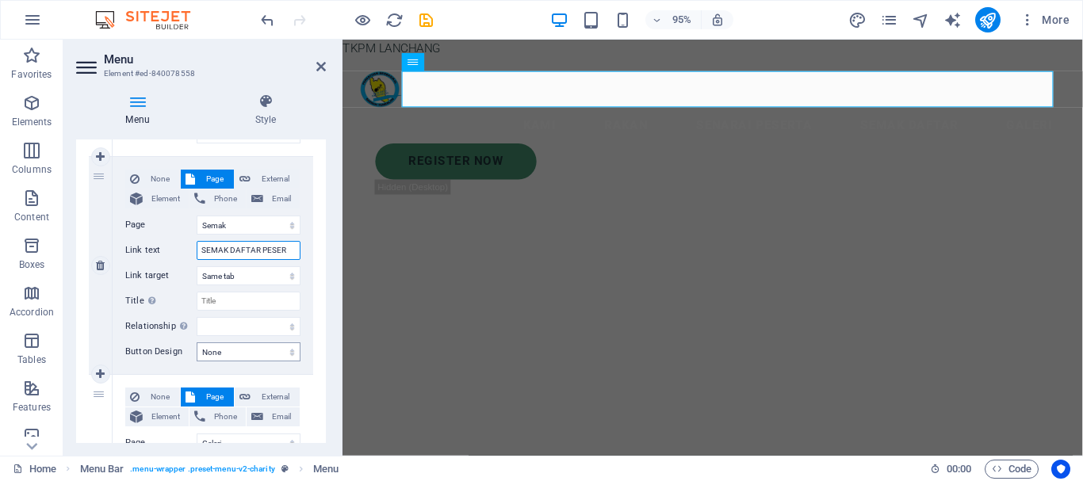
type input "SEMAK DAFTAR PESERT"
select select
type input "SEMAK DAFTAR PESERTA"
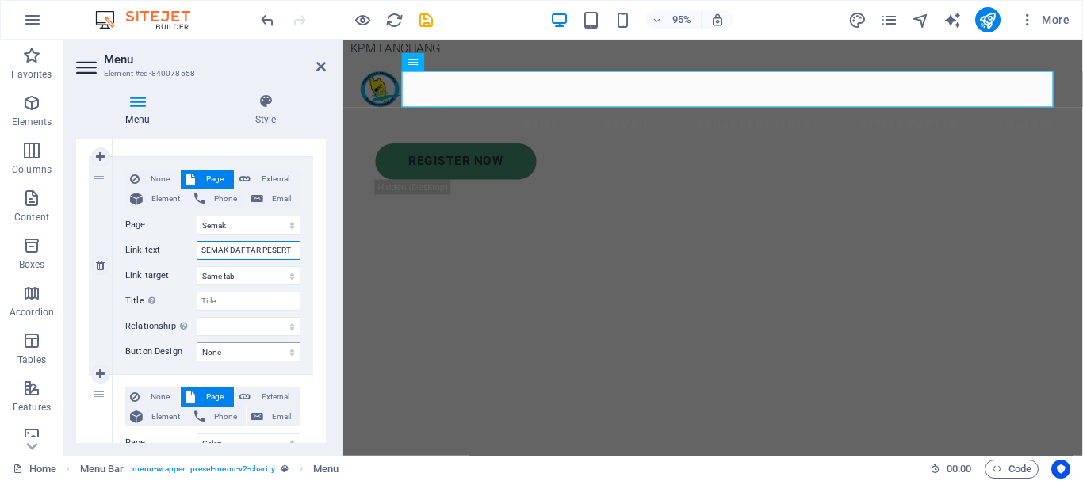
select select
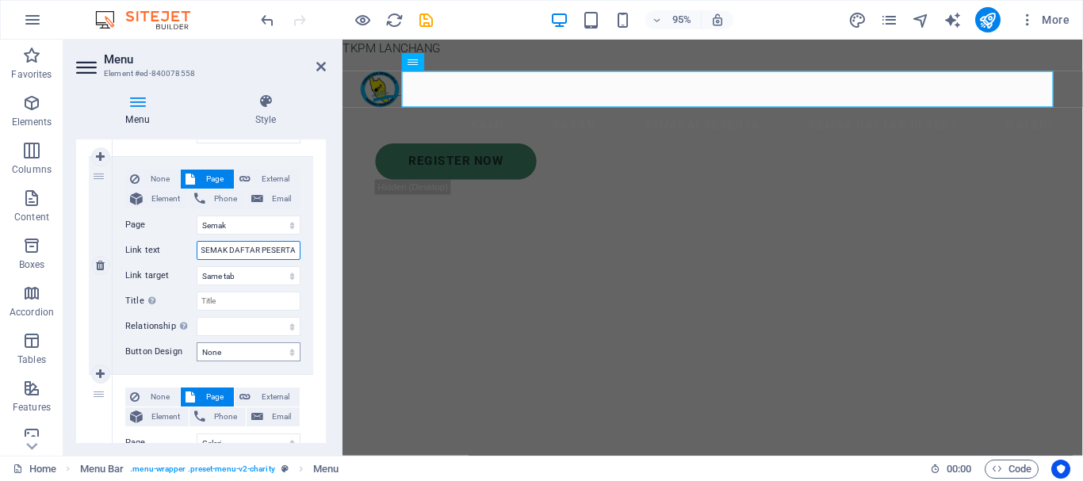
select select
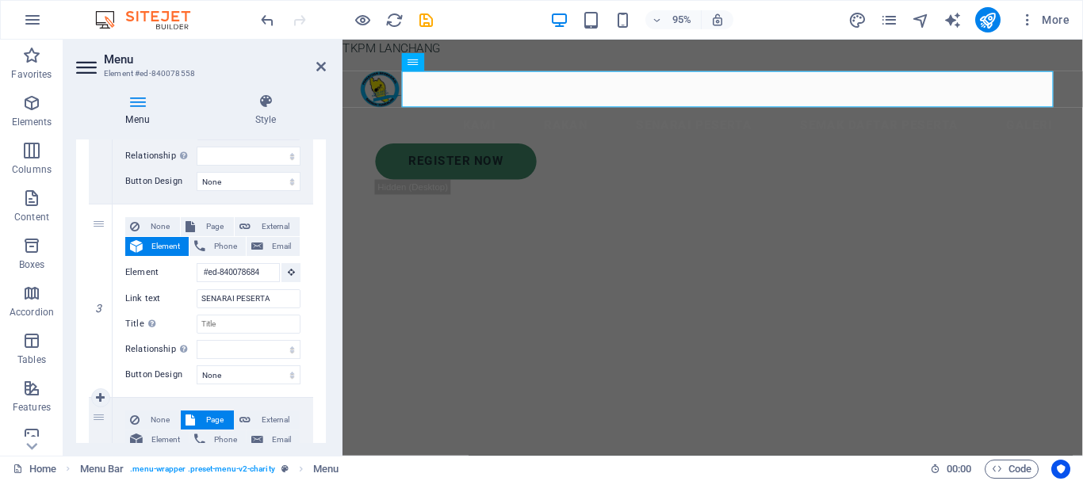
scroll to position [396, 0]
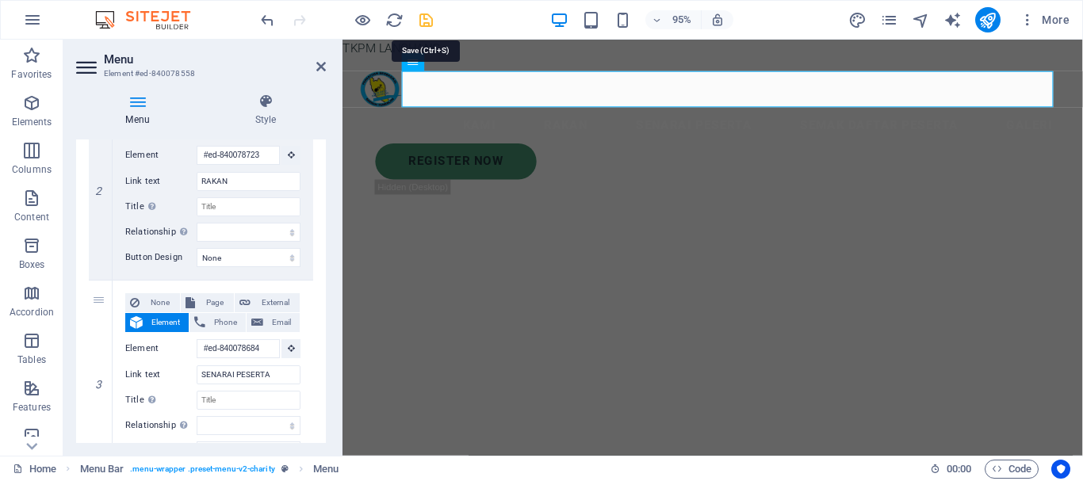
type input "SEMAK DAFTAR PESERTA"
click at [427, 13] on icon "save" at bounding box center [426, 20] width 18 height 18
